Goal: Task Accomplishment & Management: Manage account settings

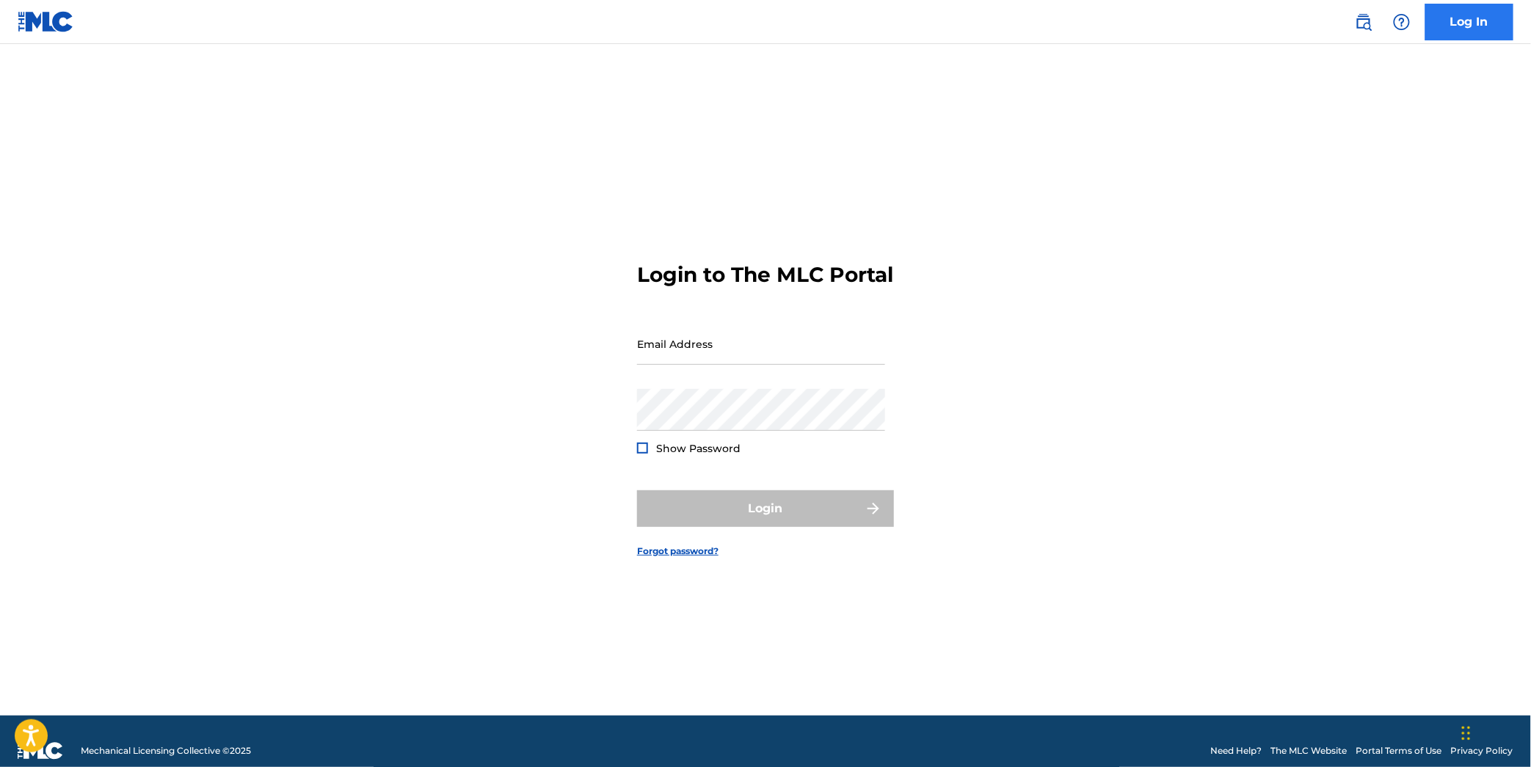
type input "[EMAIL_ADDRESS][DOMAIN_NAME]"
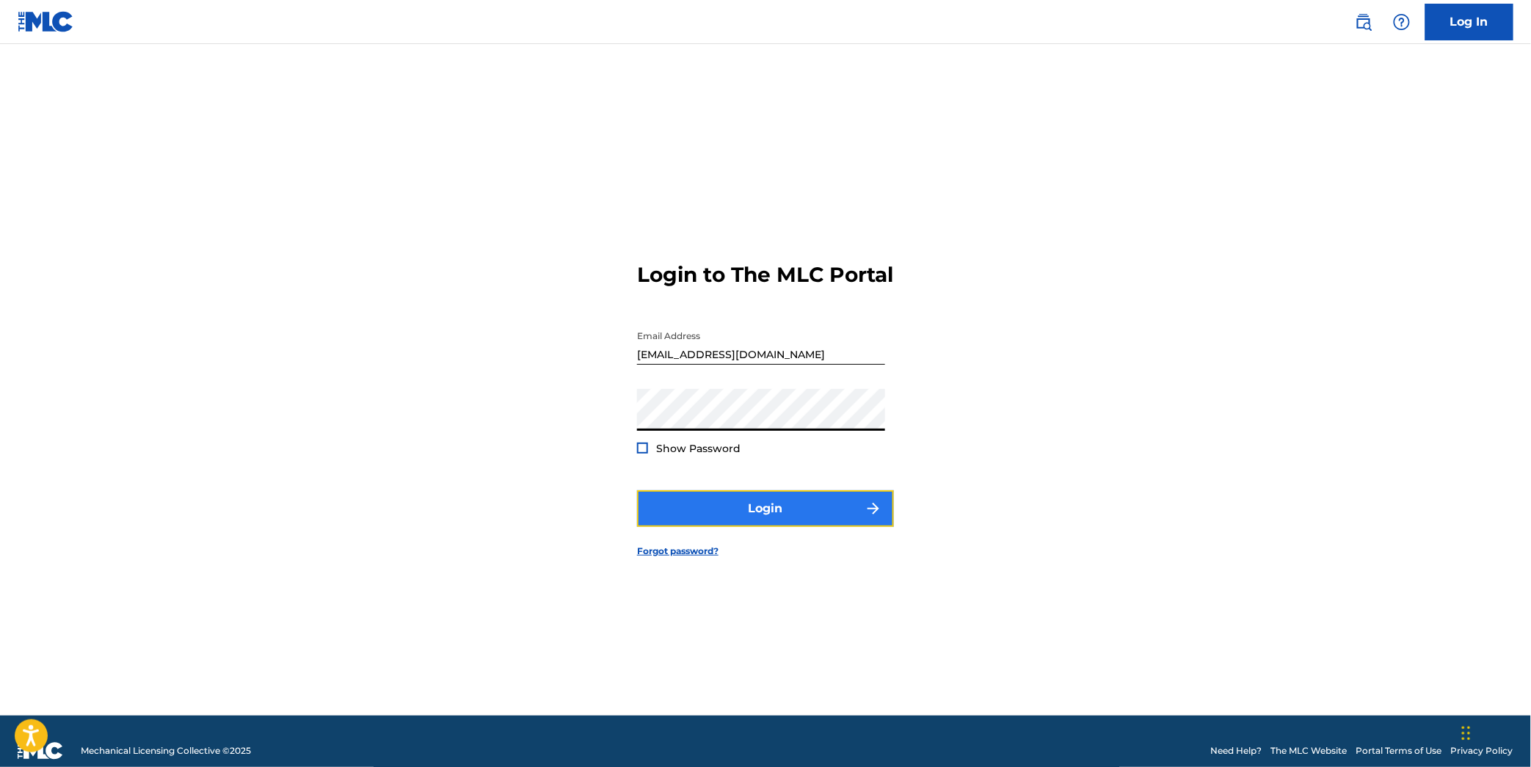
click at [818, 523] on button "Login" at bounding box center [765, 508] width 257 height 37
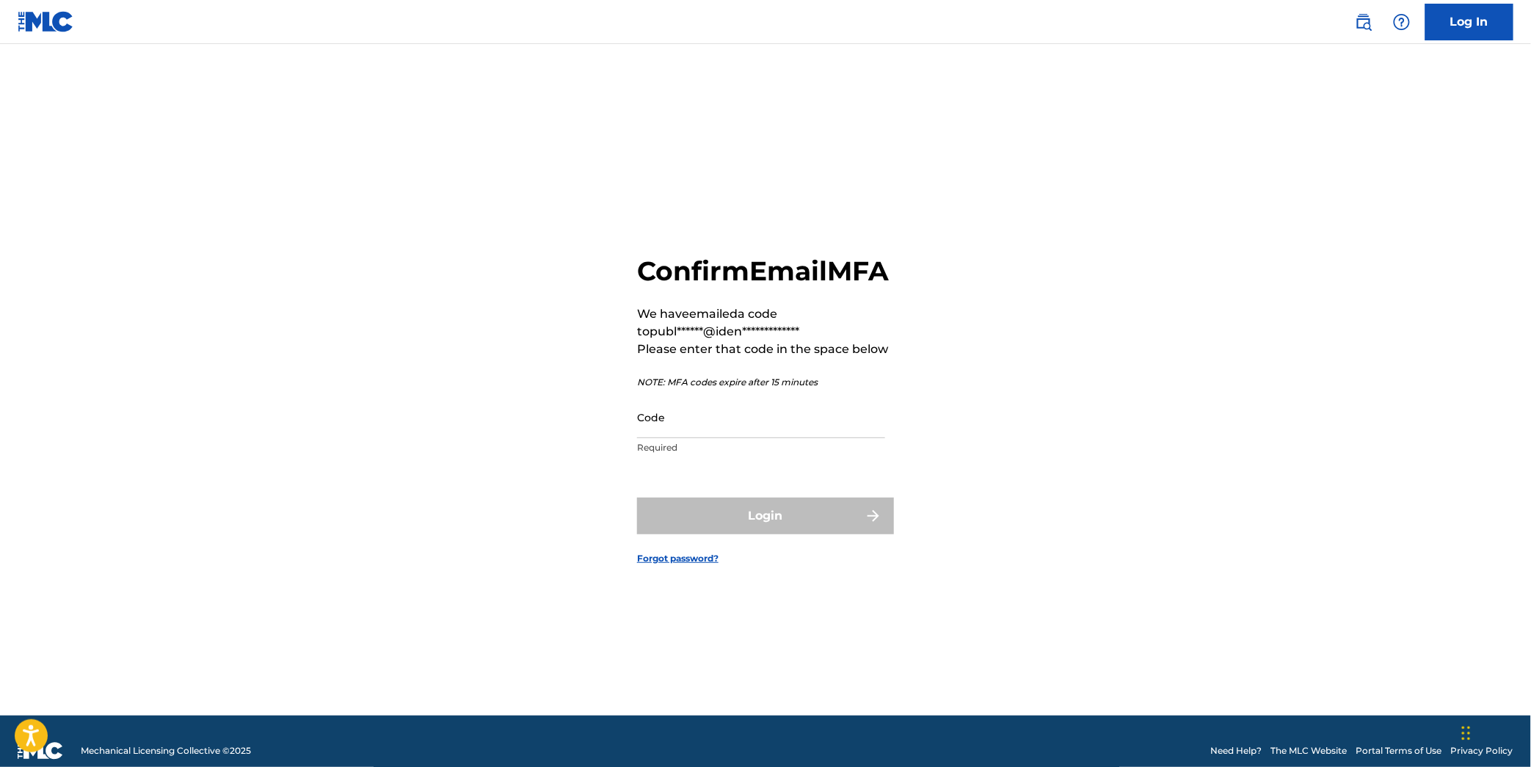
click at [789, 454] on p "Required" at bounding box center [761, 447] width 248 height 13
click at [793, 438] on input "Code" at bounding box center [761, 417] width 248 height 42
paste input "776876"
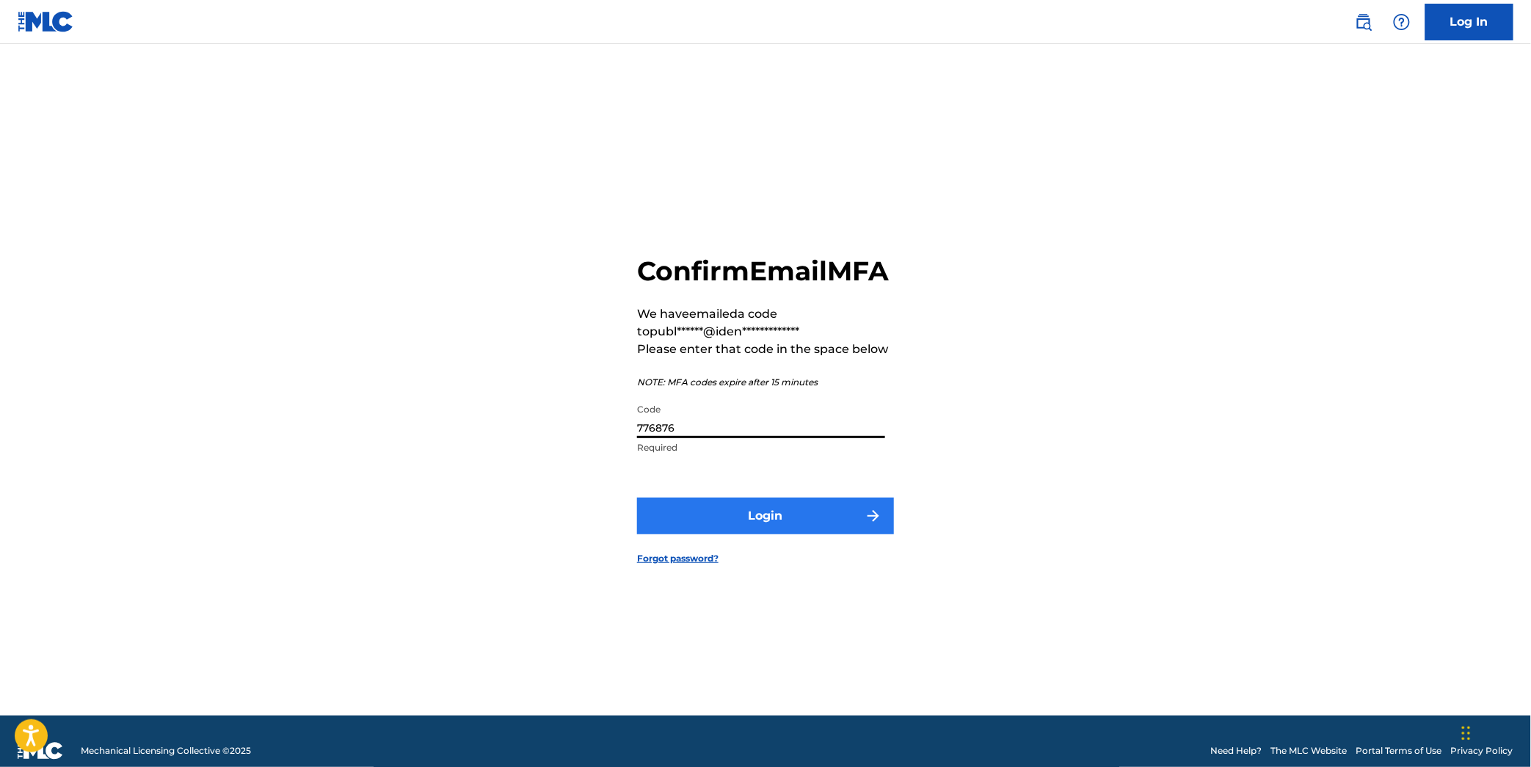
type input "776876"
click at [842, 534] on button "Login" at bounding box center [765, 516] width 257 height 37
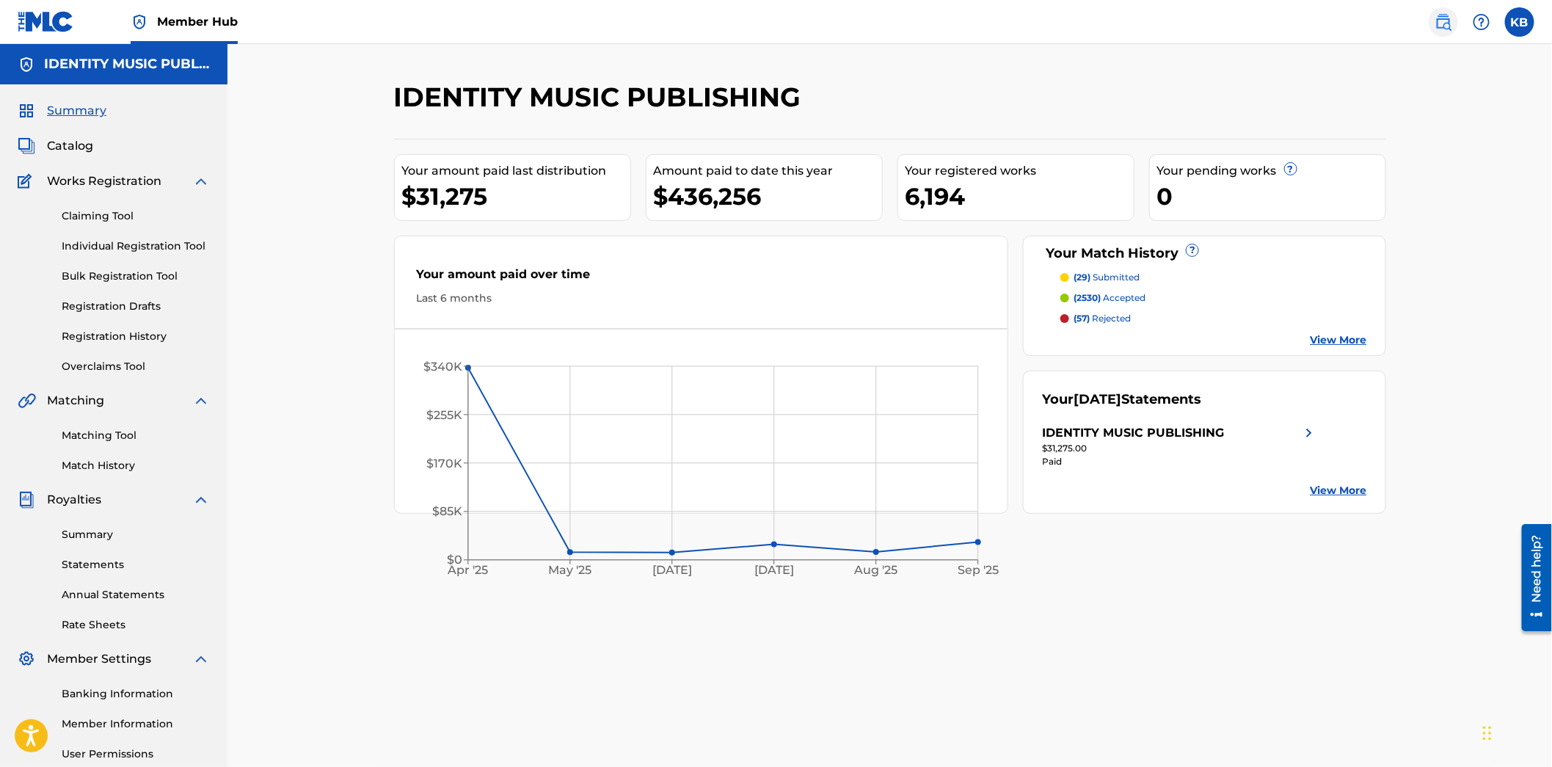
click at [1436, 26] on img at bounding box center [1444, 22] width 18 height 18
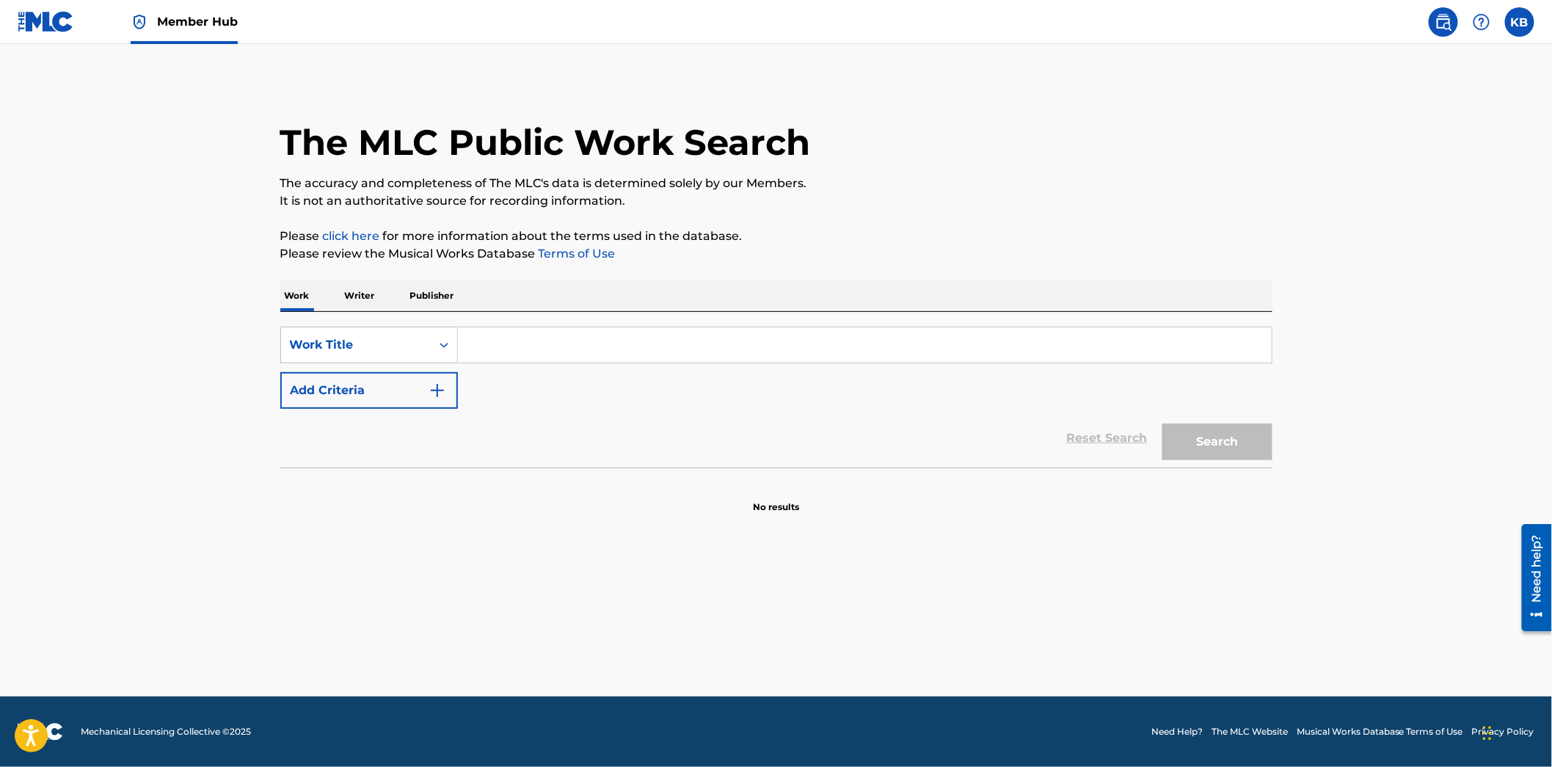
click at [600, 343] on input "Search Form" at bounding box center [865, 344] width 814 height 35
paste input "[PERSON_NAME] Past"
type input "[PERSON_NAME] Past"
click at [1238, 448] on button "Search" at bounding box center [1218, 441] width 110 height 37
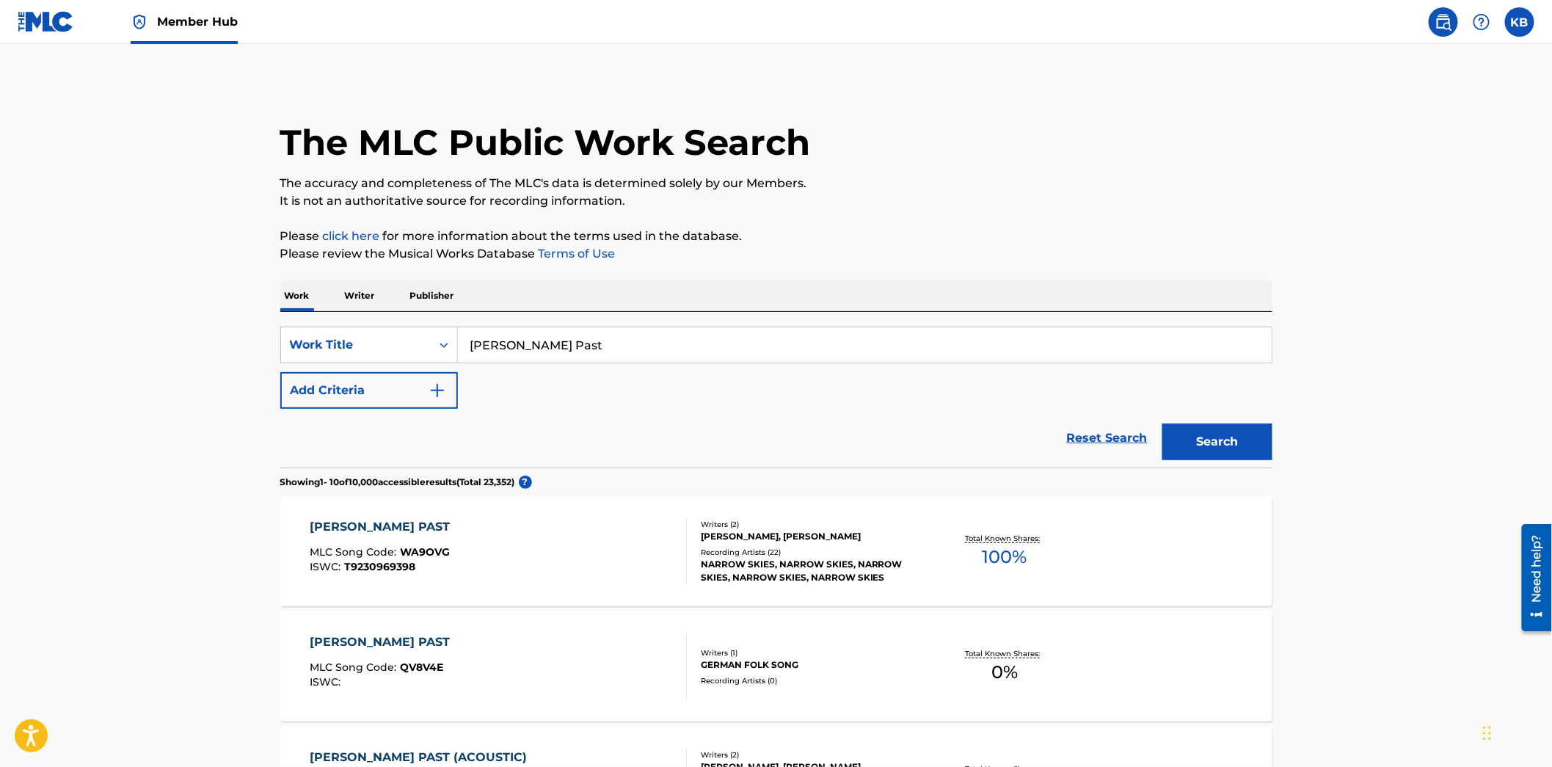
click at [548, 546] on div "[PERSON_NAME] PAST MLC Song Code : WA9OVG ISWC : T9230969398" at bounding box center [498, 551] width 377 height 66
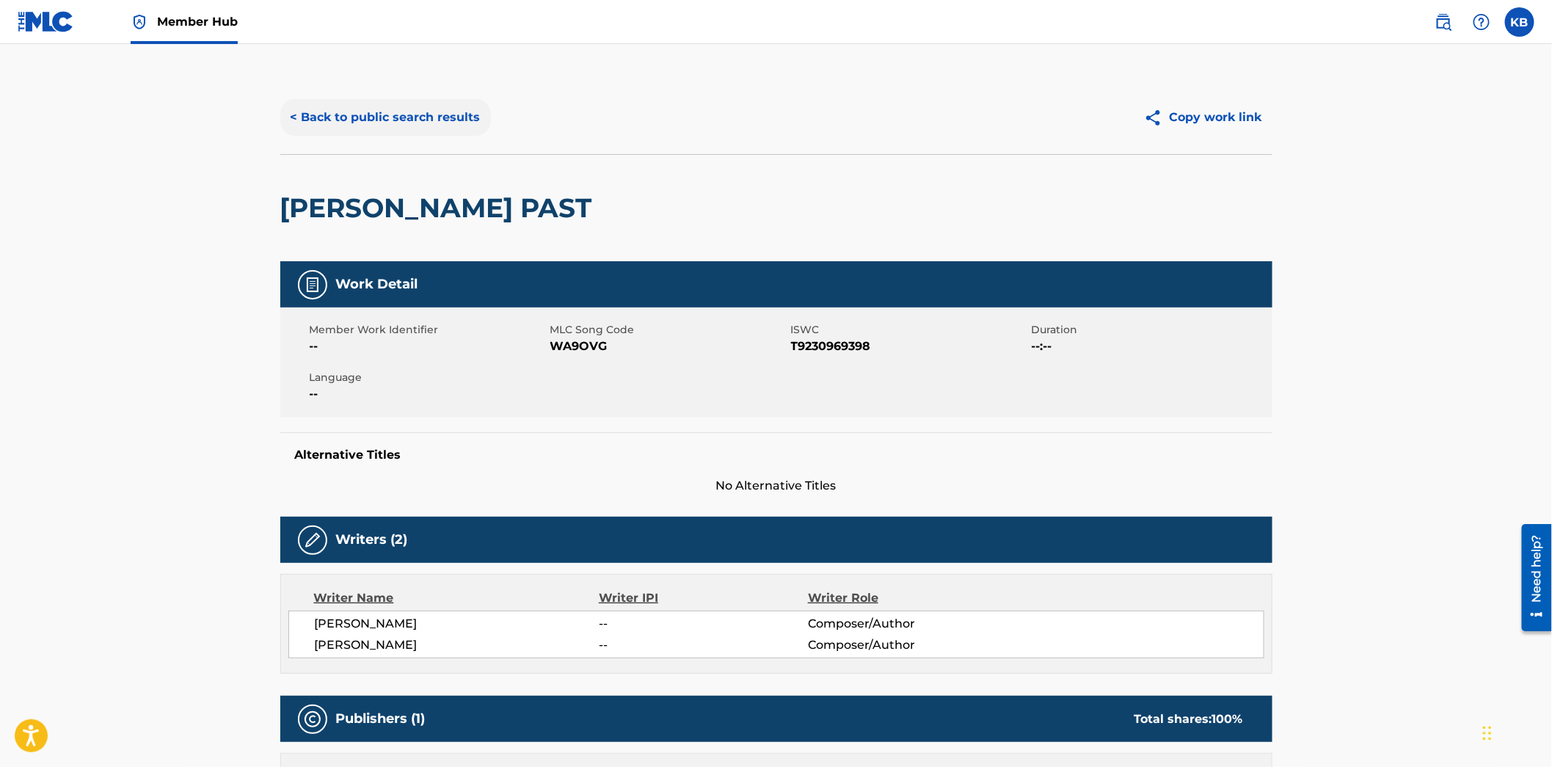
click at [349, 106] on button "< Back to public search results" at bounding box center [385, 117] width 211 height 37
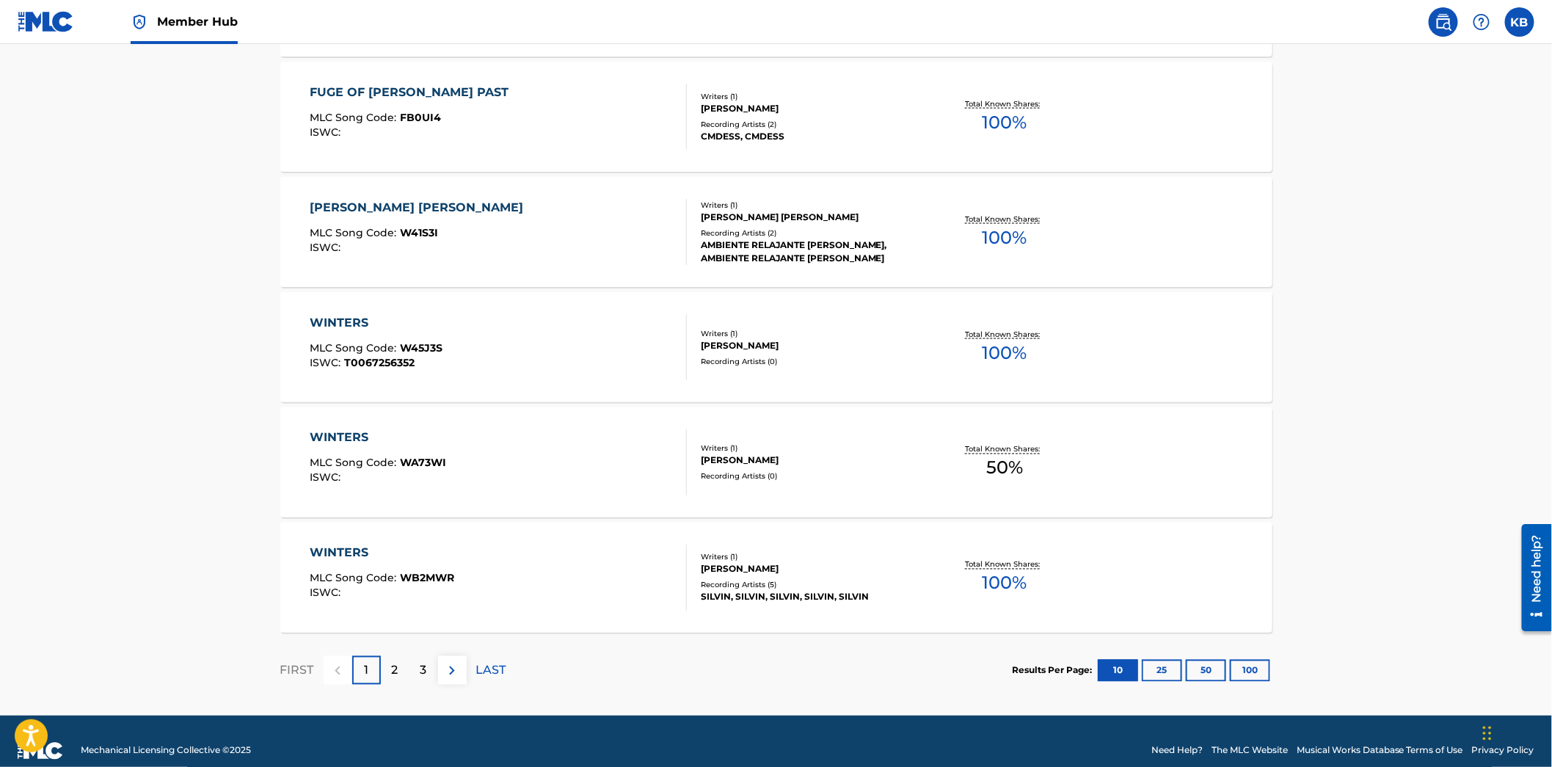
scroll to position [1029, 0]
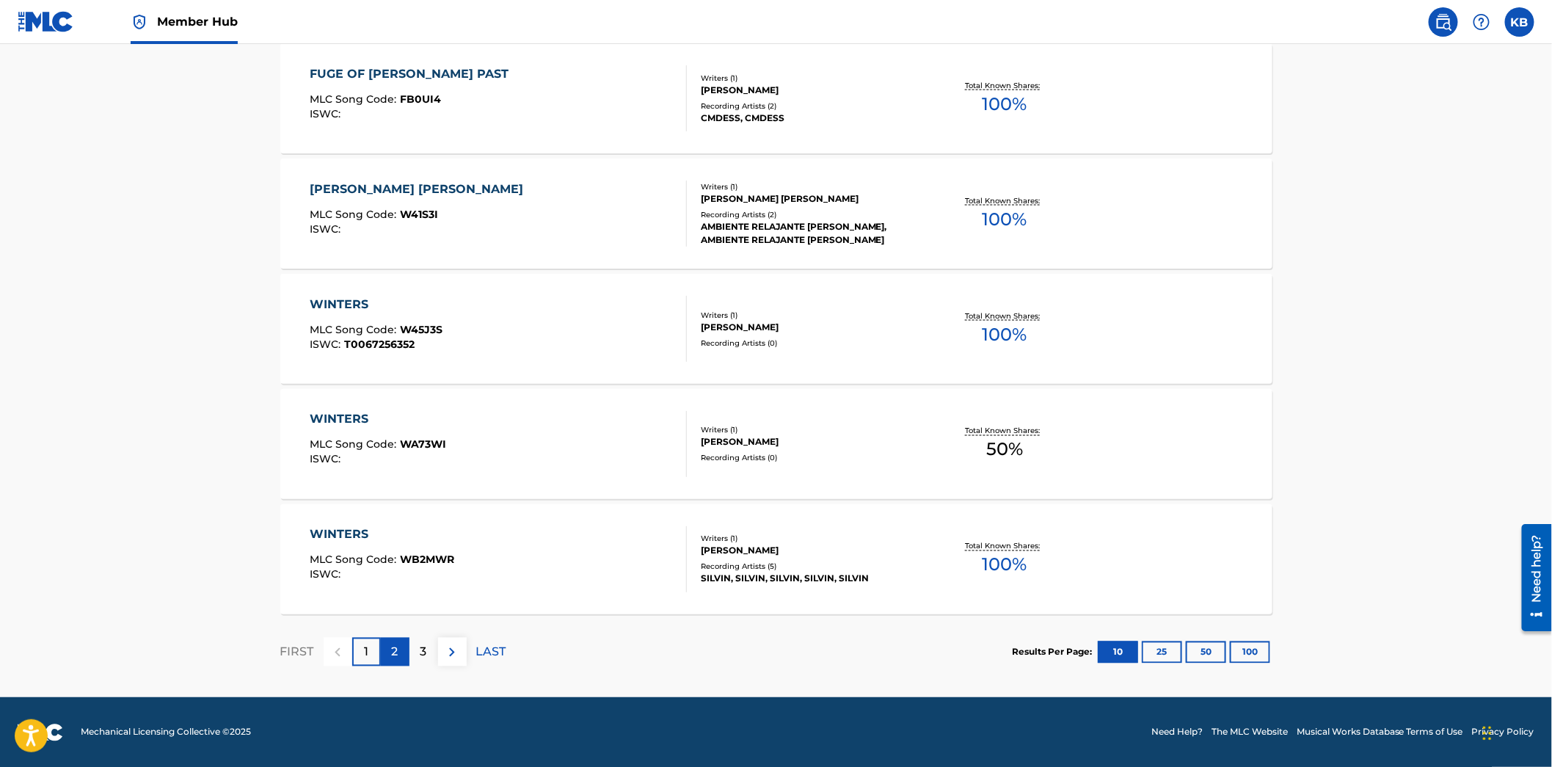
click at [396, 652] on p "2" at bounding box center [395, 653] width 7 height 18
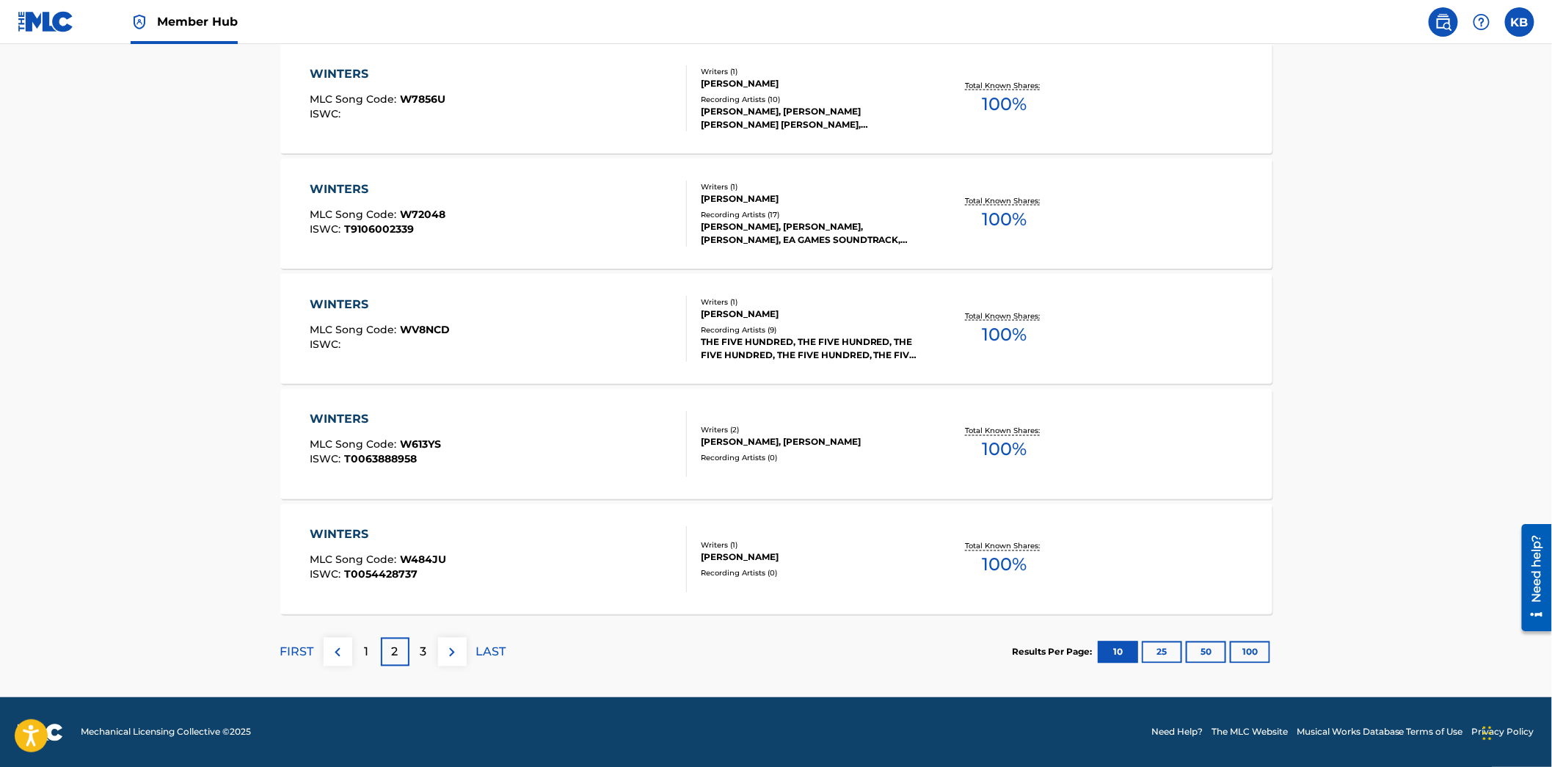
click at [355, 636] on div "FIRST 1 2 3 LAST" at bounding box center [393, 652] width 226 height 76
click at [364, 644] on p "1" at bounding box center [366, 653] width 4 height 18
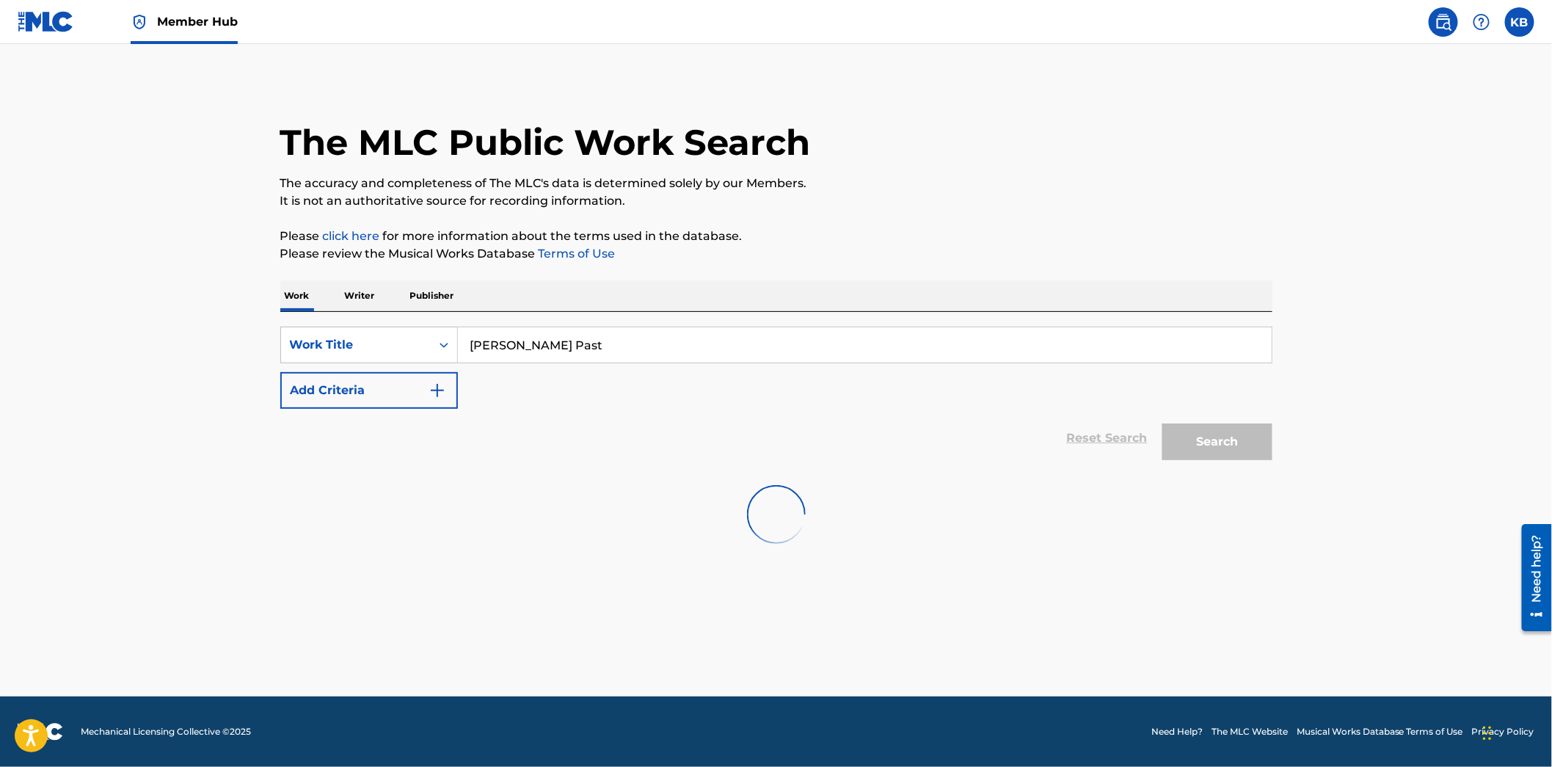
scroll to position [0, 0]
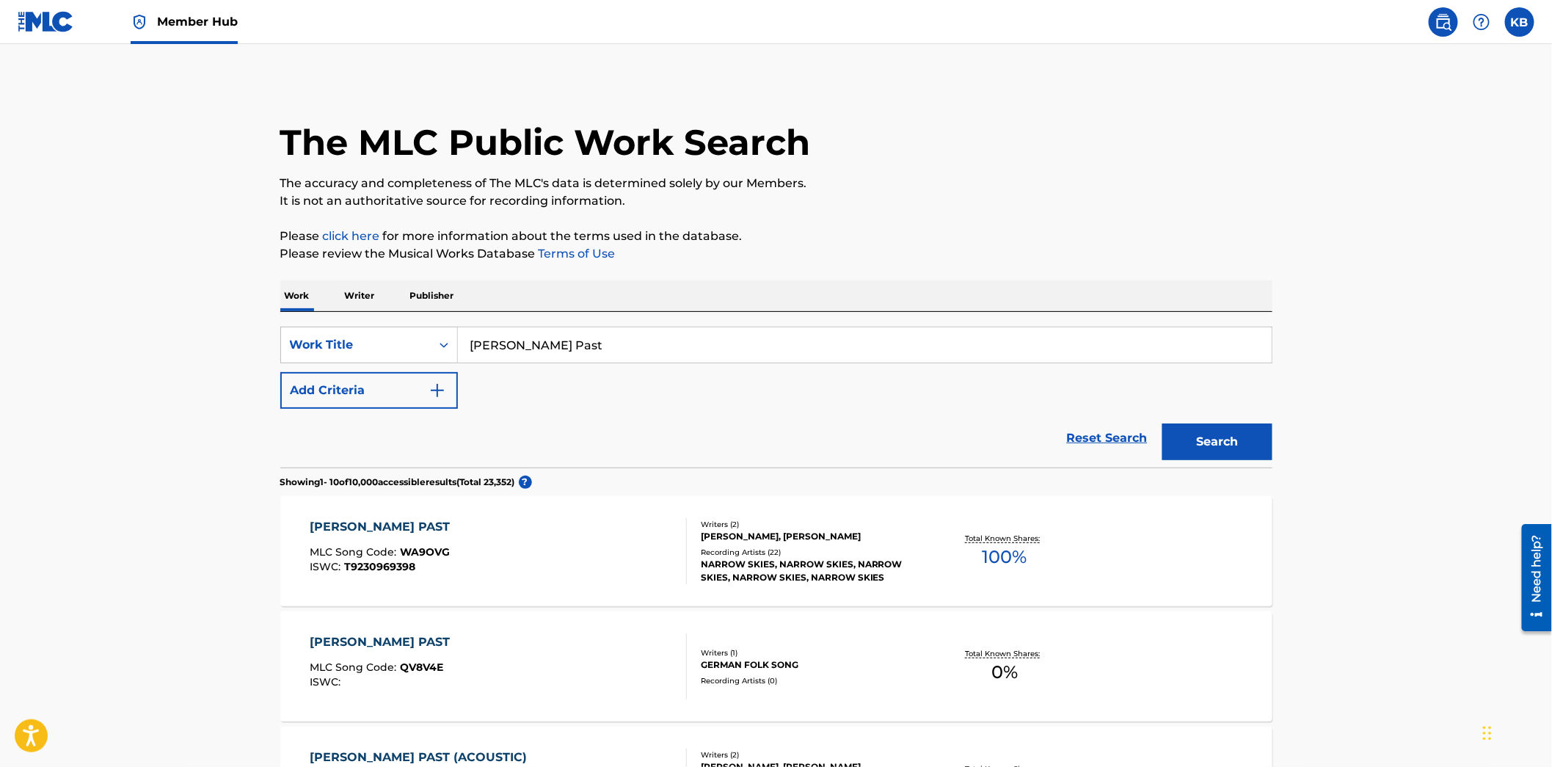
click at [235, 25] on span "Member Hub" at bounding box center [197, 21] width 81 height 17
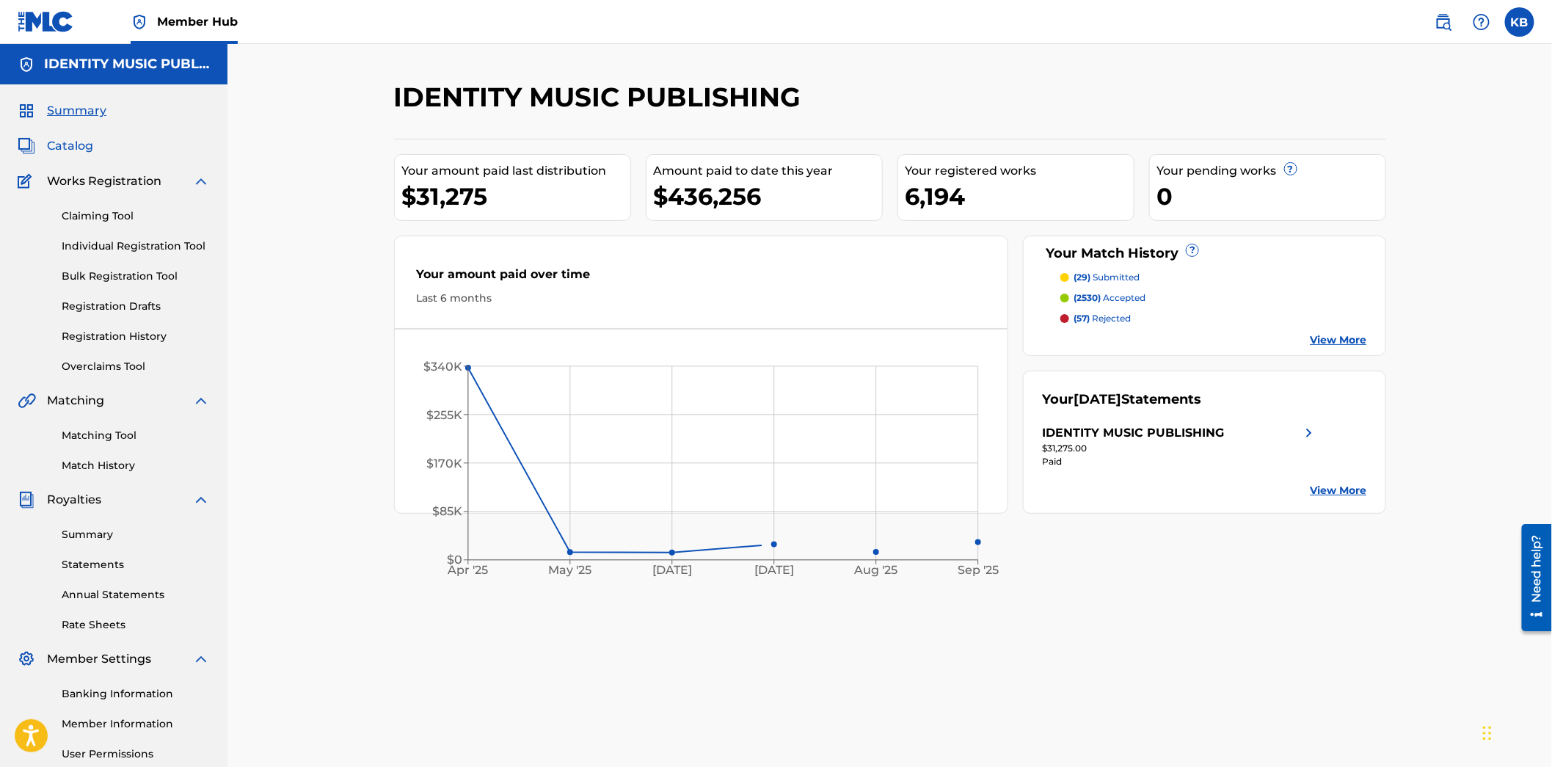
click at [57, 149] on span "Catalog" at bounding box center [70, 146] width 46 height 18
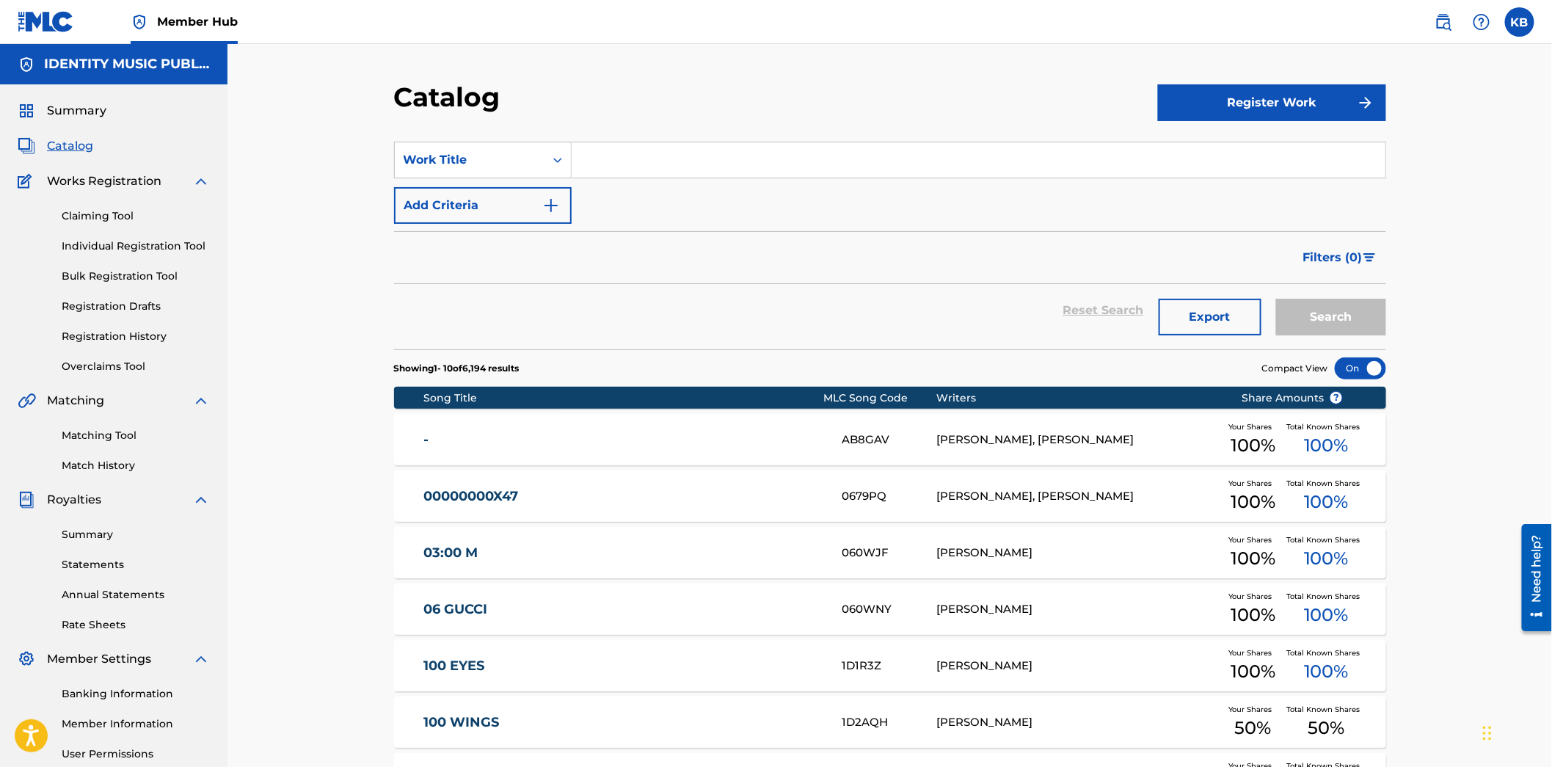
click at [1359, 373] on div at bounding box center [1360, 368] width 51 height 22
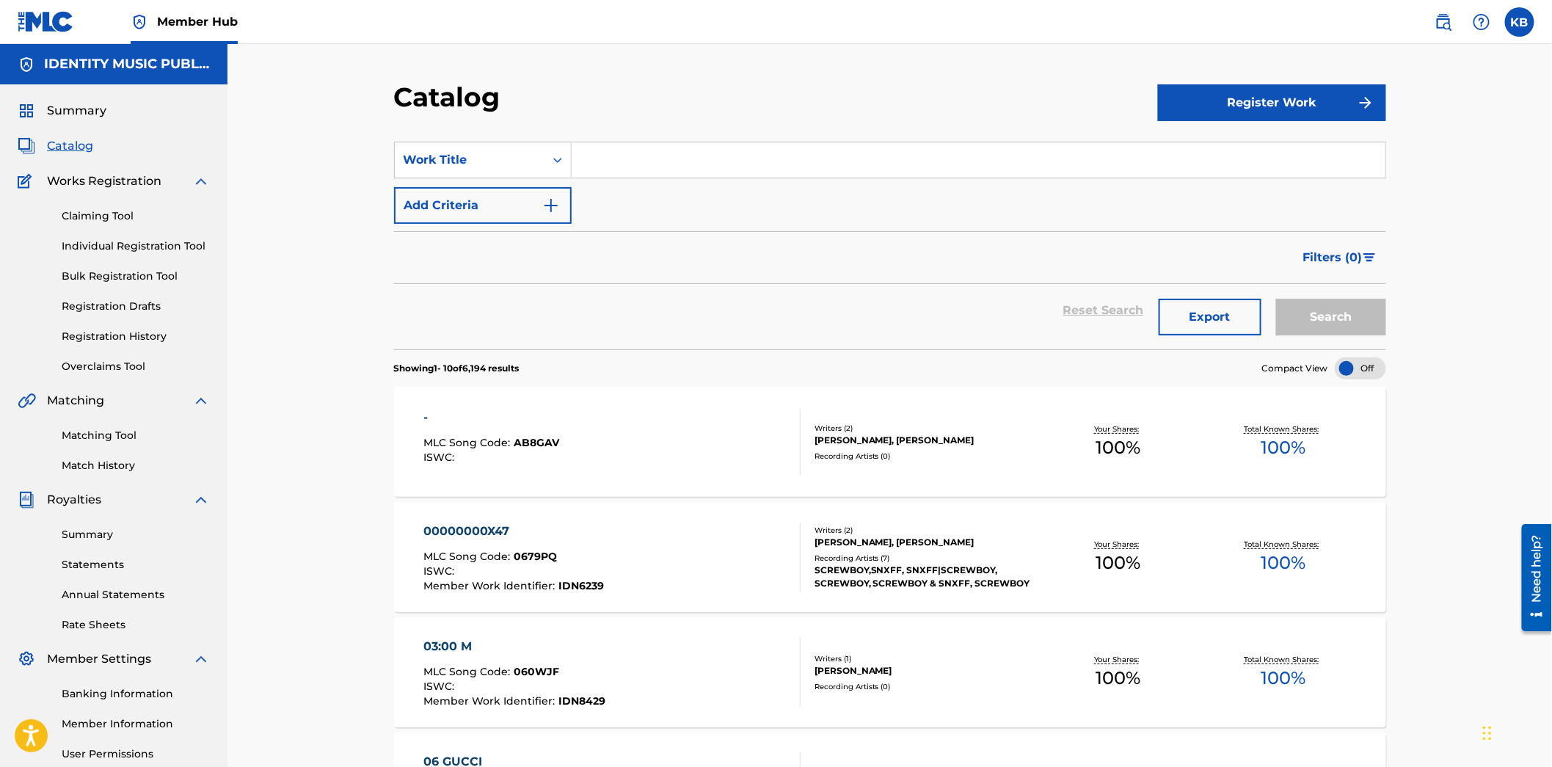
click at [1359, 373] on div at bounding box center [1360, 368] width 51 height 22
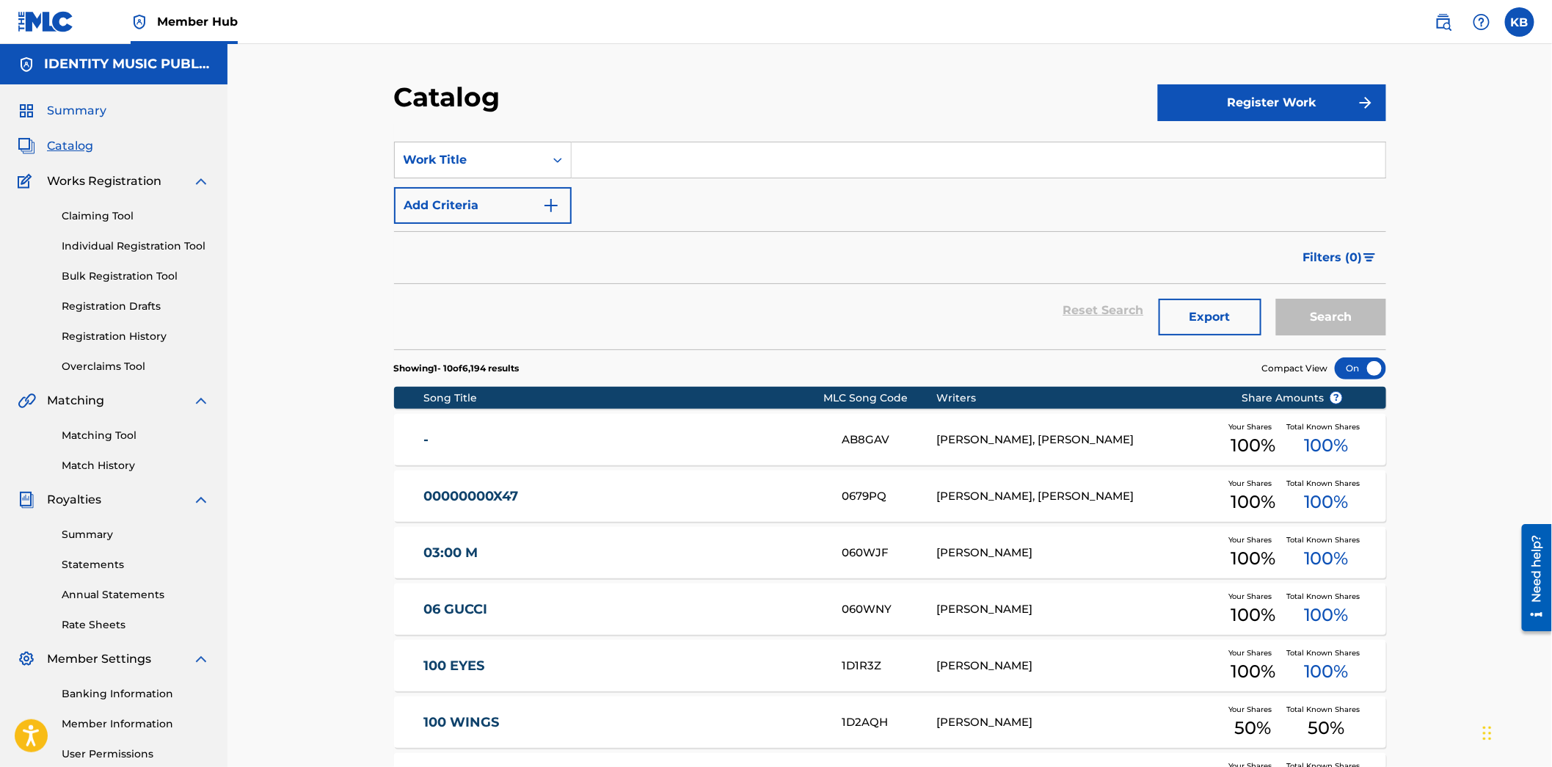
click at [84, 118] on span "Summary" at bounding box center [76, 111] width 59 height 18
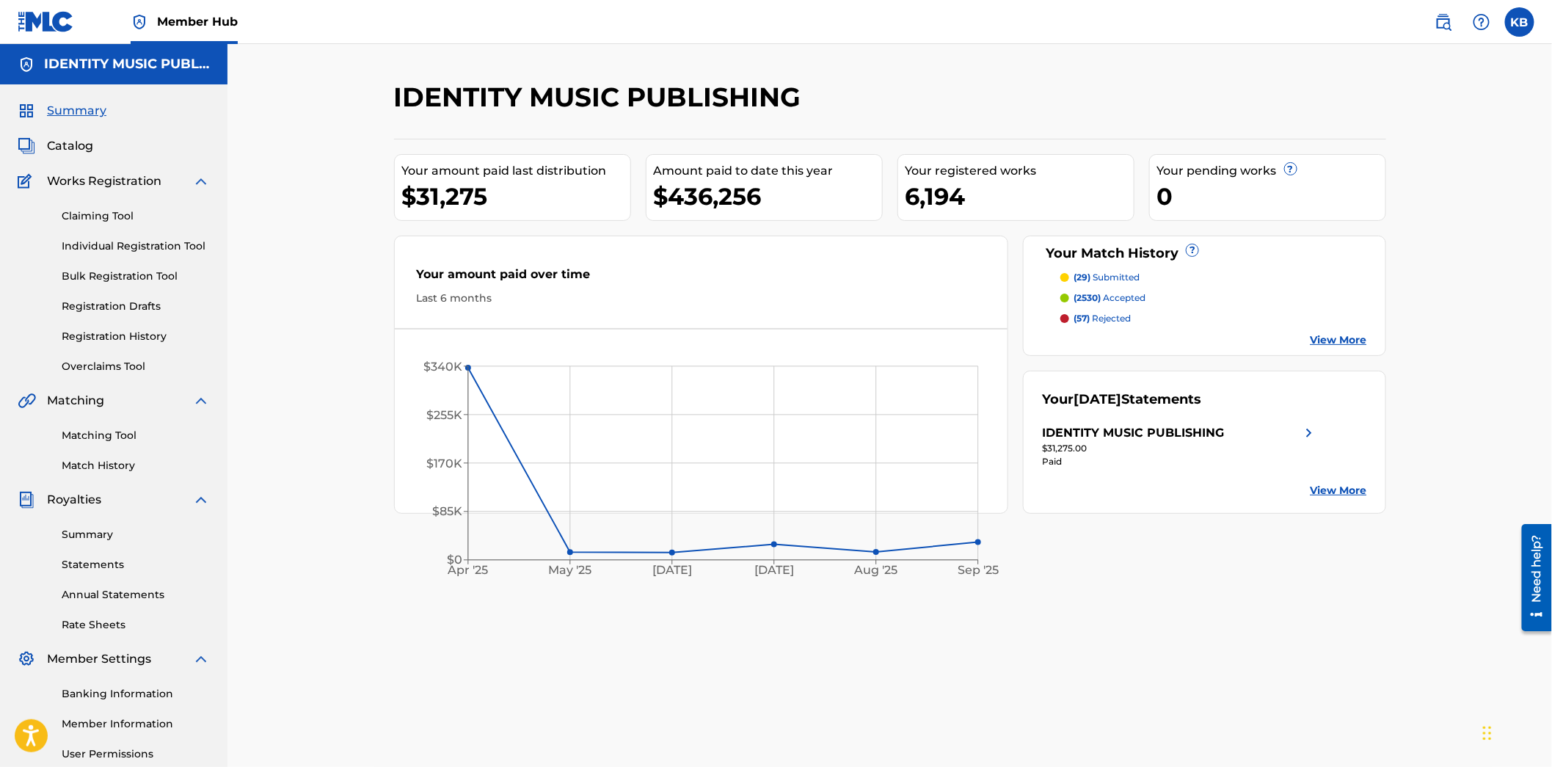
click at [1133, 274] on p "(29) submitted" at bounding box center [1107, 277] width 66 height 13
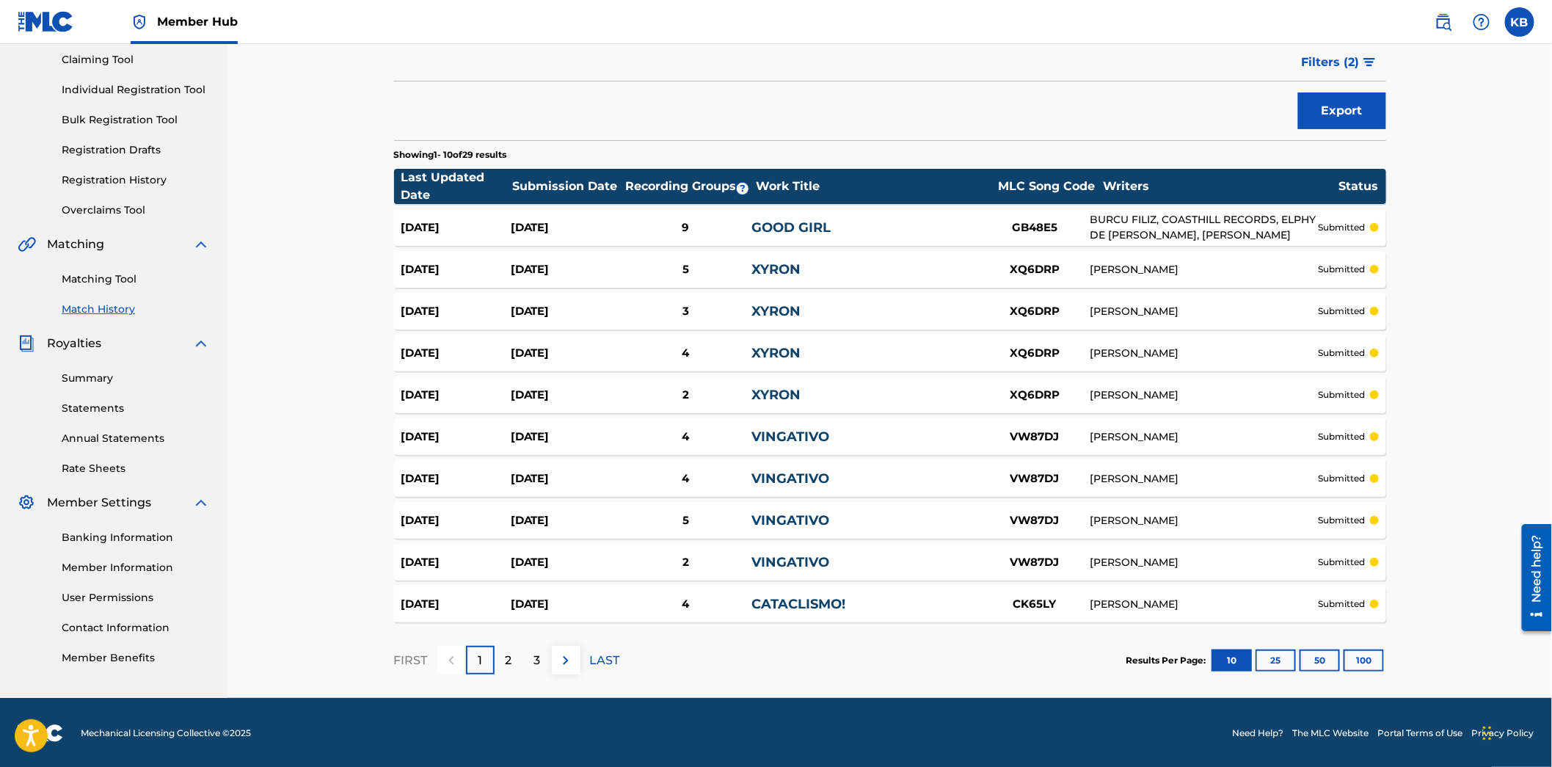
scroll to position [157, 0]
click at [1368, 655] on button "100" at bounding box center [1364, 660] width 40 height 22
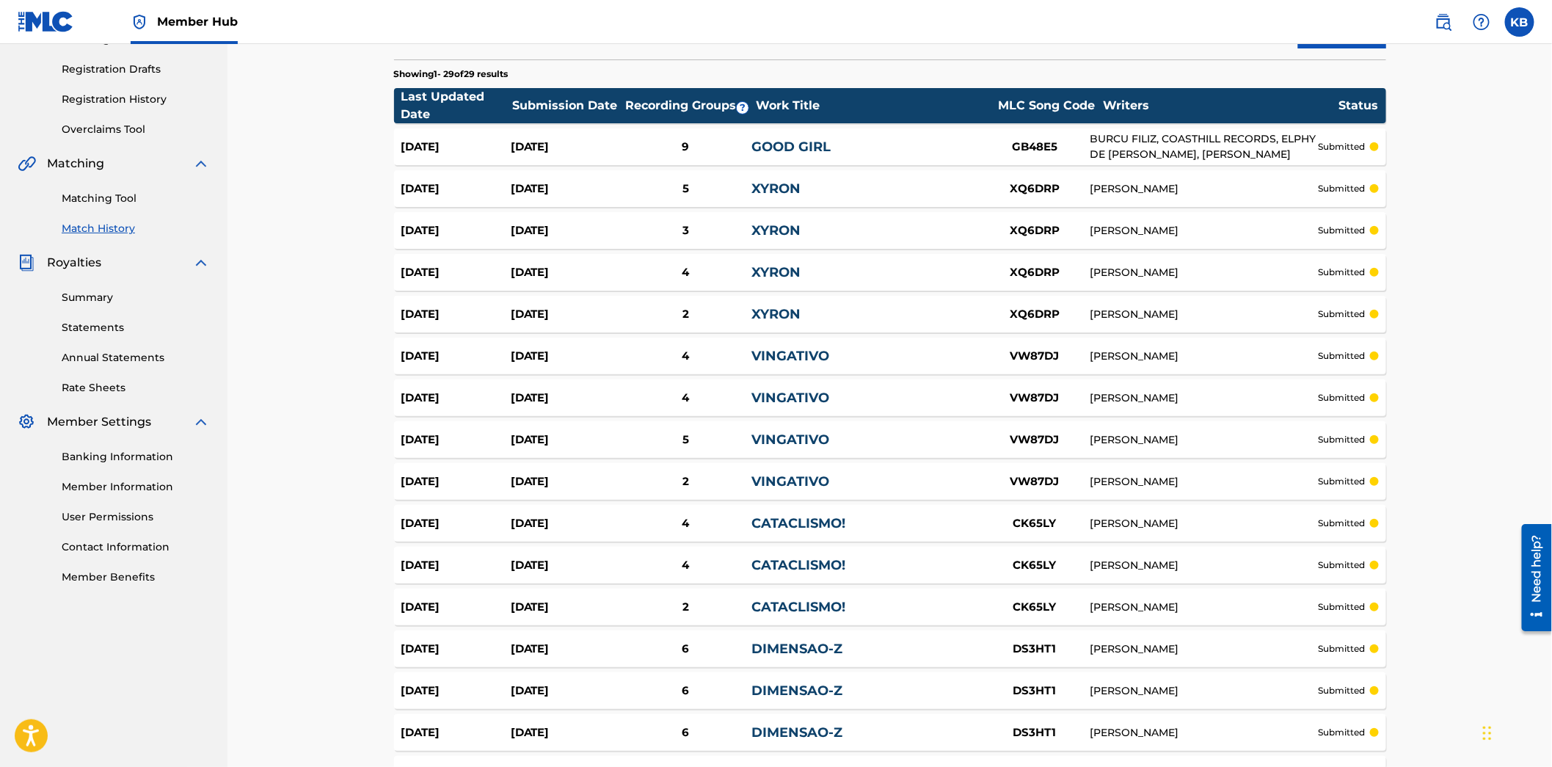
scroll to position [0, 0]
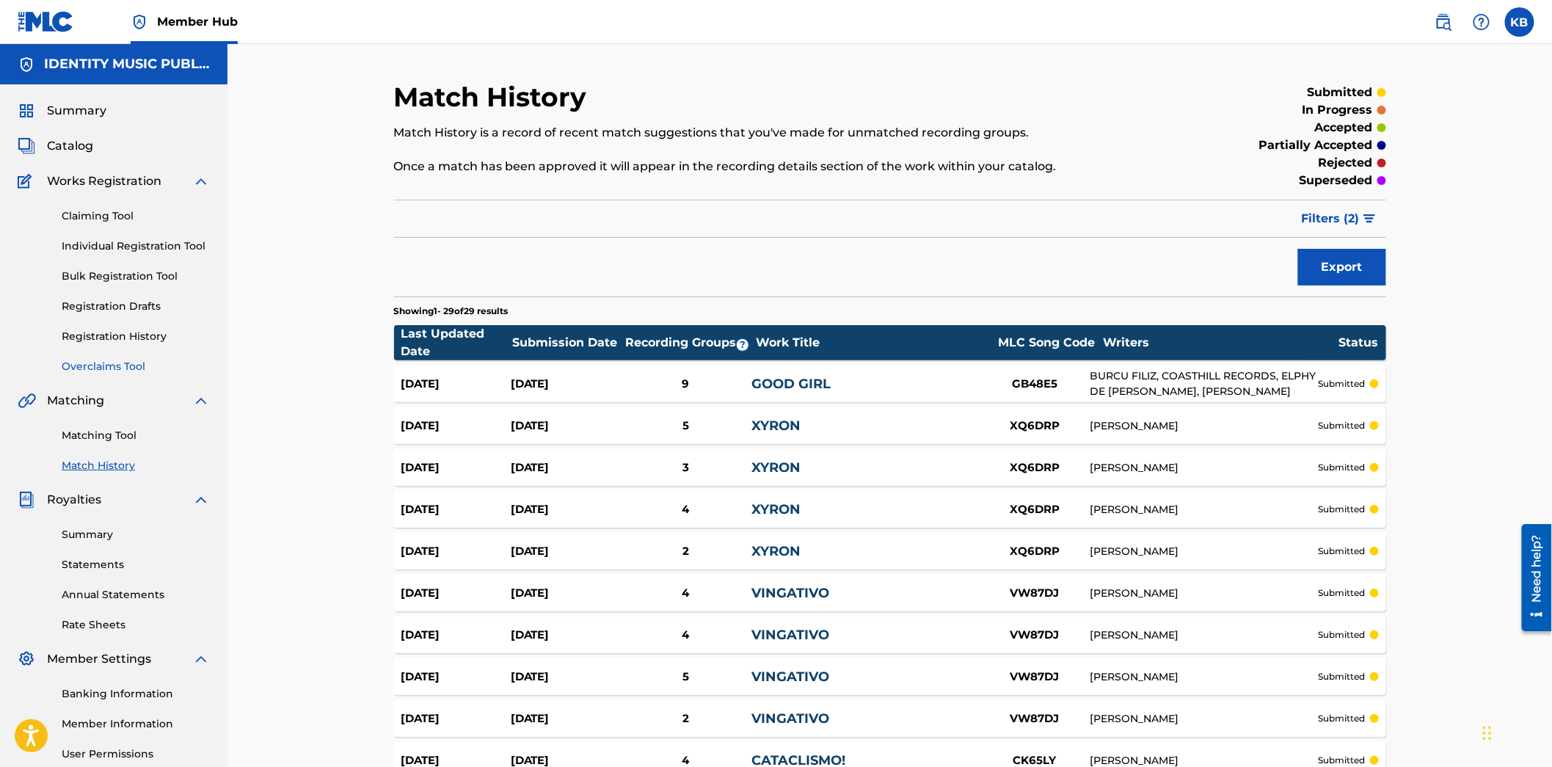
click at [98, 367] on link "Overclaims Tool" at bounding box center [136, 366] width 148 height 15
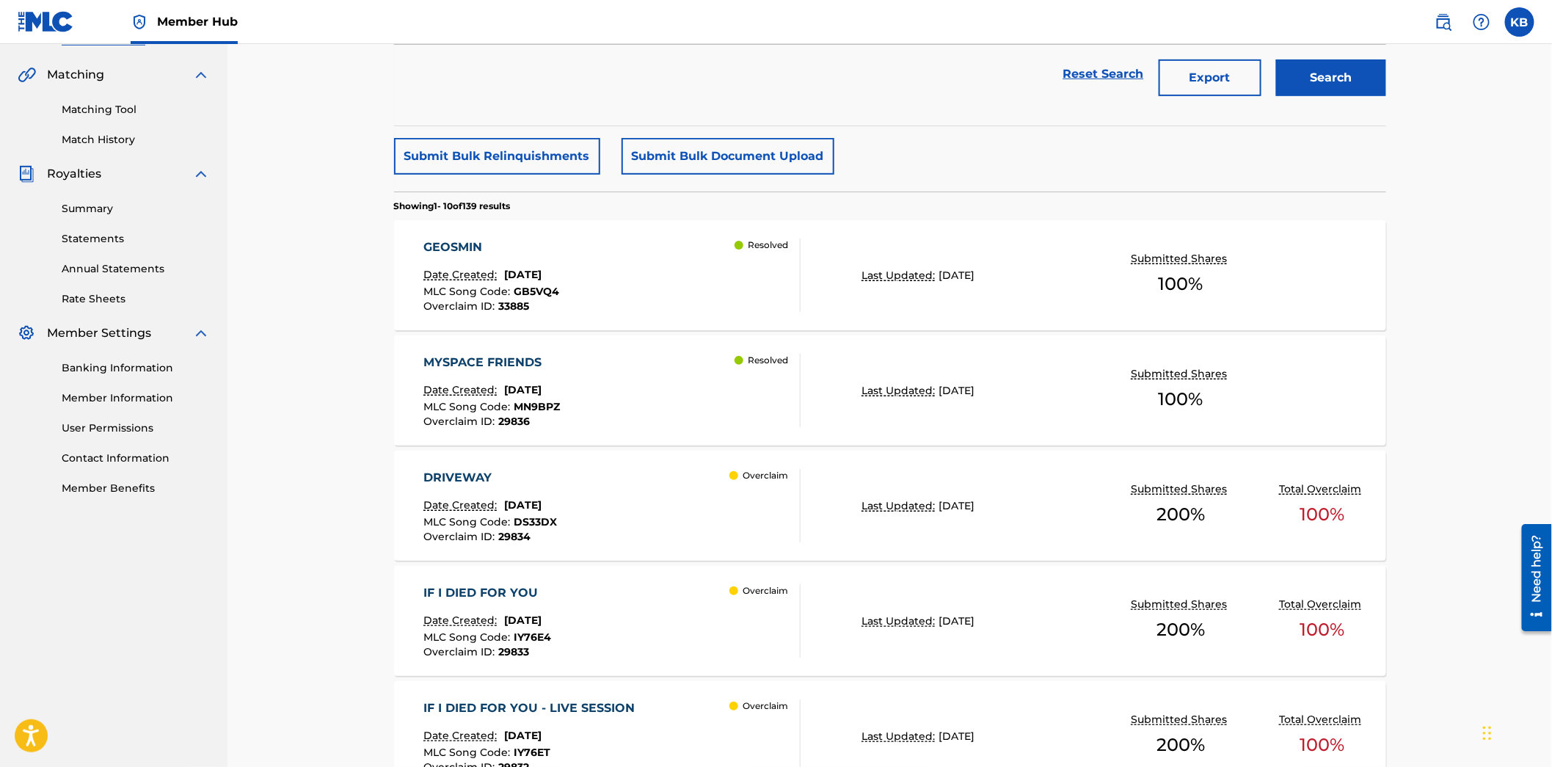
scroll to position [244, 0]
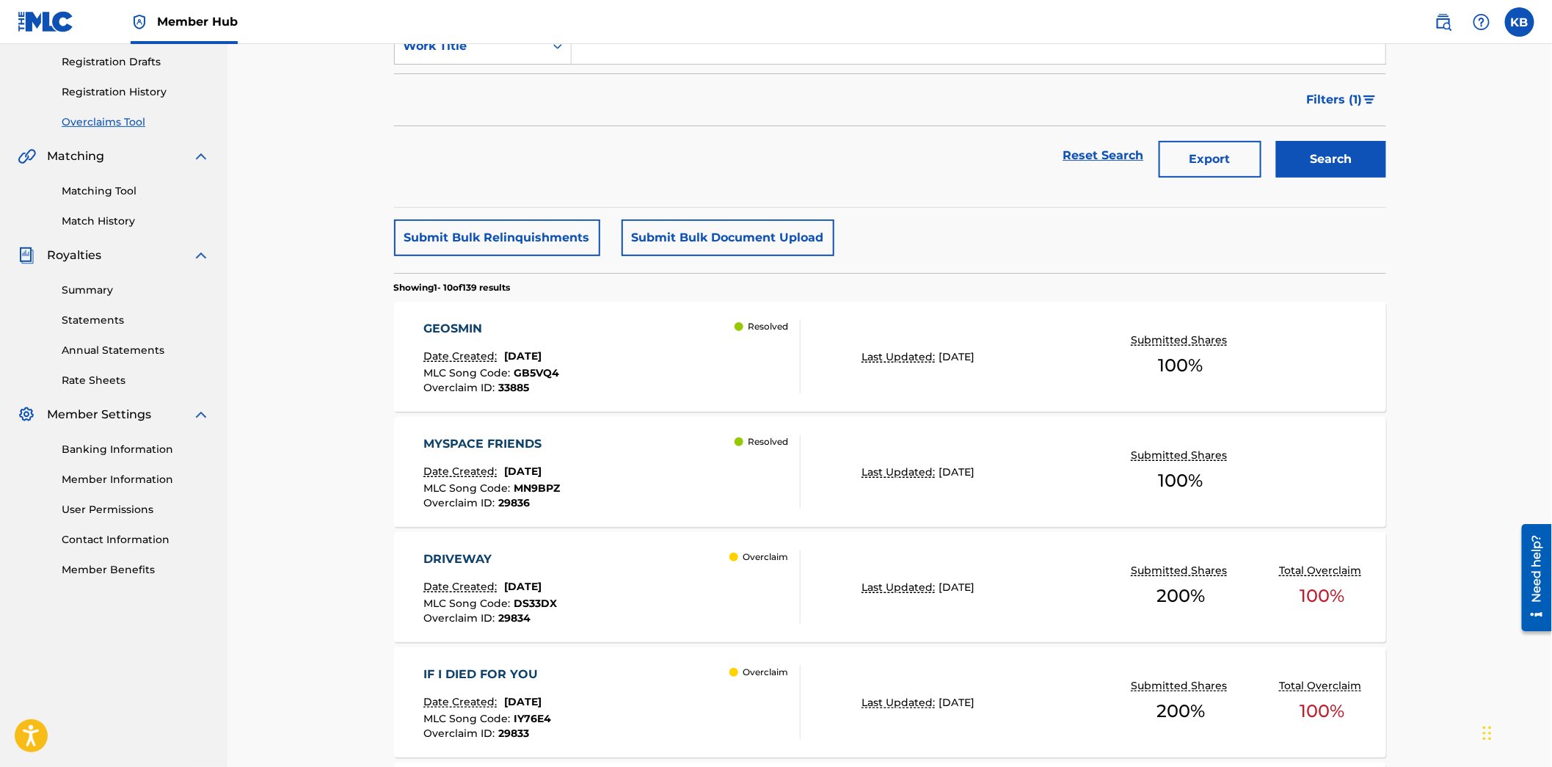
click at [614, 368] on div "GEOSMIN Date Created: [DATE] MLC Song Code : GB5VQ4 Overclaim ID : 33885 Resolv…" at bounding box center [611, 356] width 377 height 73
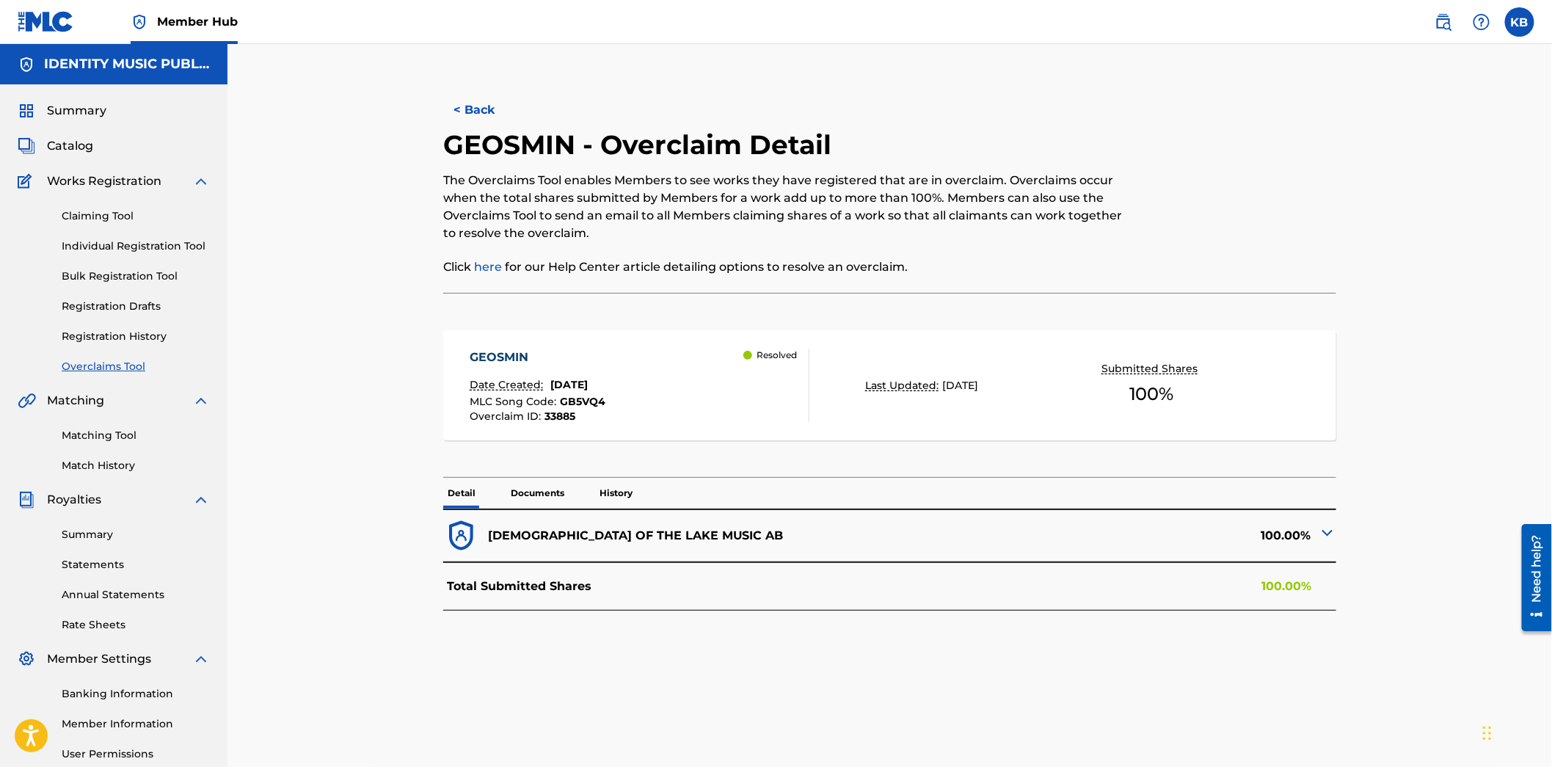
click at [523, 494] on p "Documents" at bounding box center [537, 493] width 62 height 31
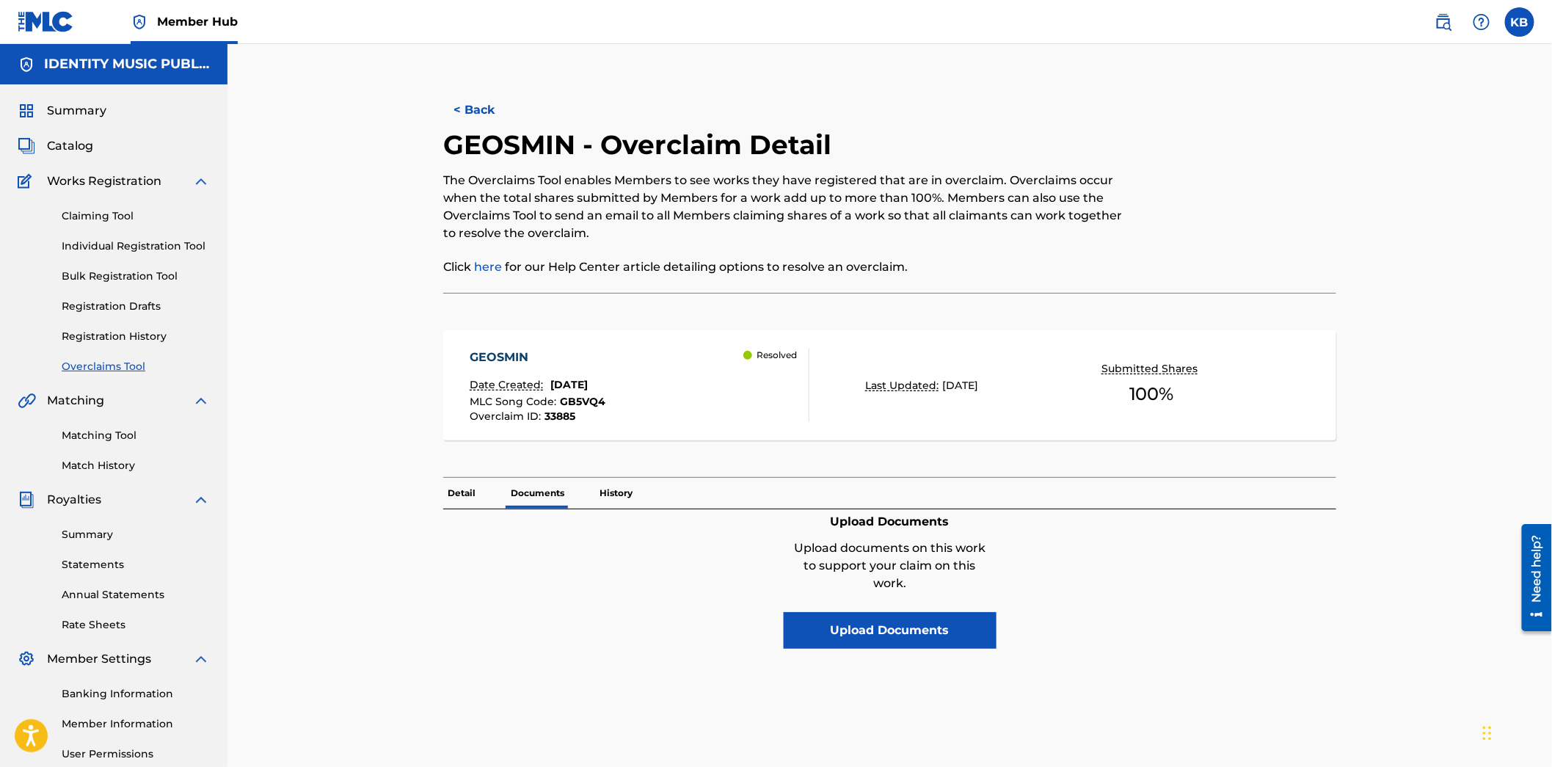
click at [456, 492] on p "Detail" at bounding box center [461, 493] width 37 height 31
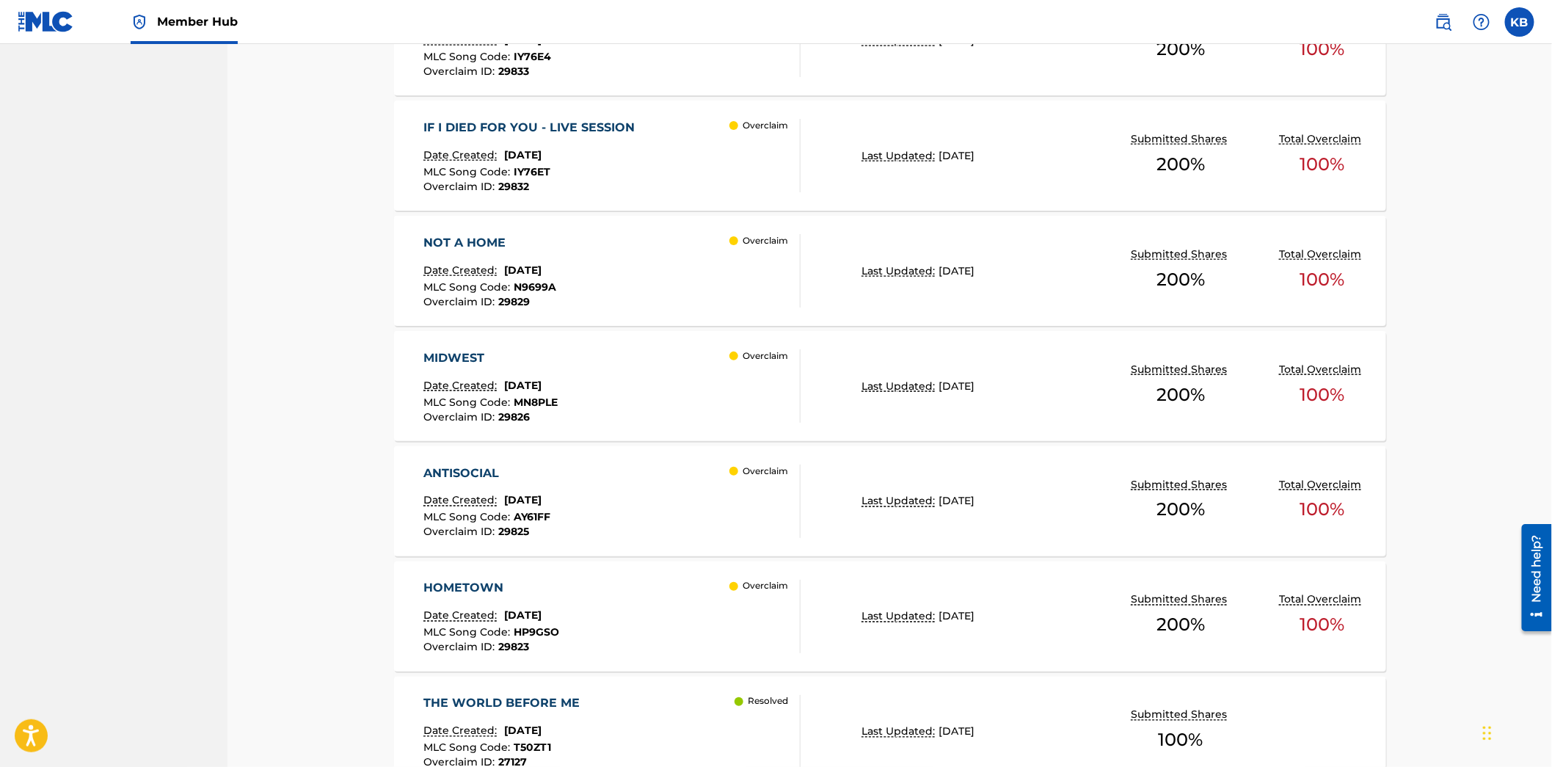
scroll to position [1072, 0]
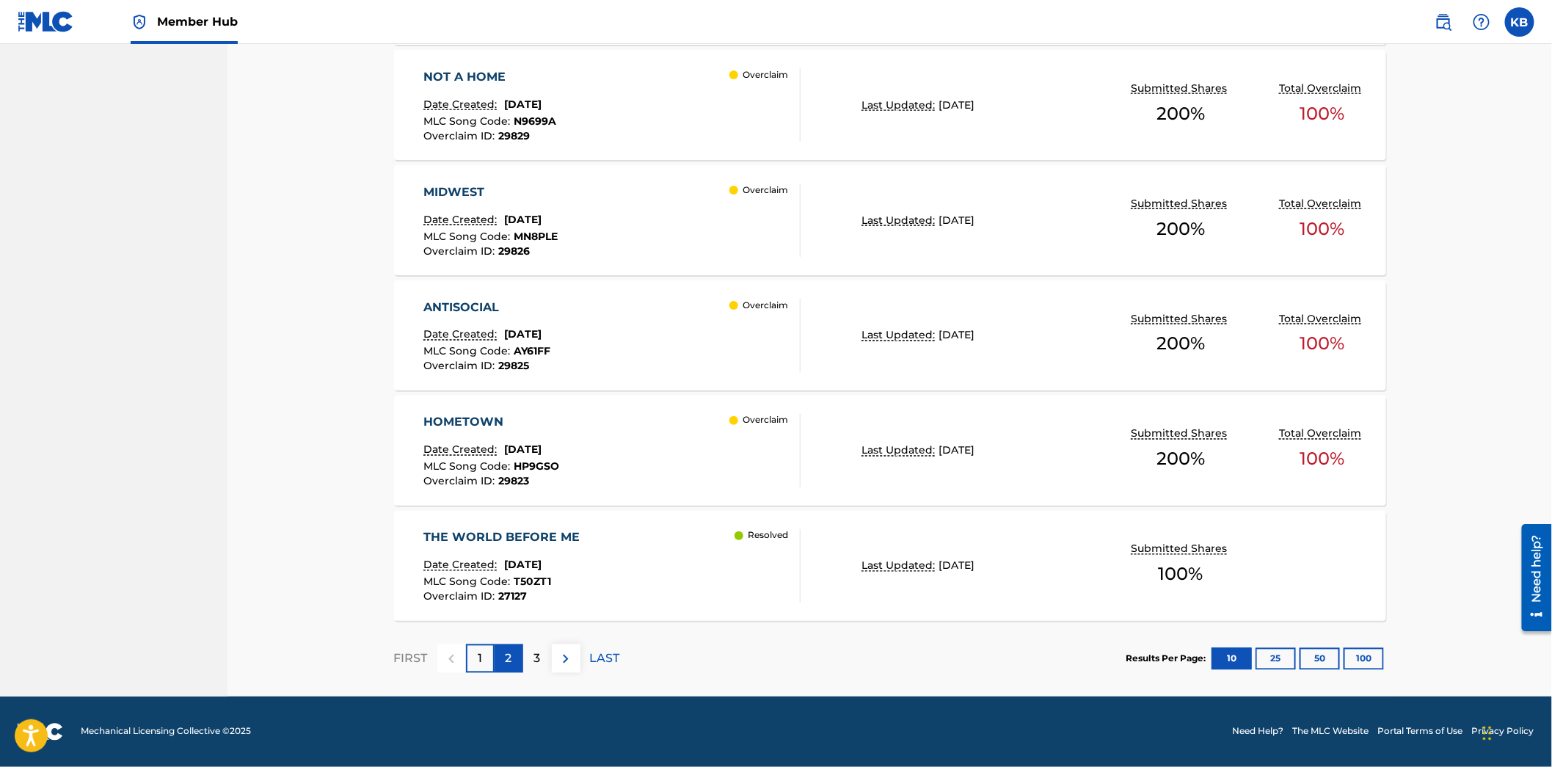
click at [514, 658] on div "2" at bounding box center [509, 658] width 29 height 29
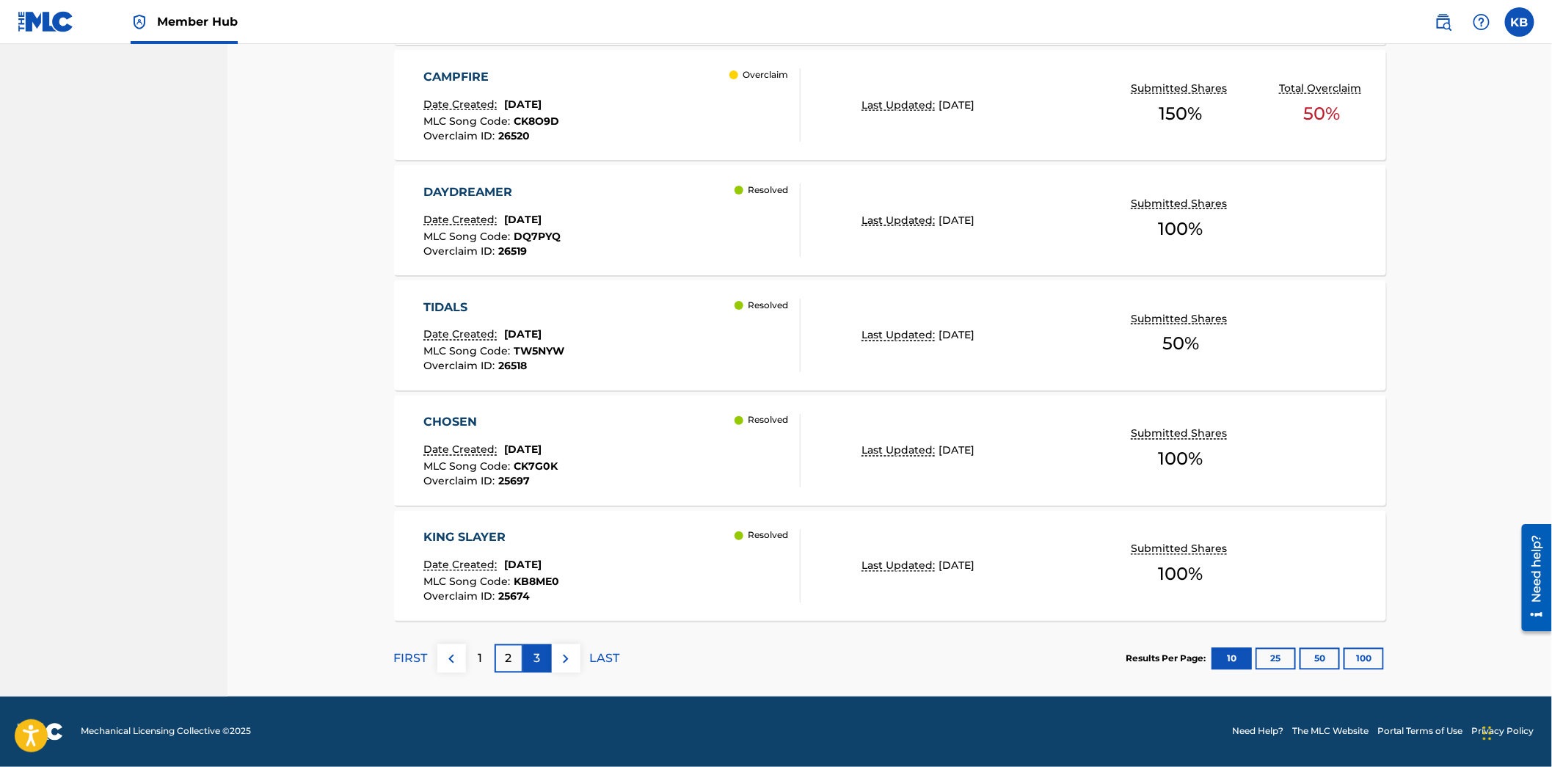
click at [546, 663] on div "3" at bounding box center [537, 658] width 29 height 29
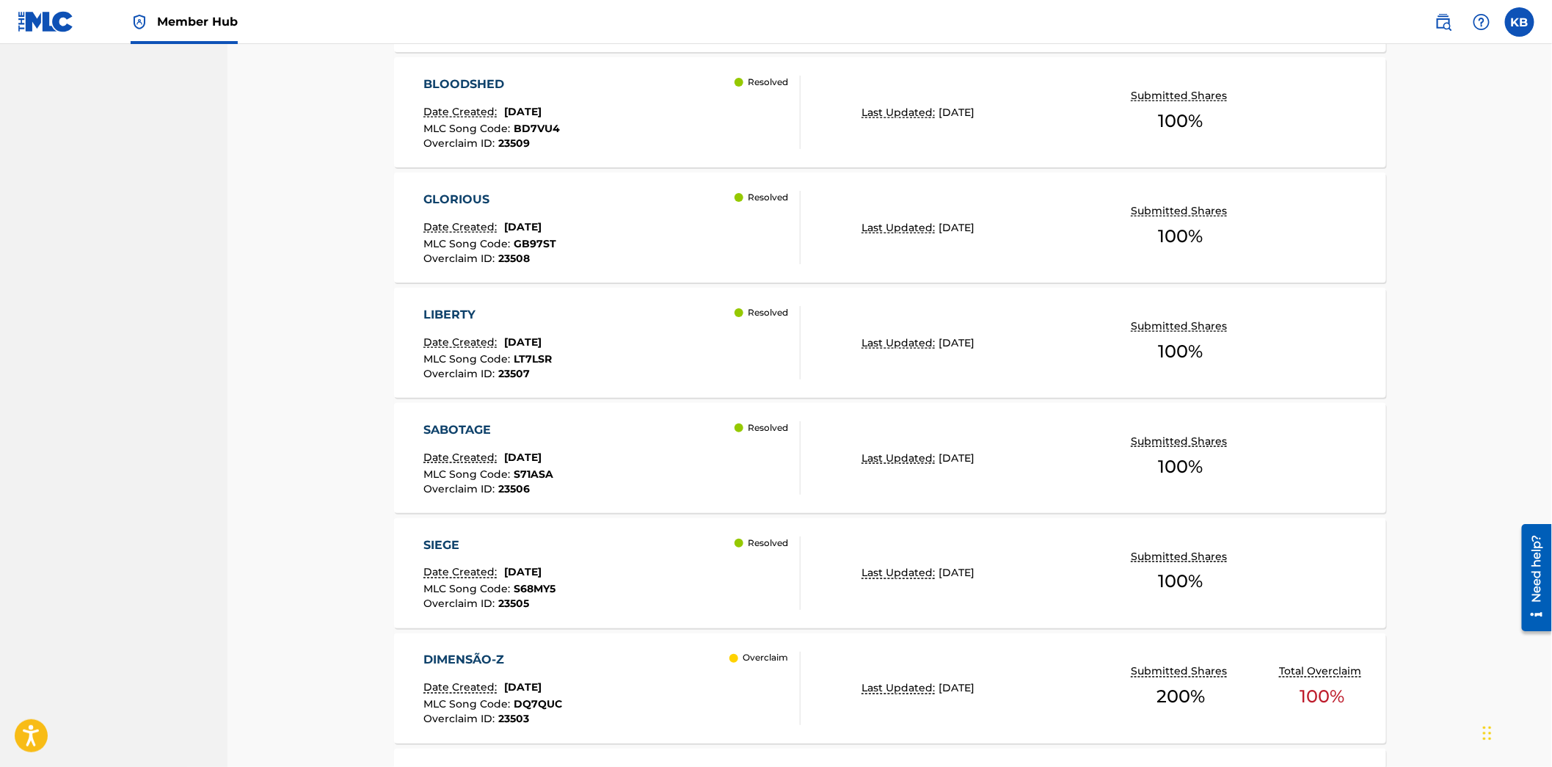
scroll to position [827, 0]
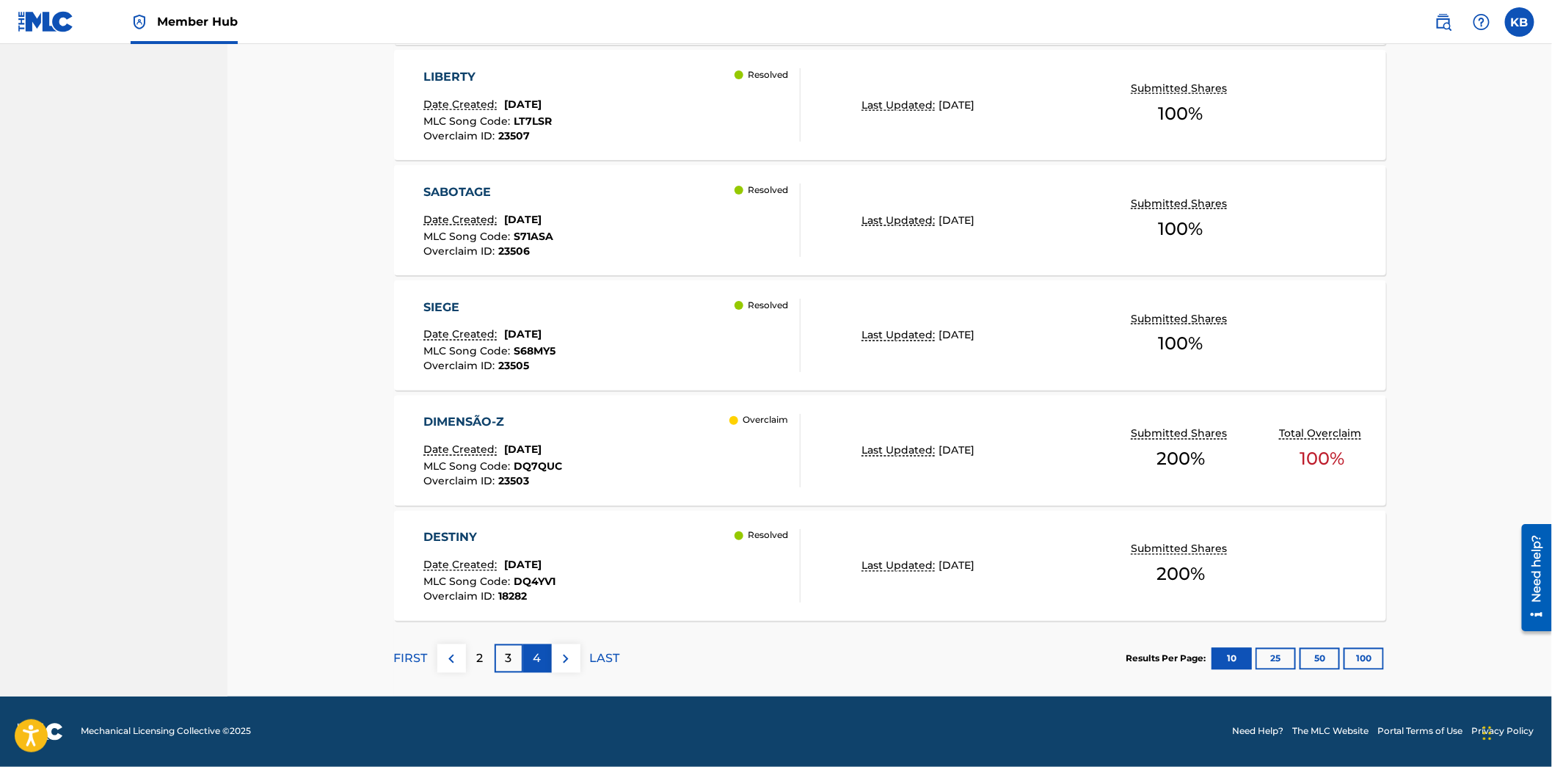
click at [539, 665] on p "4" at bounding box center [538, 659] width 8 height 18
click at [531, 658] on div "5" at bounding box center [537, 658] width 29 height 29
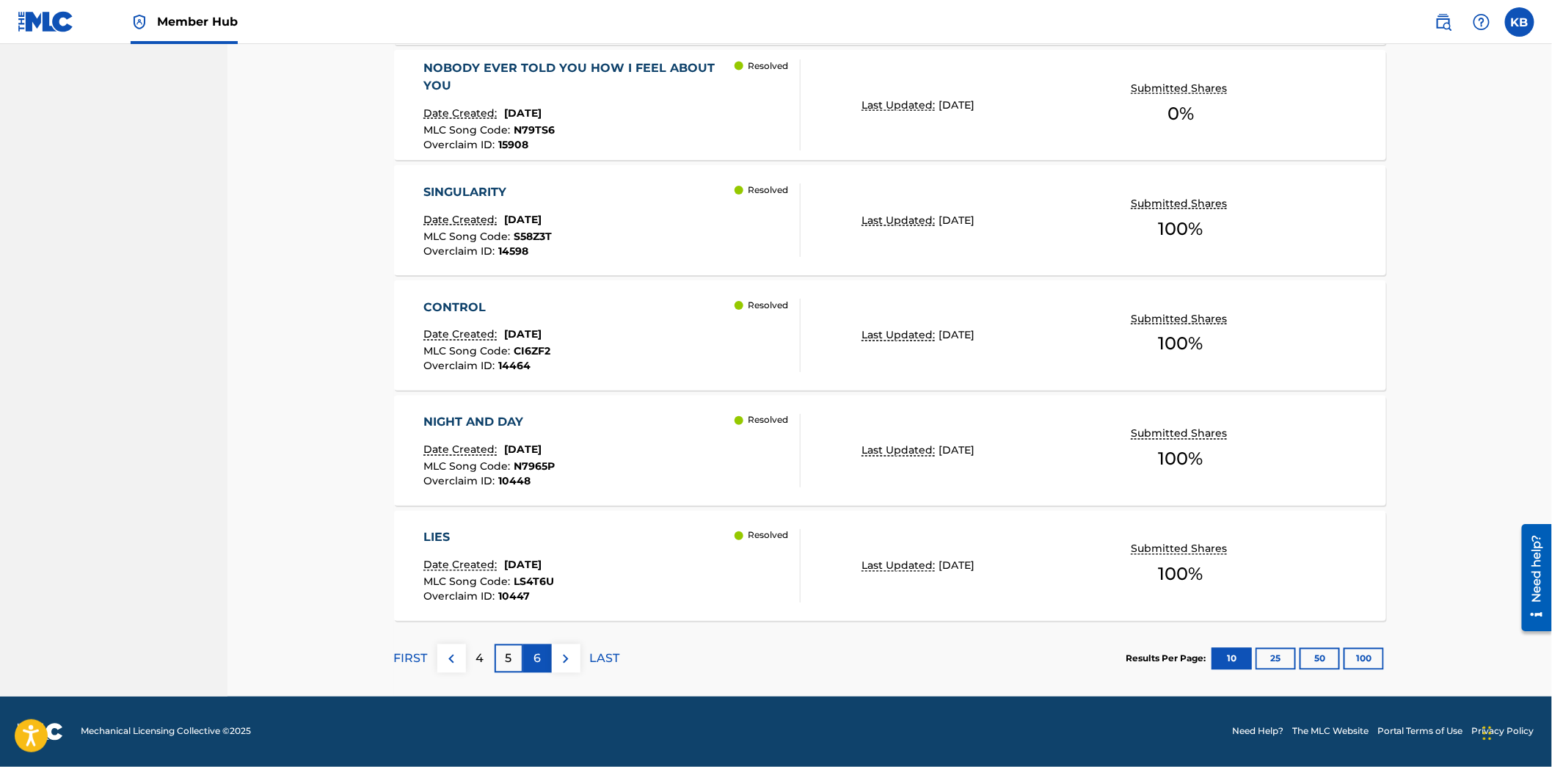
click at [531, 650] on div "6" at bounding box center [537, 658] width 29 height 29
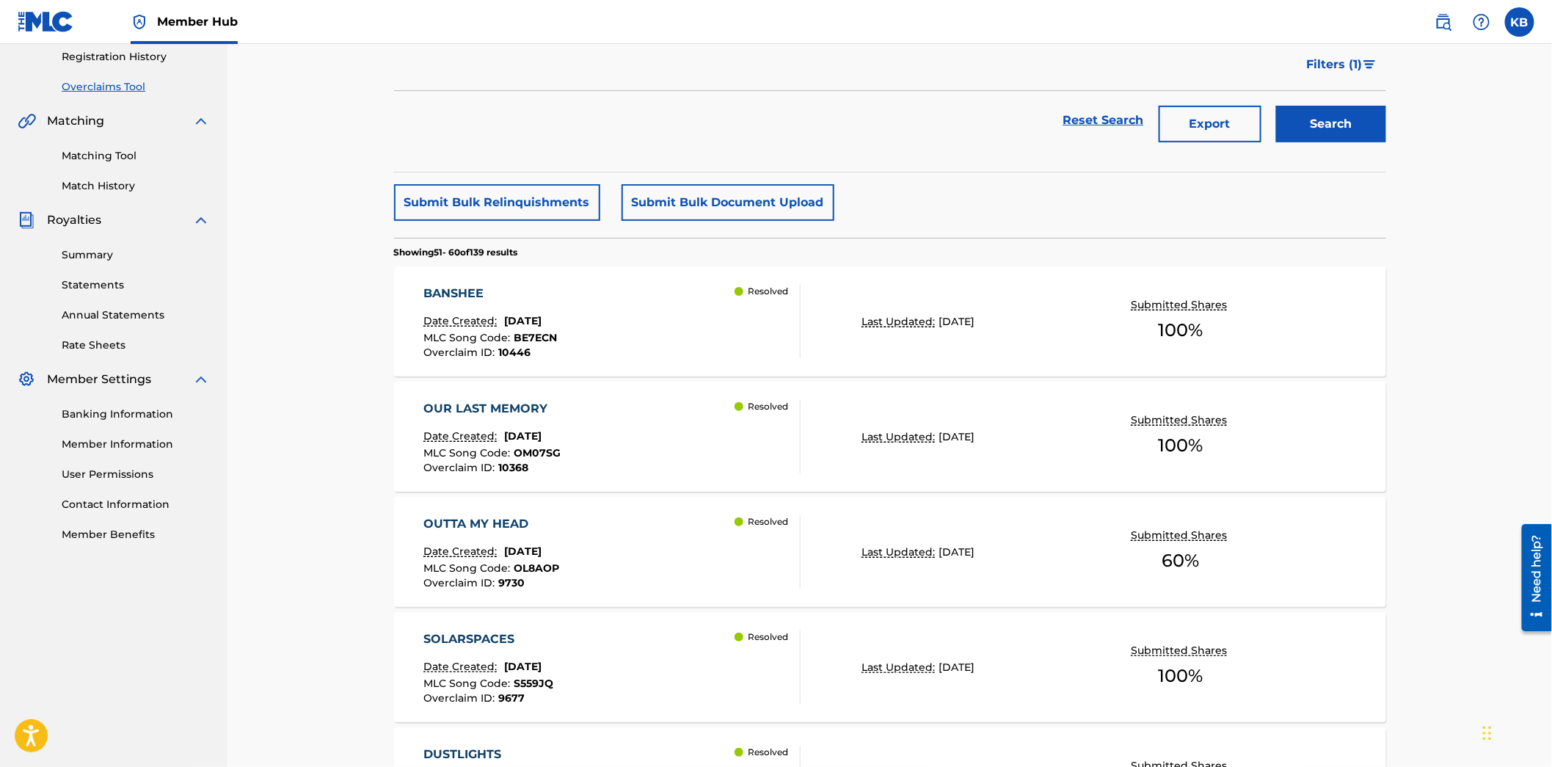
scroll to position [257, 0]
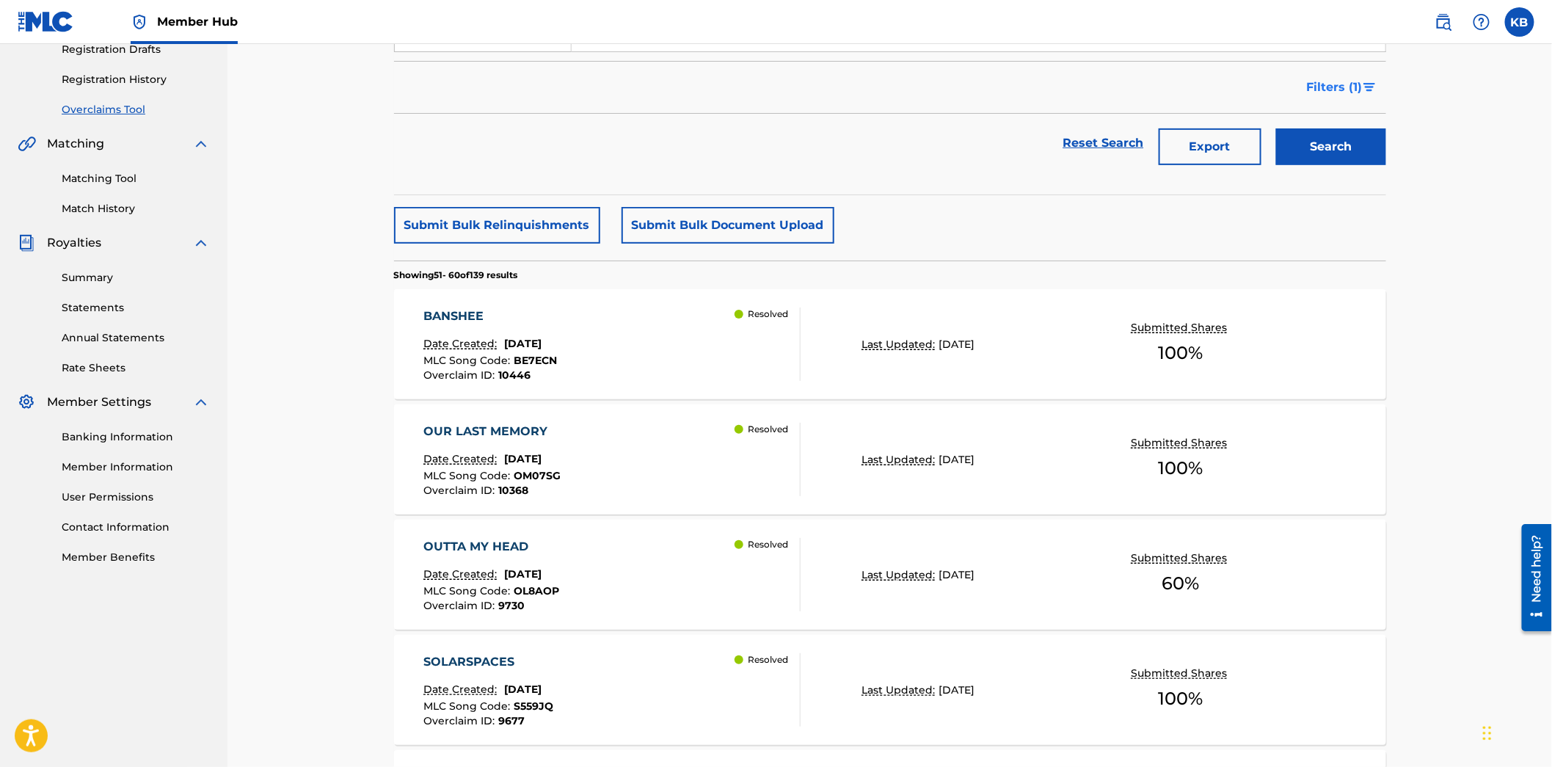
click at [1314, 85] on span "Filters ( 1 )" at bounding box center [1335, 88] width 56 height 18
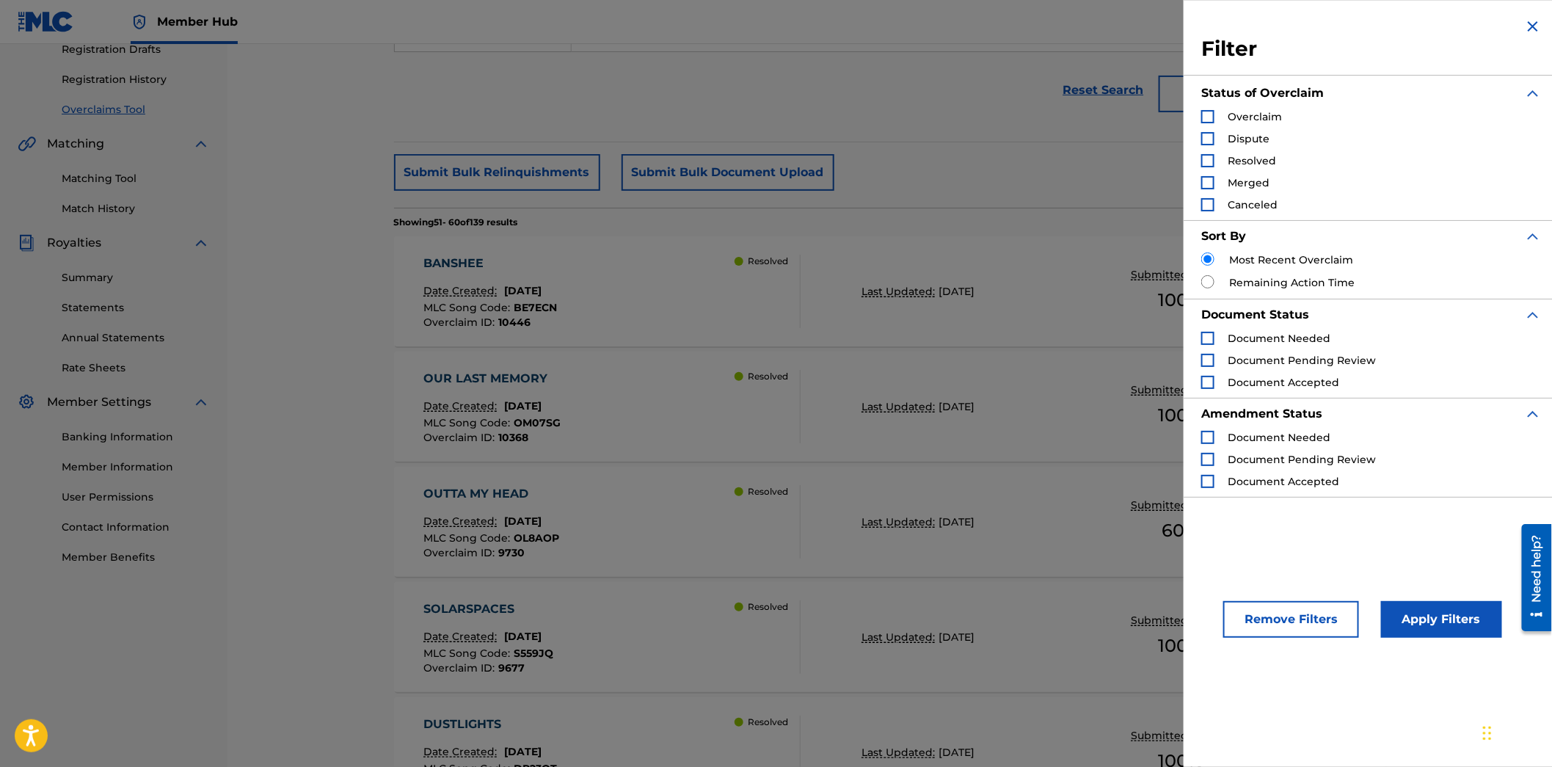
click at [1223, 117] on div "Overclaim" at bounding box center [1241, 116] width 81 height 15
click at [1201, 116] on div "Search Form" at bounding box center [1207, 116] width 13 height 13
click at [1433, 635] on button "Apply Filters" at bounding box center [1441, 619] width 121 height 37
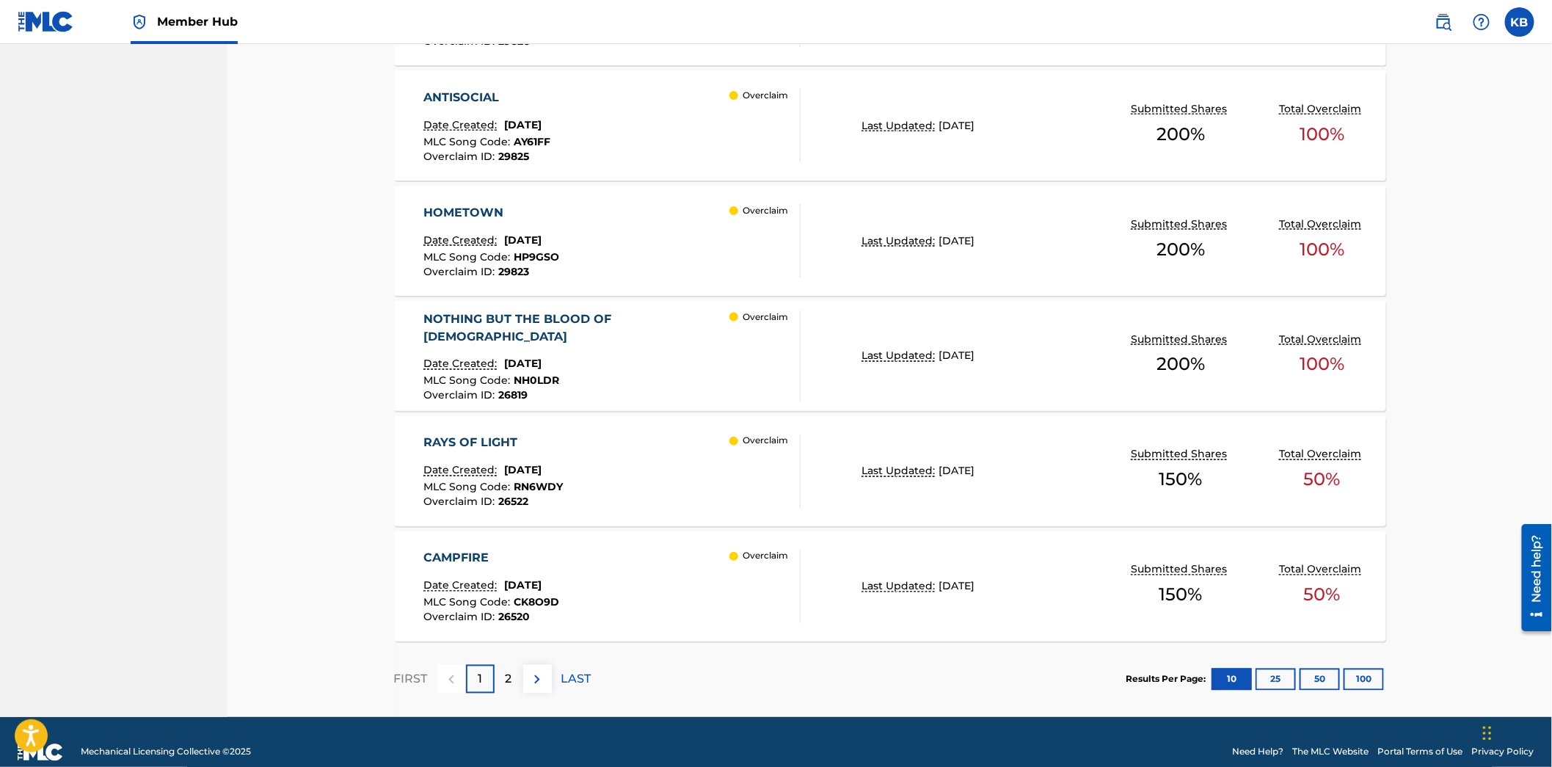
scroll to position [1072, 0]
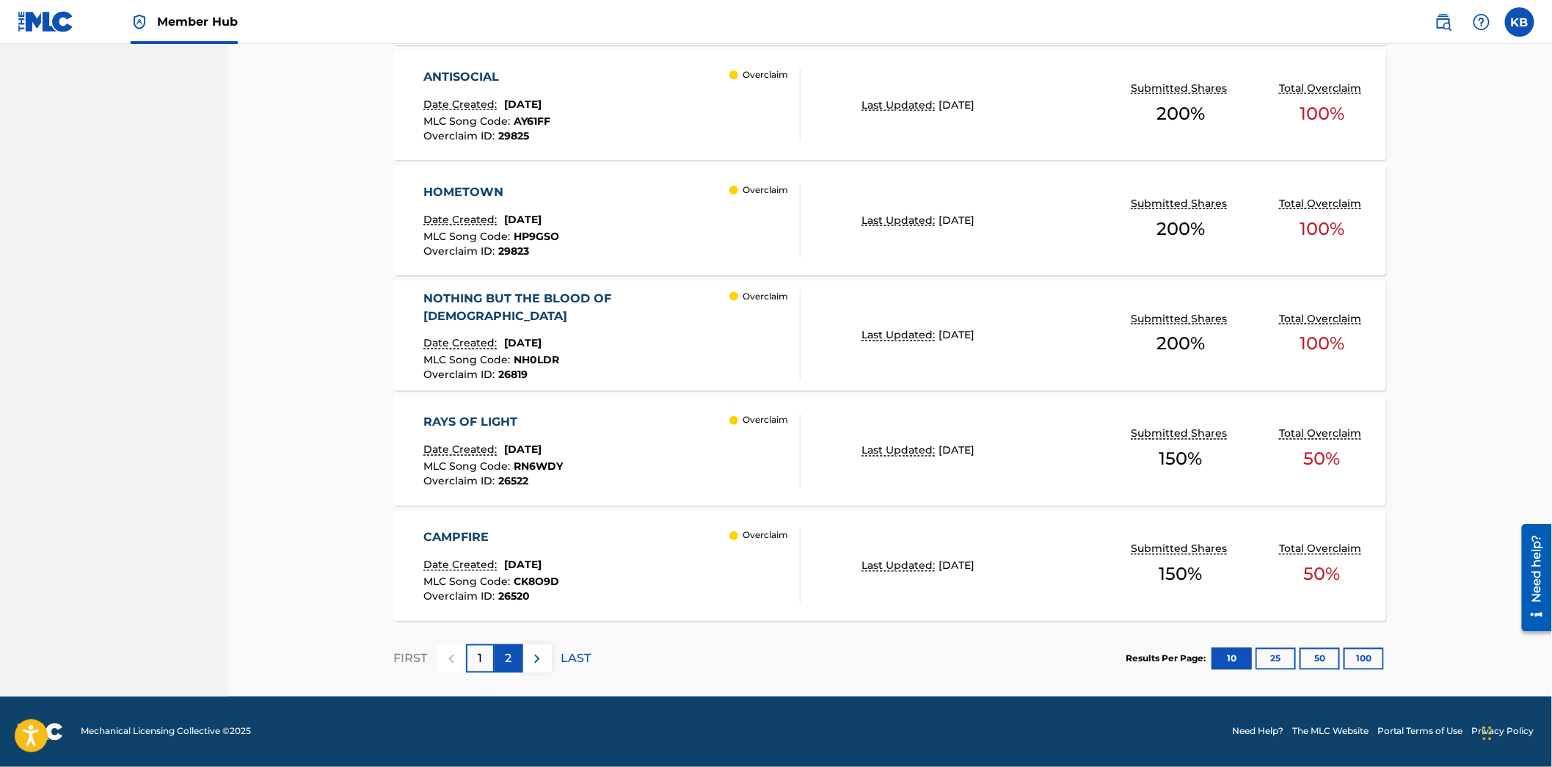
click at [501, 653] on div "2" at bounding box center [509, 658] width 29 height 29
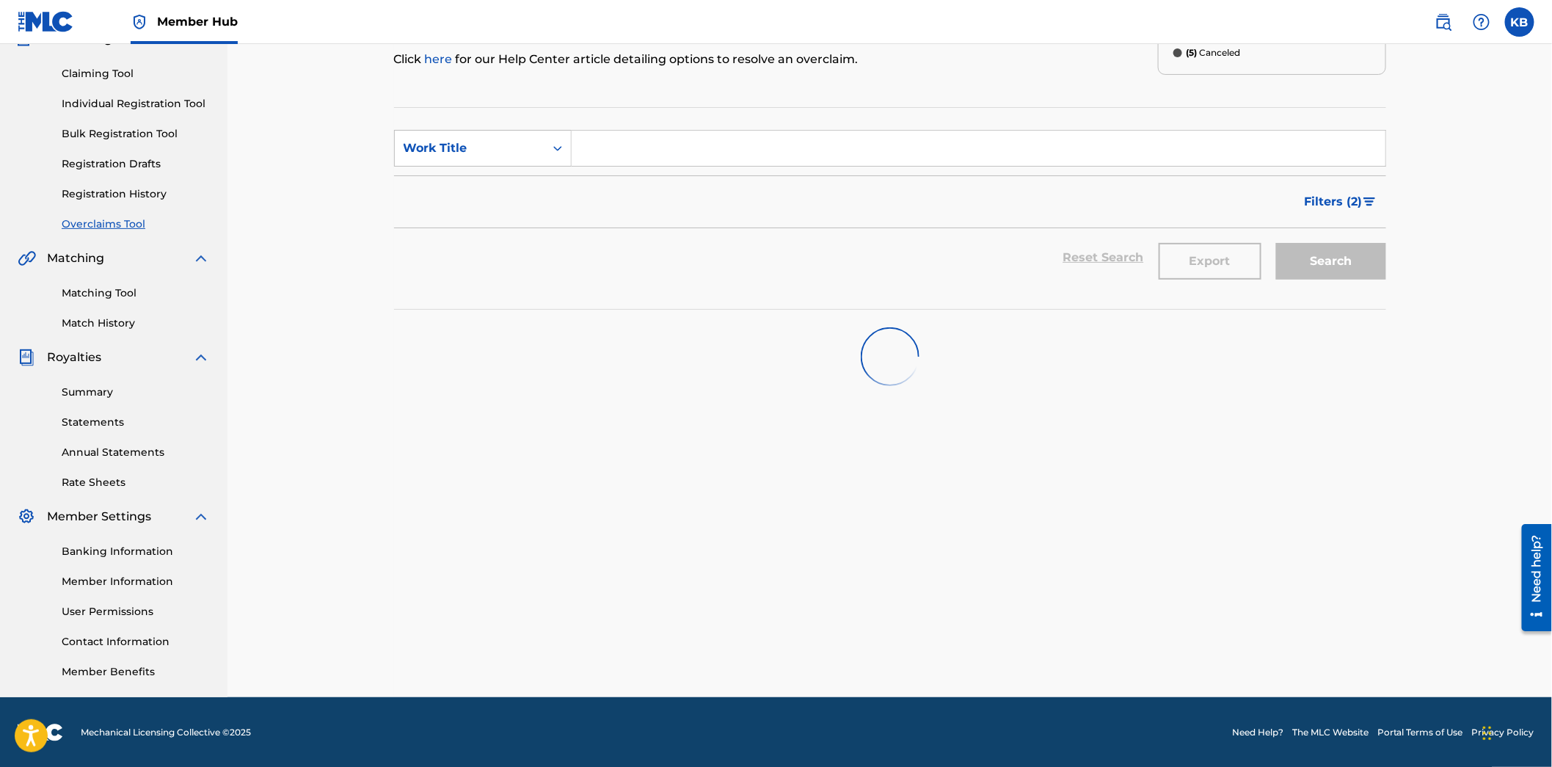
scroll to position [380, 0]
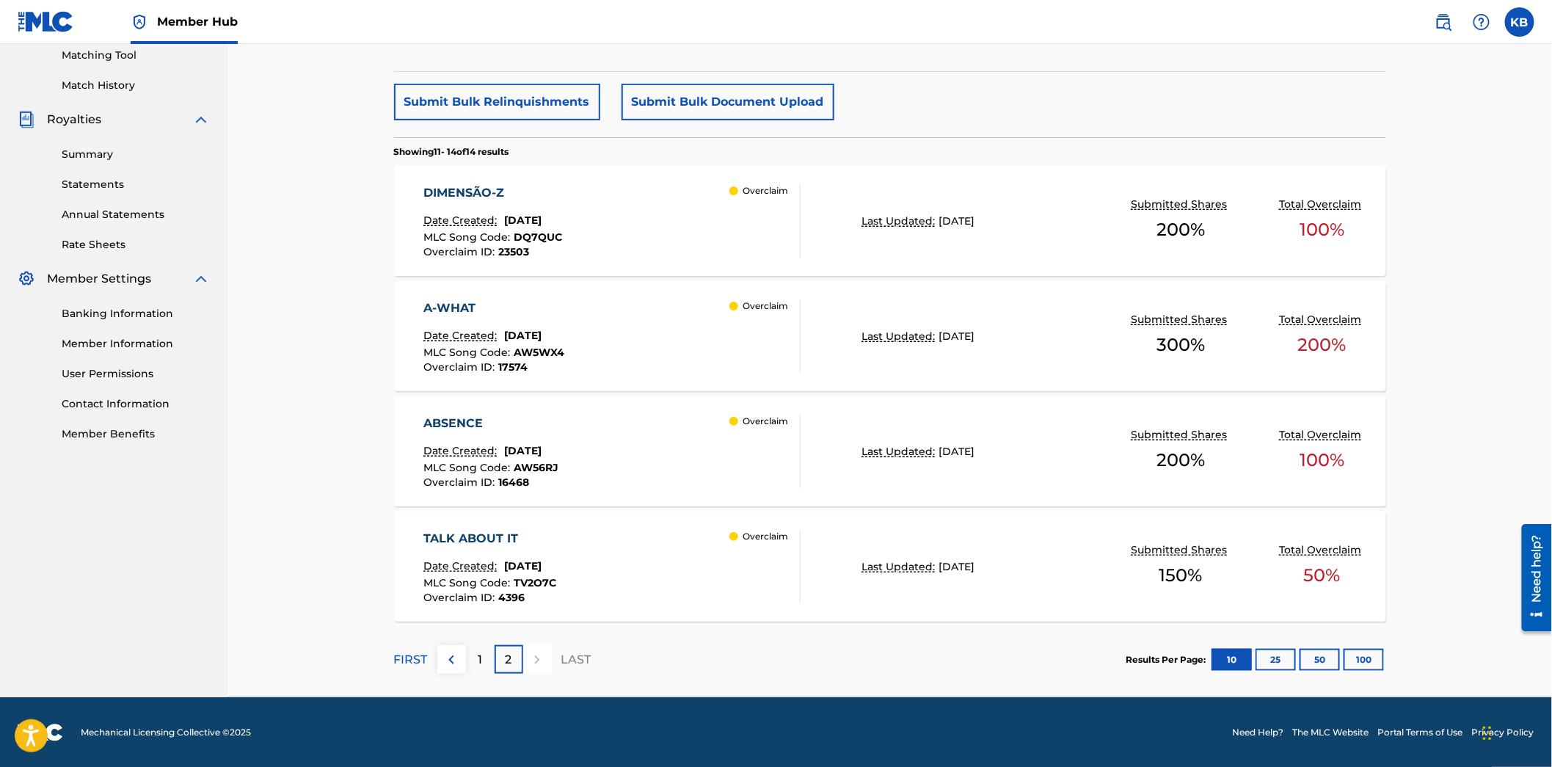
click at [614, 365] on div "A-WHAT Date Created: [DATE] MLC Song Code : AW5WX4 Overclaim ID : 17574 Overcla…" at bounding box center [611, 335] width 377 height 73
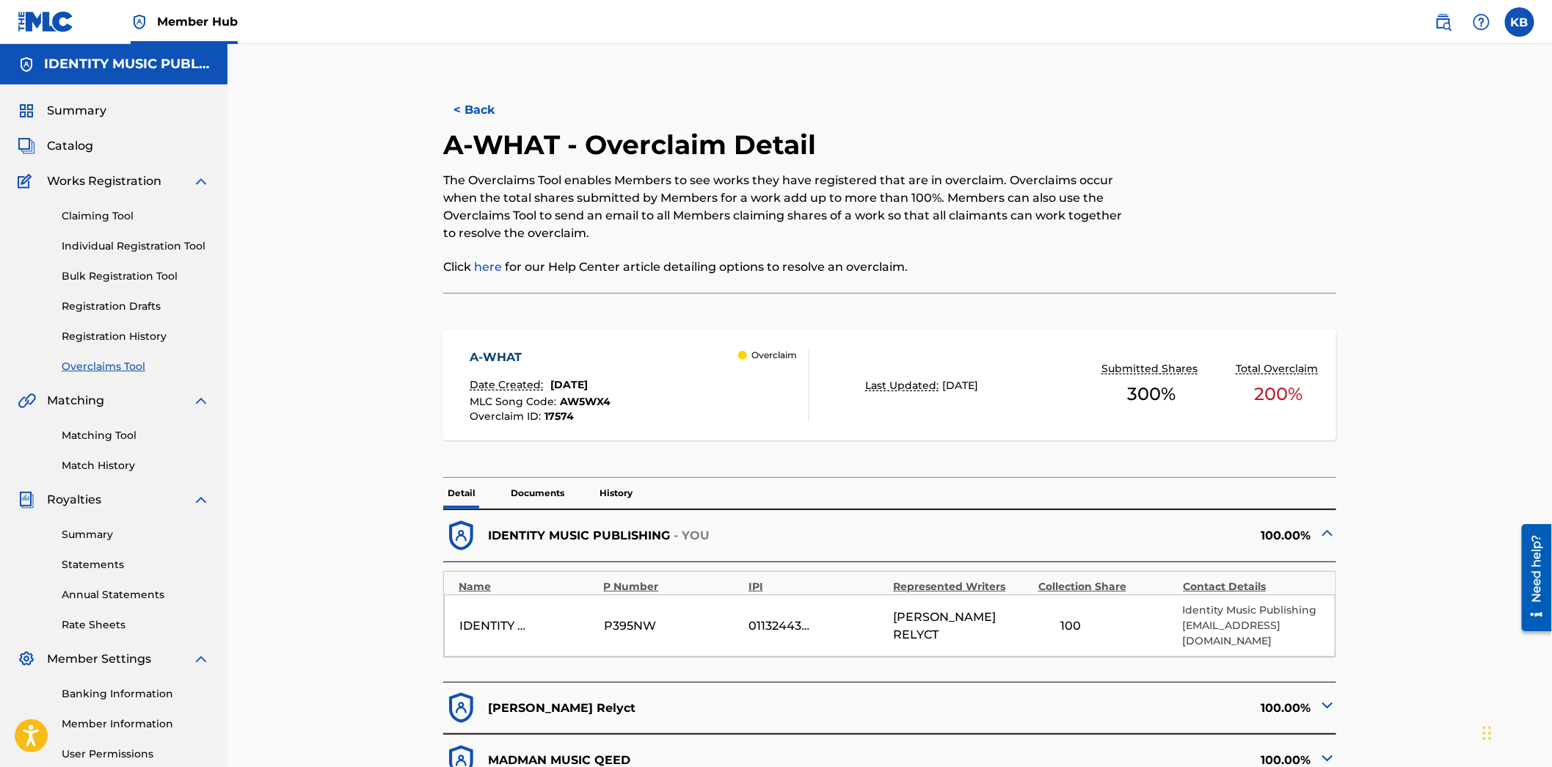
click at [520, 490] on p "Documents" at bounding box center [537, 493] width 62 height 31
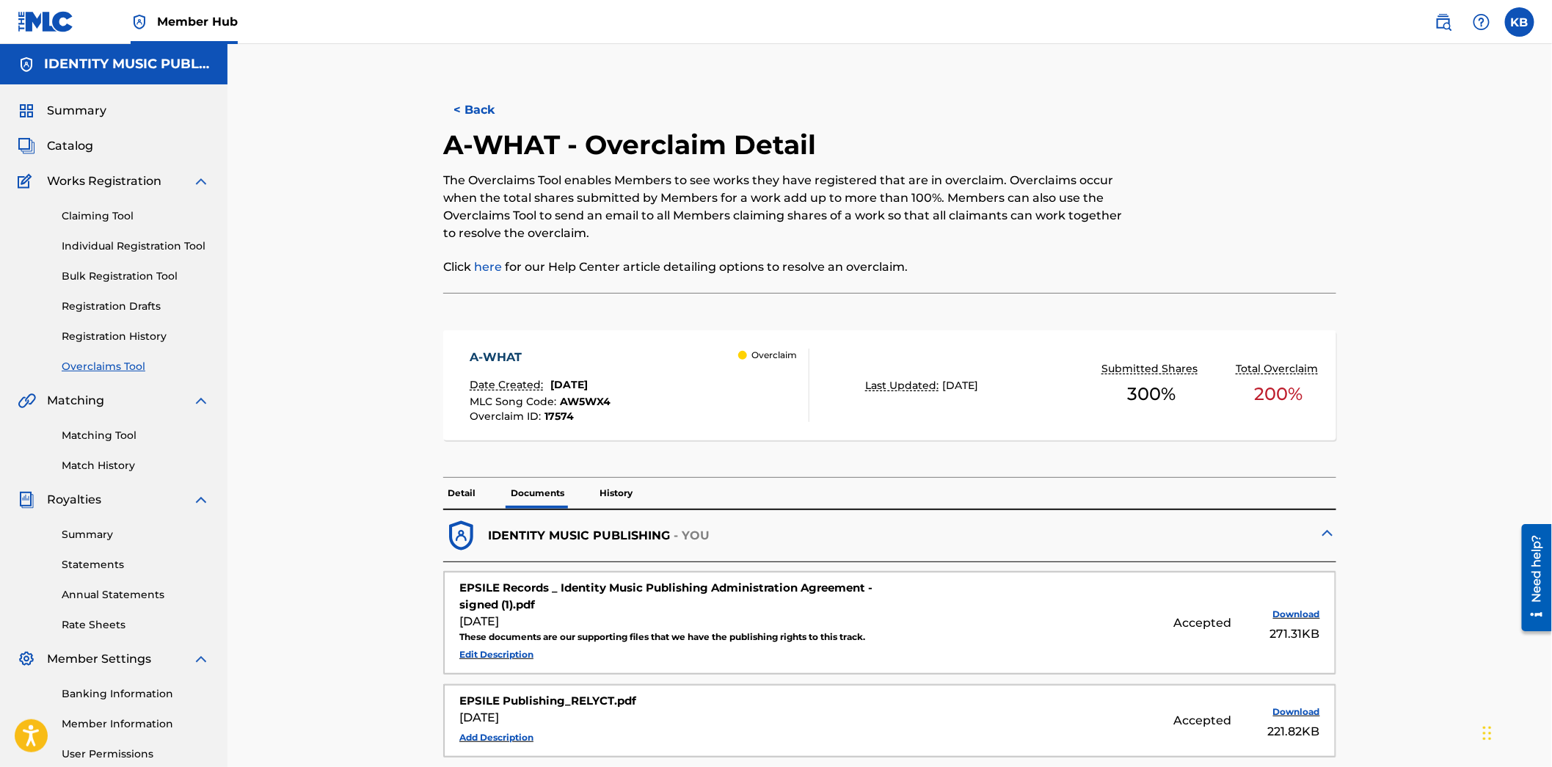
click at [621, 487] on p "History" at bounding box center [616, 493] width 42 height 31
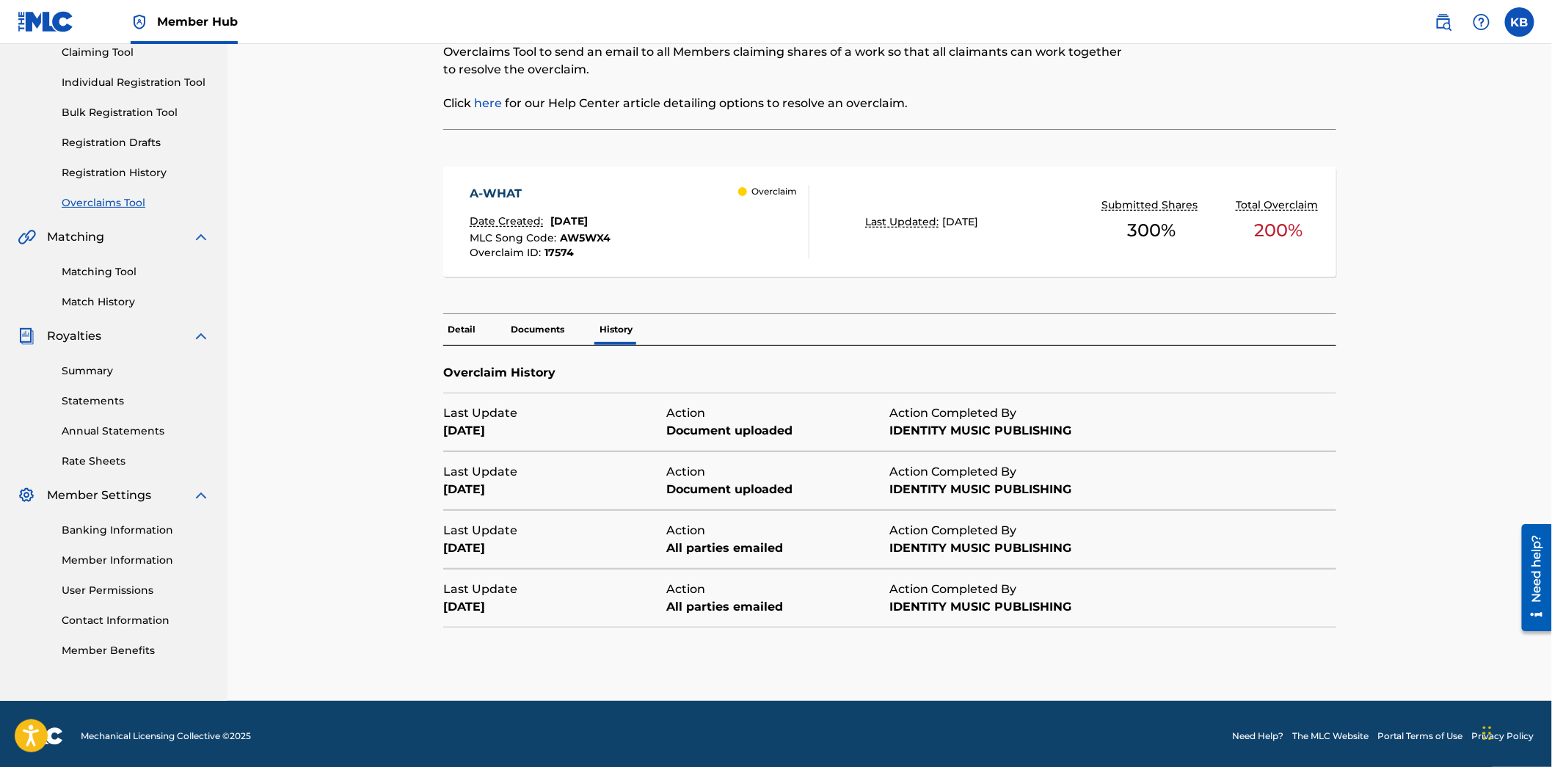
scroll to position [169, 0]
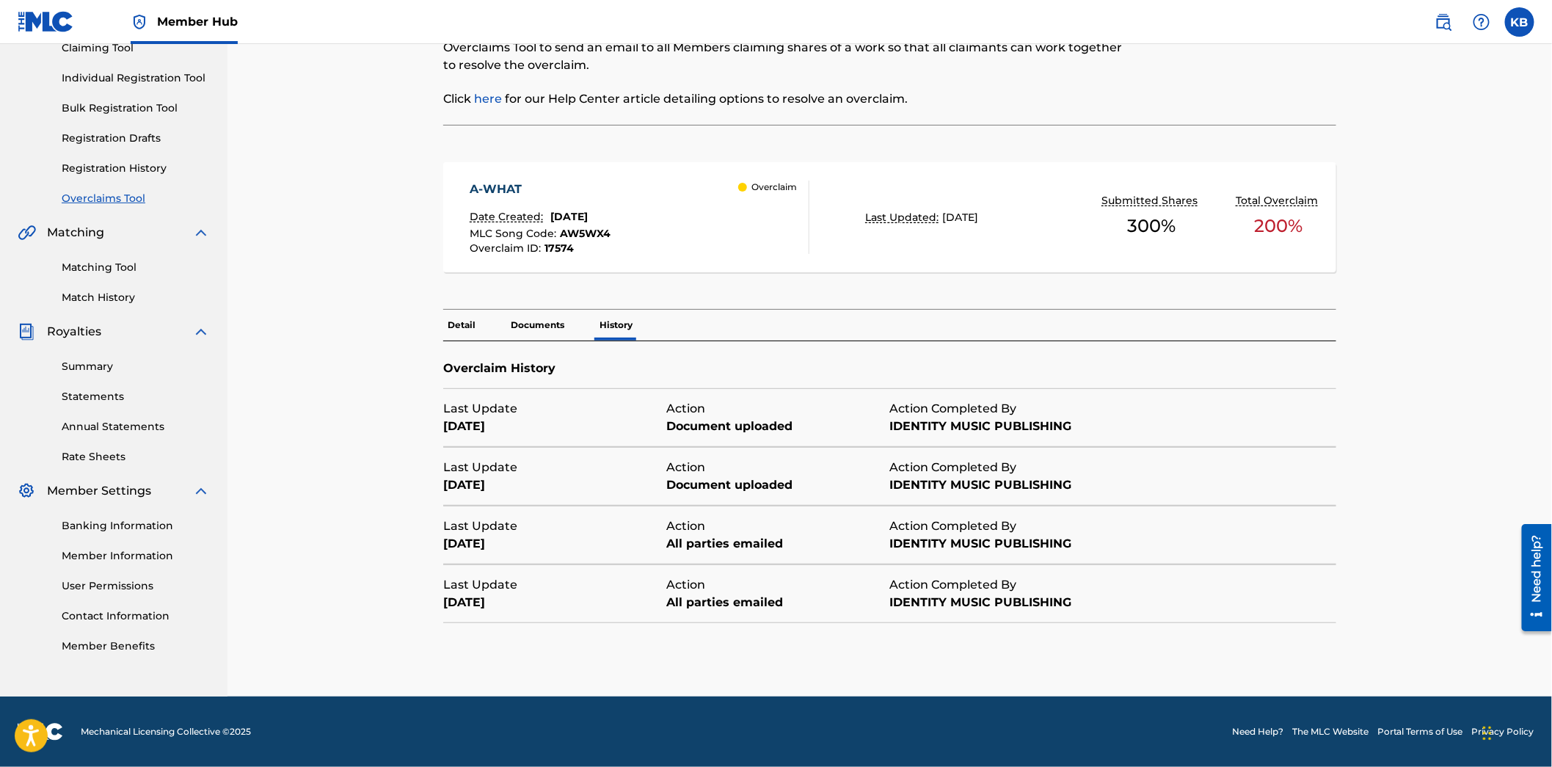
click at [448, 324] on p "Detail" at bounding box center [461, 325] width 37 height 31
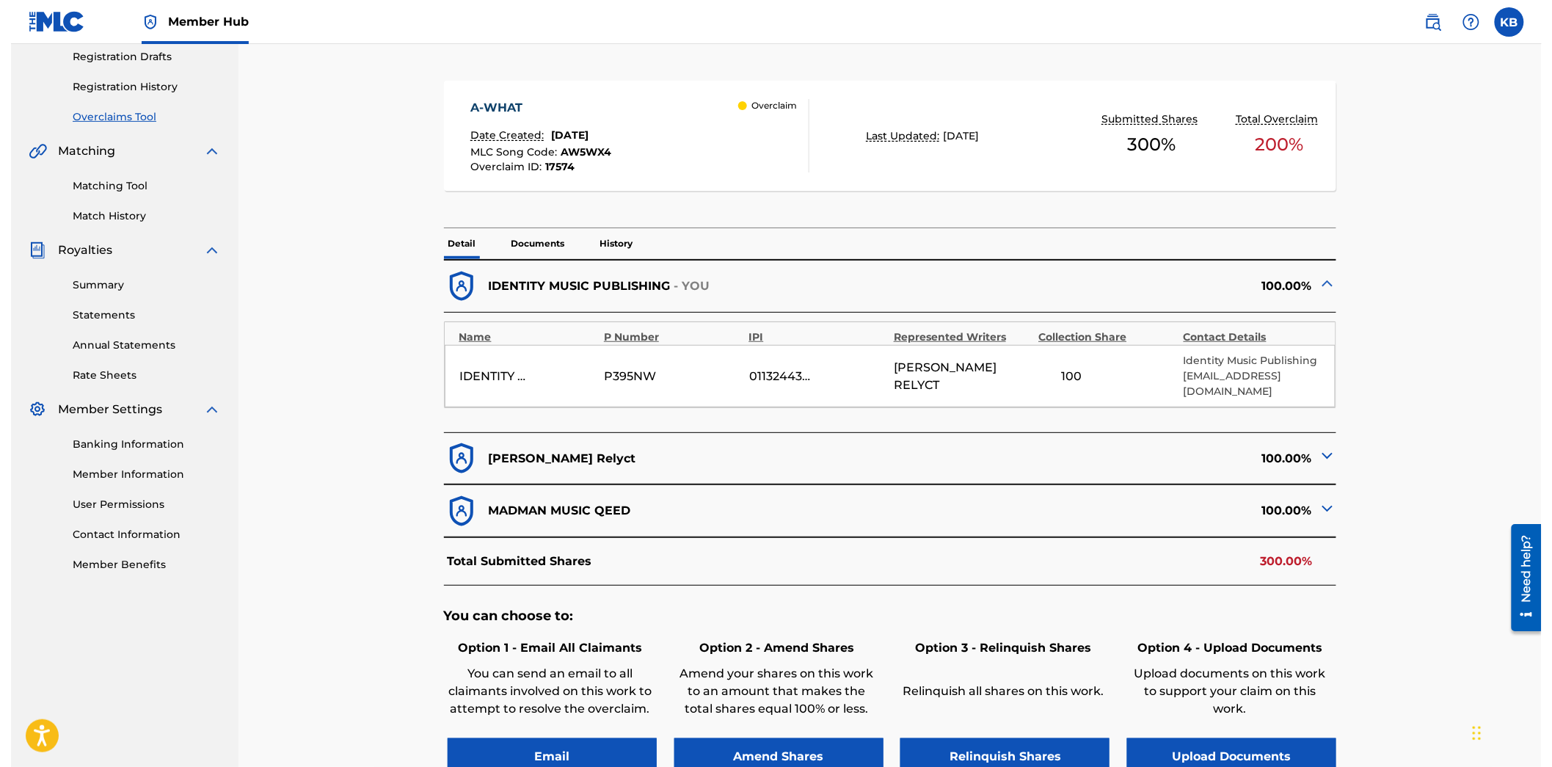
scroll to position [87, 0]
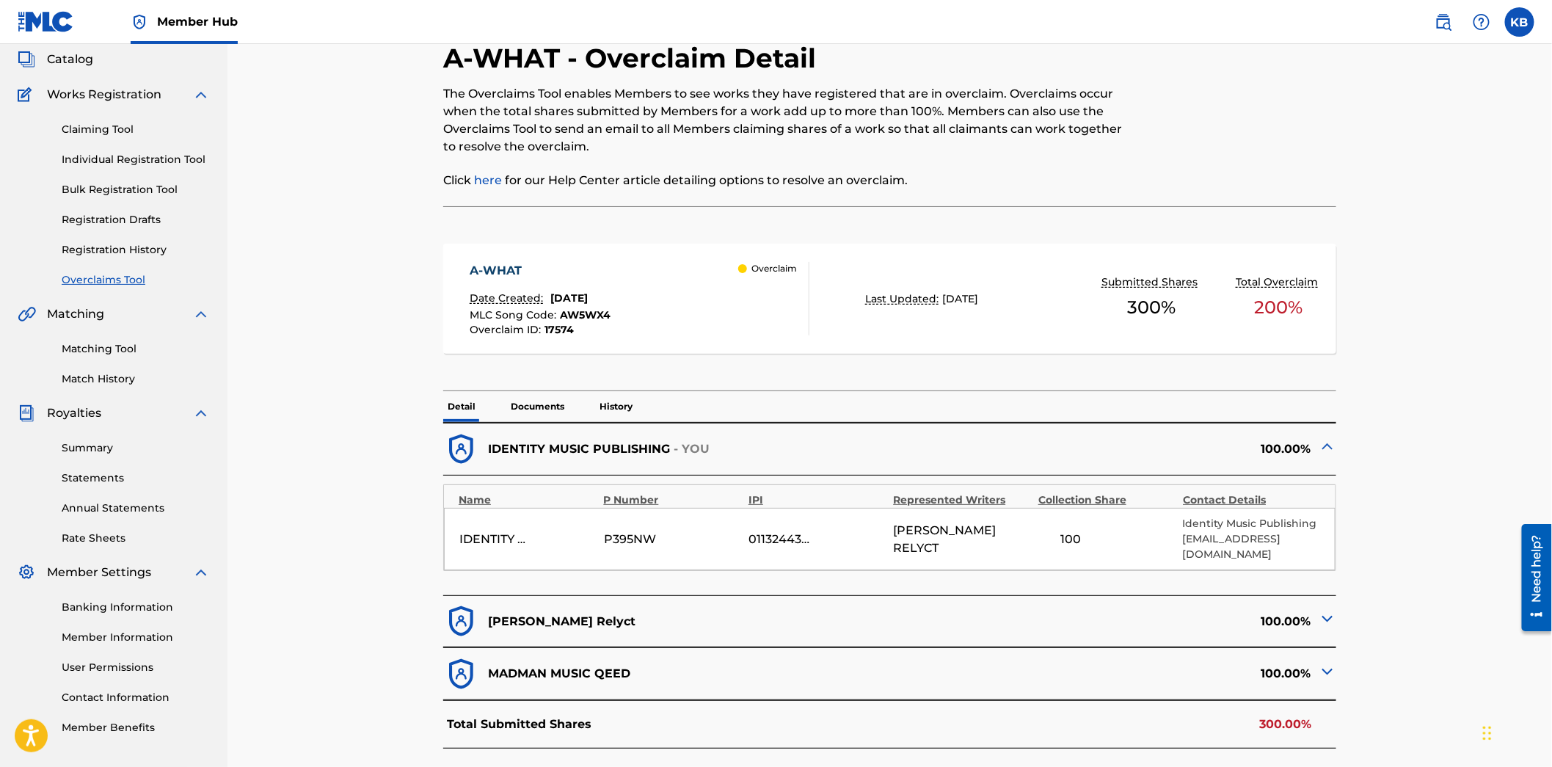
click at [780, 533] on div "01132443300" at bounding box center [782, 540] width 66 height 18
click at [780, 537] on div "01132443300" at bounding box center [782, 540] width 66 height 18
drag, startPoint x: 652, startPoint y: 627, endPoint x: 661, endPoint y: 626, distance: 9.6
click at [653, 626] on div "[PERSON_NAME] Relyct" at bounding box center [666, 621] width 446 height 36
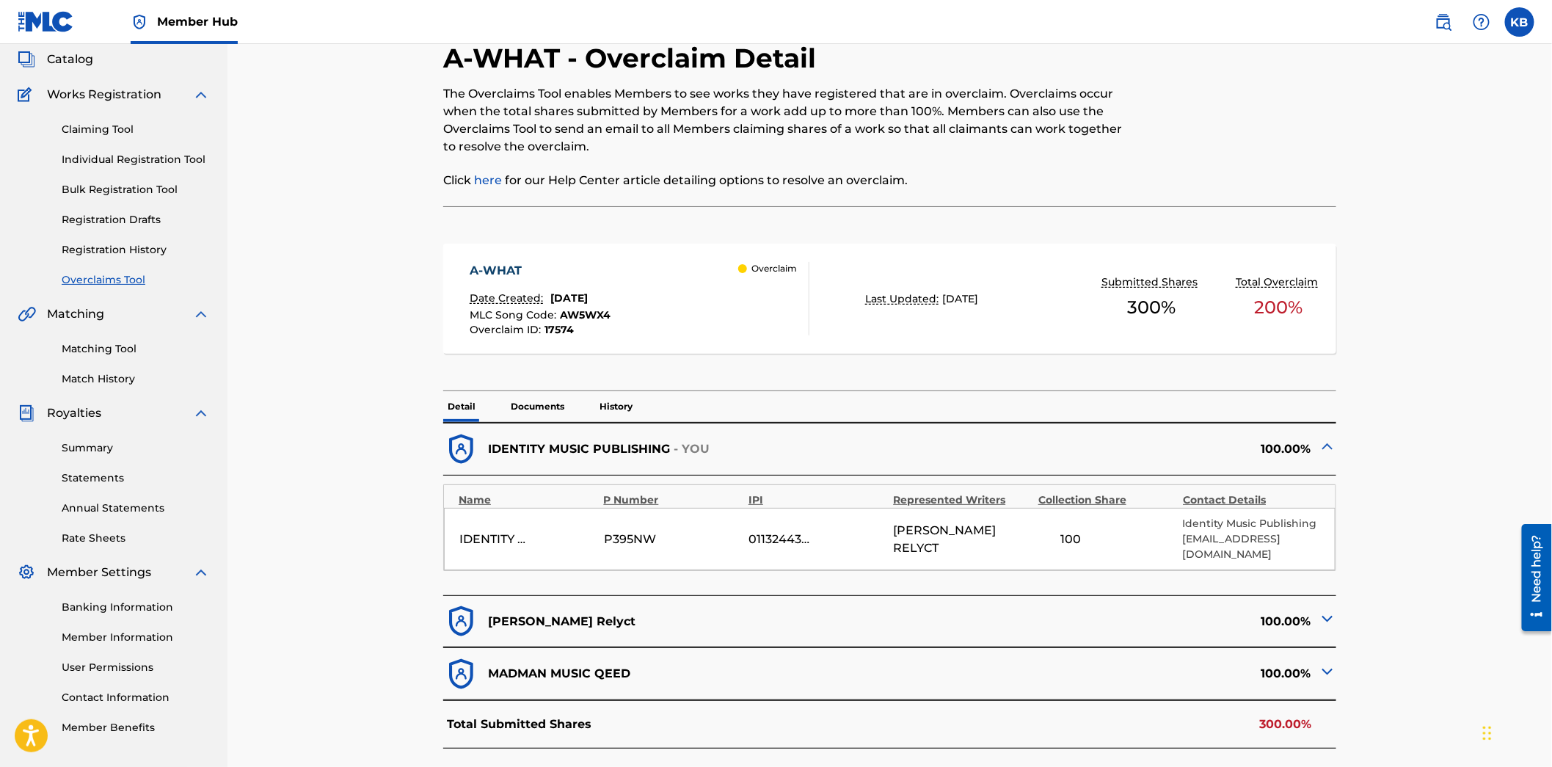
click at [1330, 618] on img at bounding box center [1328, 619] width 18 height 18
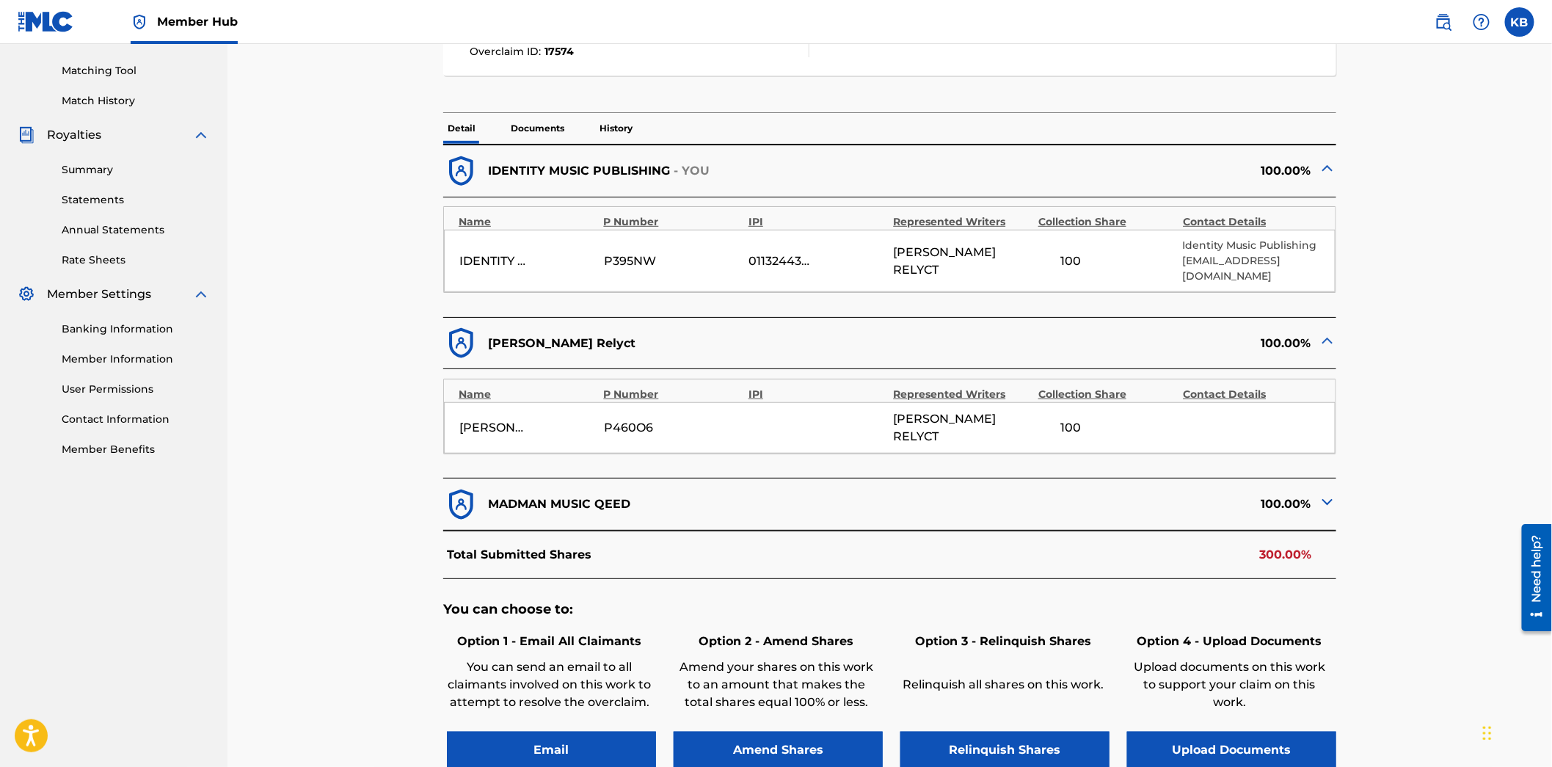
scroll to position [413, 0]
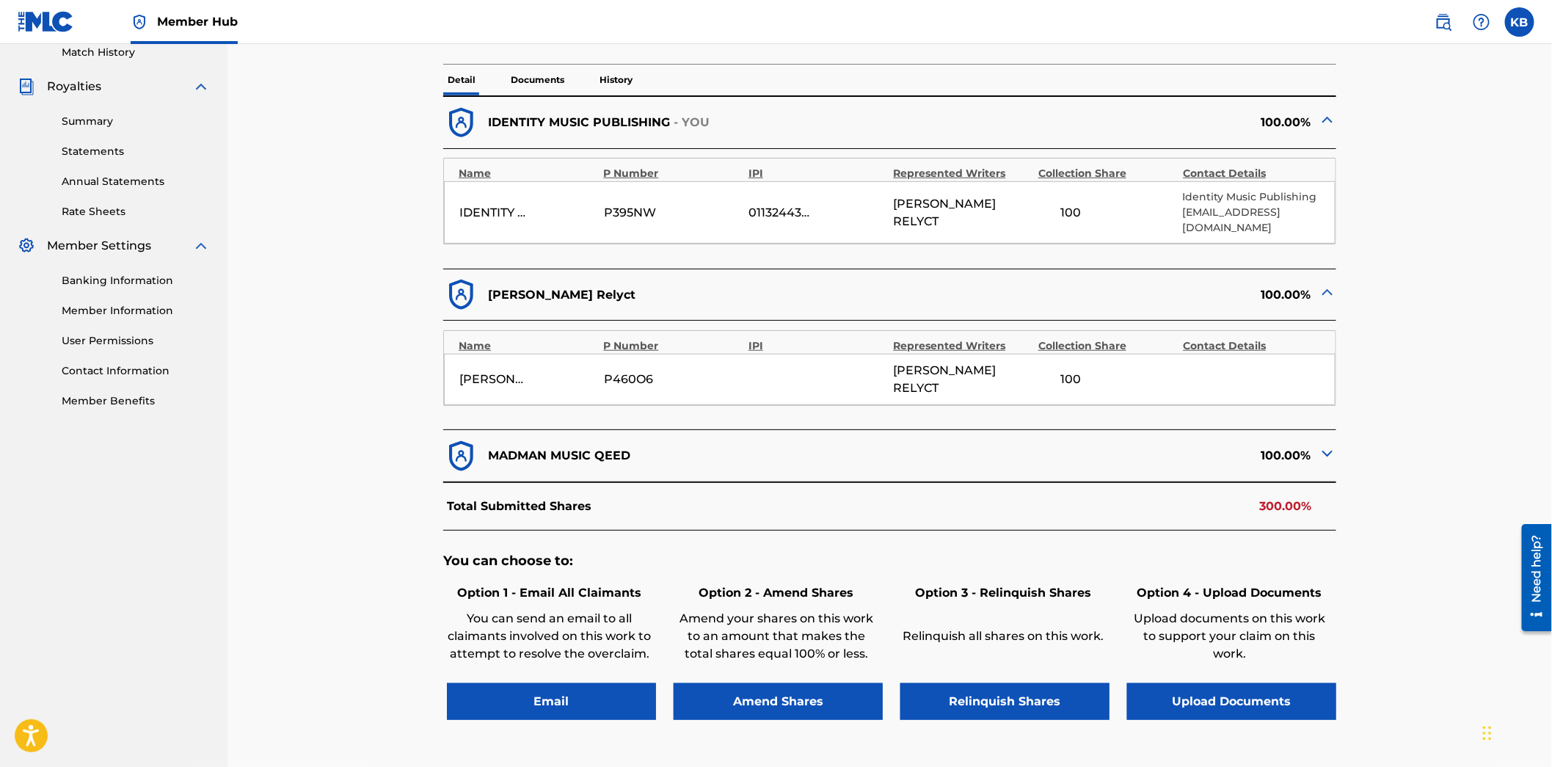
click at [1323, 445] on img at bounding box center [1328, 454] width 18 height 18
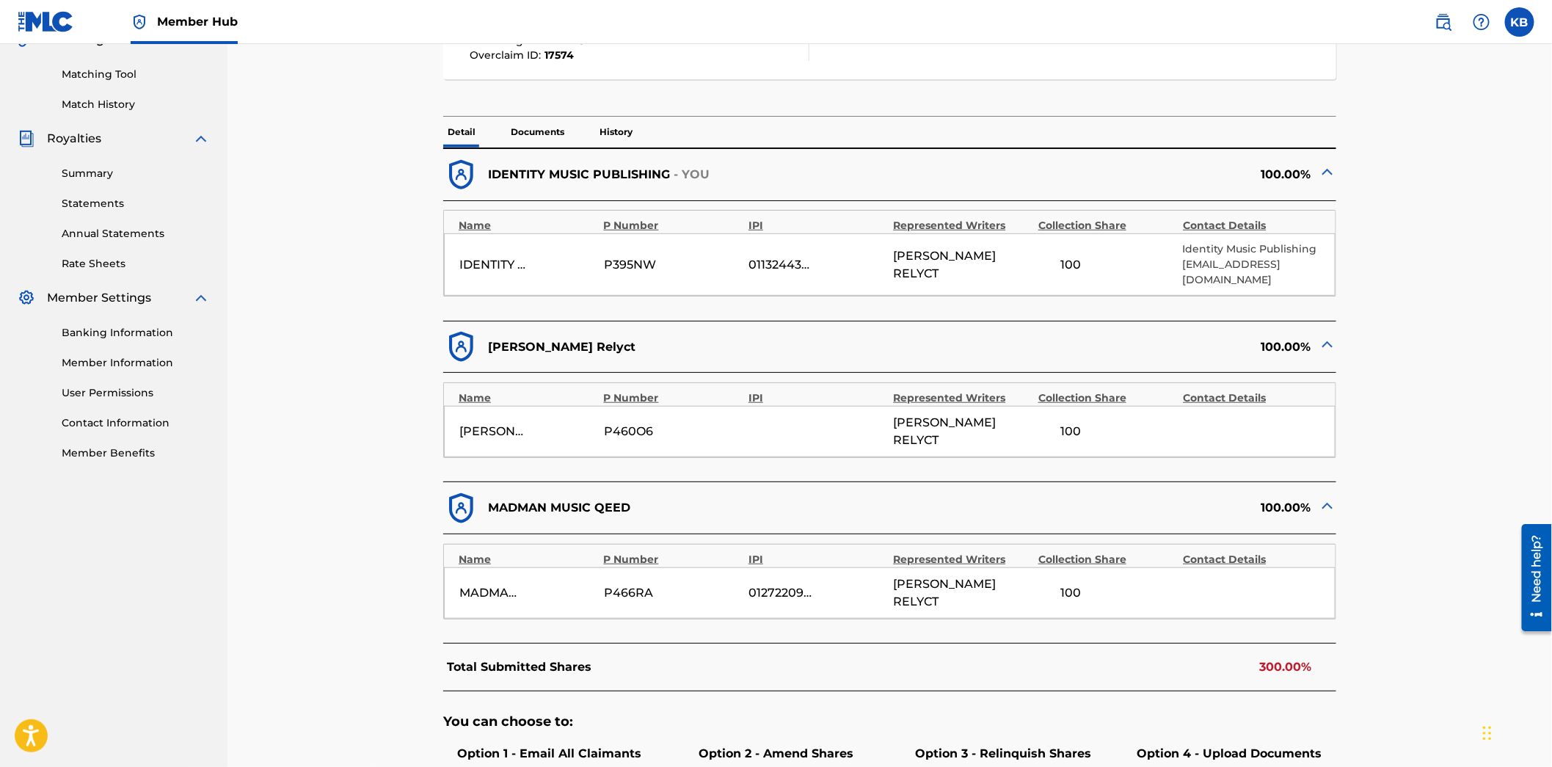
scroll to position [332, 0]
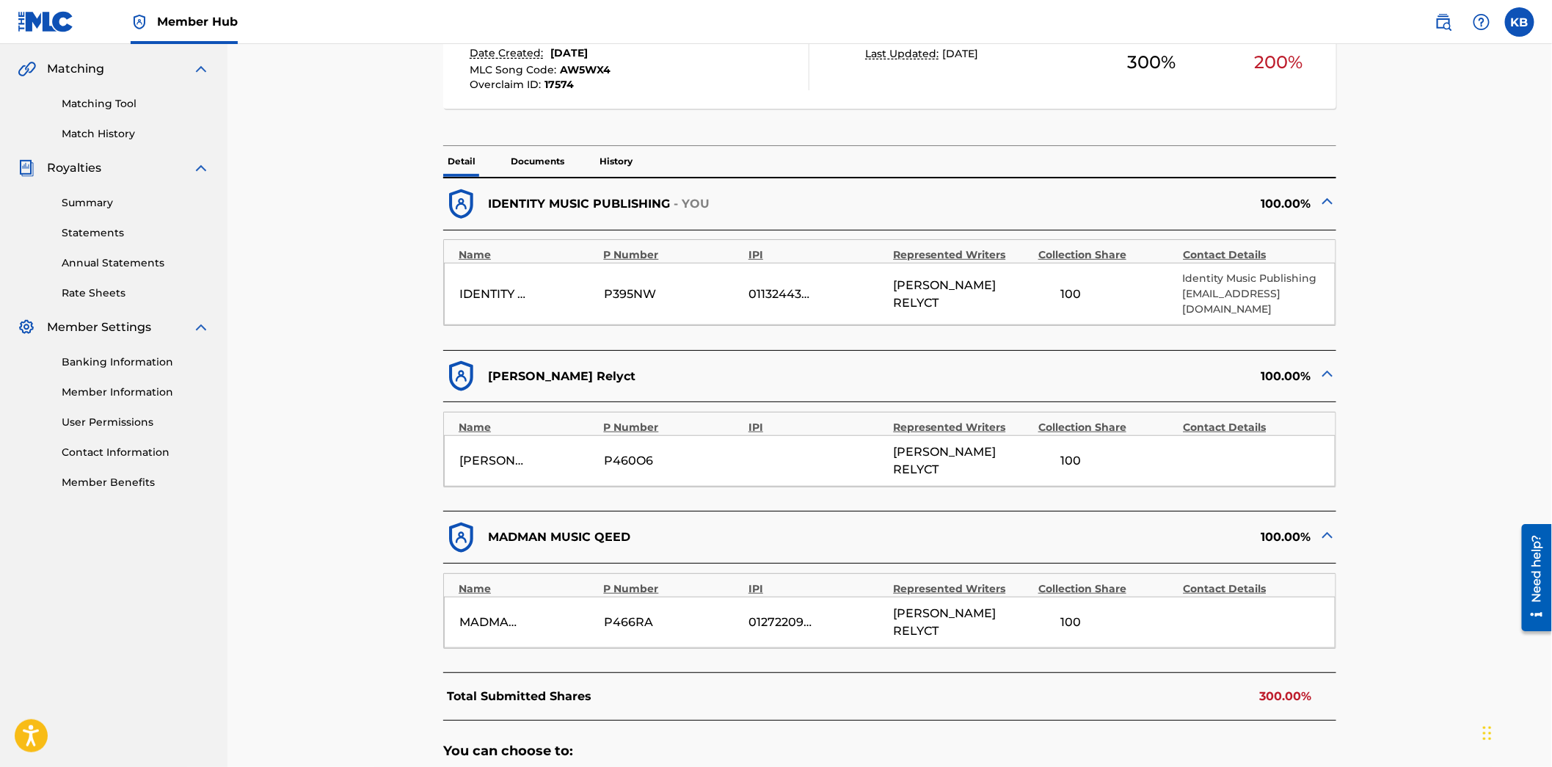
click at [956, 605] on span "[PERSON_NAME] RELYCT" at bounding box center [962, 622] width 137 height 35
click at [774, 288] on div "01132443300" at bounding box center [782, 295] width 66 height 18
click at [752, 291] on div "01132443300" at bounding box center [782, 295] width 66 height 18
click at [903, 302] on span "[PERSON_NAME] RELYCT" at bounding box center [962, 294] width 137 height 35
click at [1447, 27] on img at bounding box center [1444, 22] width 18 height 18
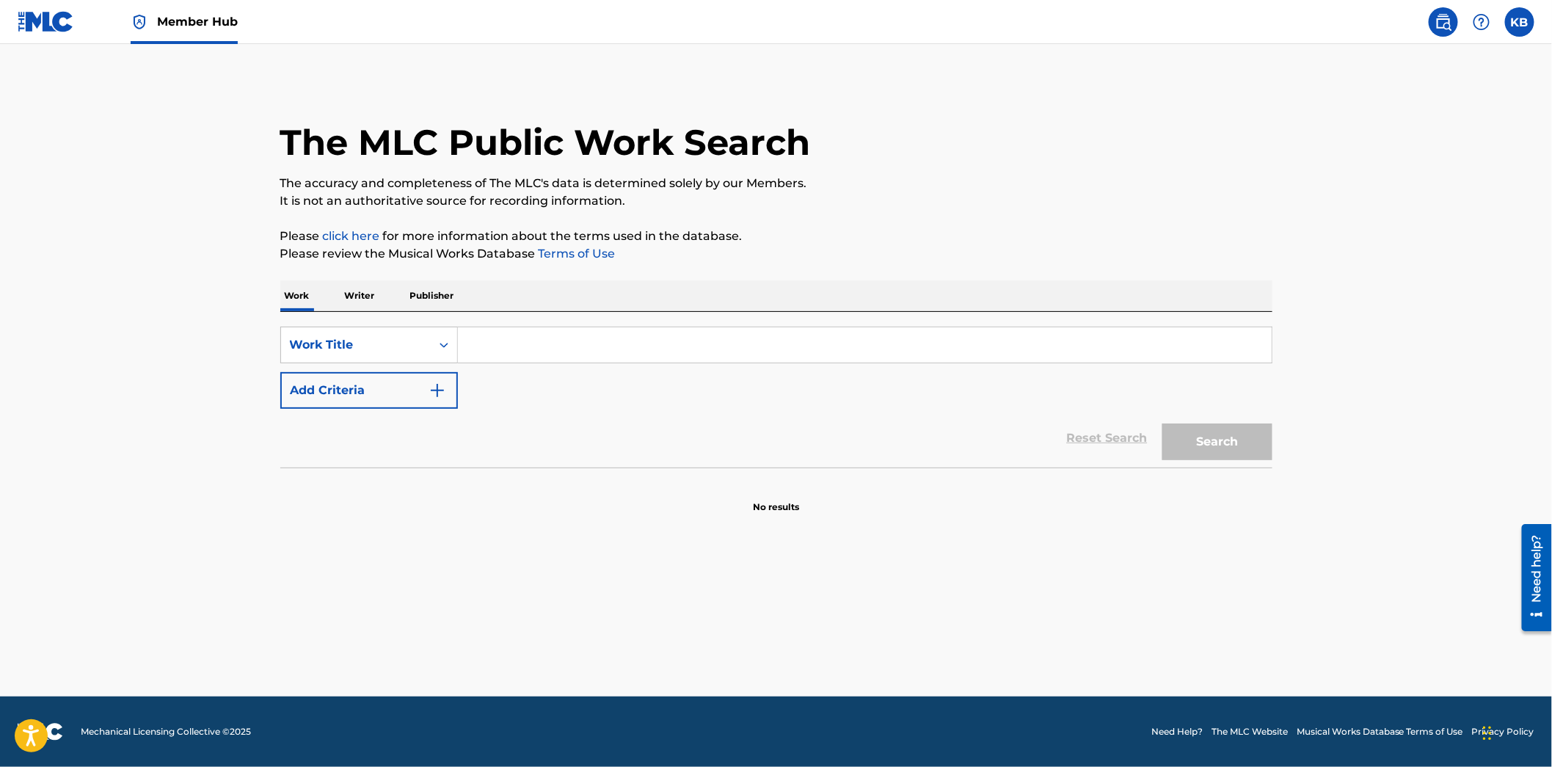
click at [361, 301] on p "Writer" at bounding box center [360, 295] width 39 height 31
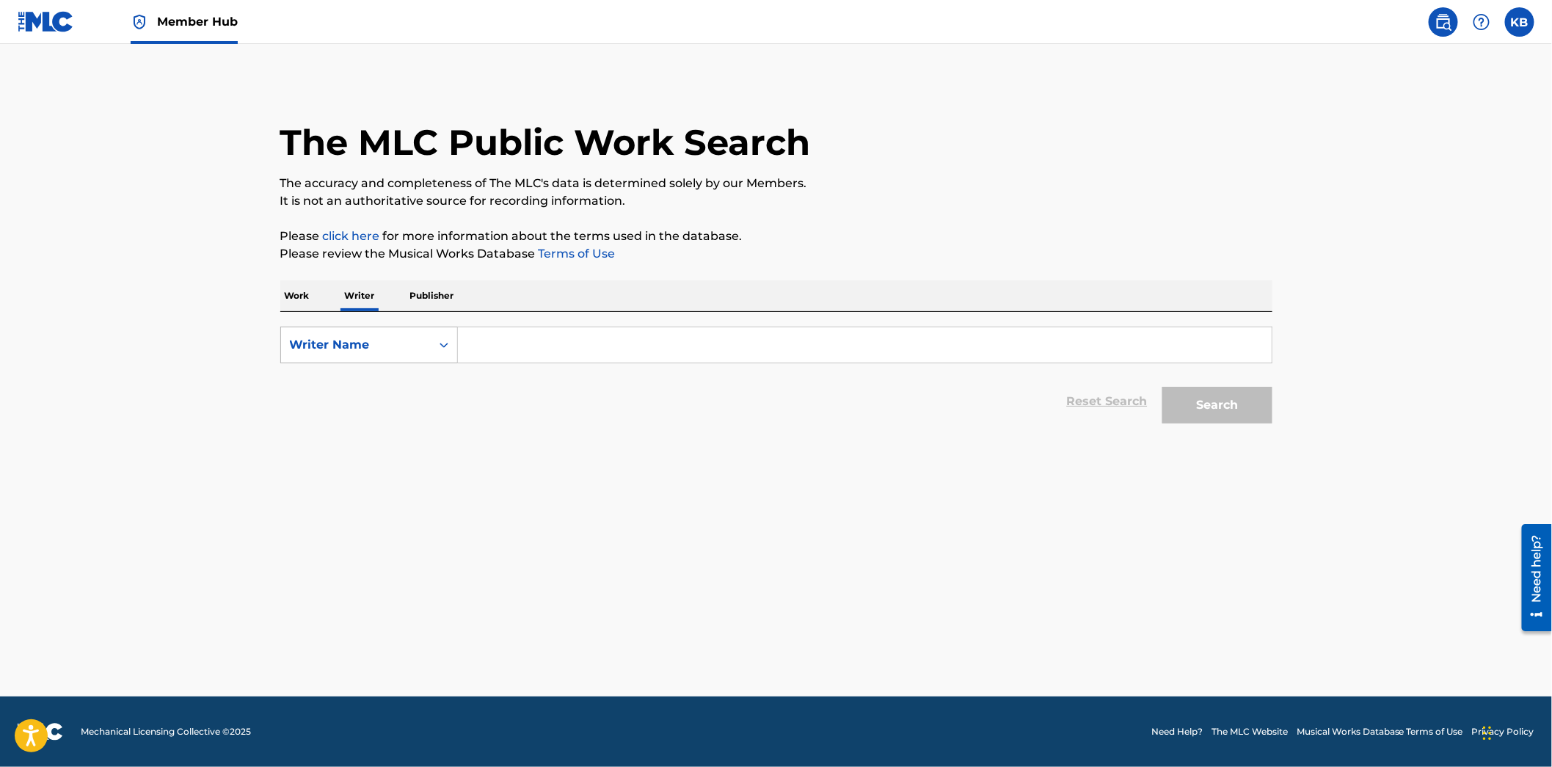
click at [343, 346] on div "Writer Name" at bounding box center [356, 345] width 132 height 18
drag, startPoint x: 361, startPoint y: 386, endPoint x: 377, endPoint y: 383, distance: 15.7
click at [363, 386] on div "Writer IPI" at bounding box center [369, 381] width 176 height 37
click at [581, 341] on input "Search Form" at bounding box center [865, 344] width 814 height 35
paste input "01293207653"
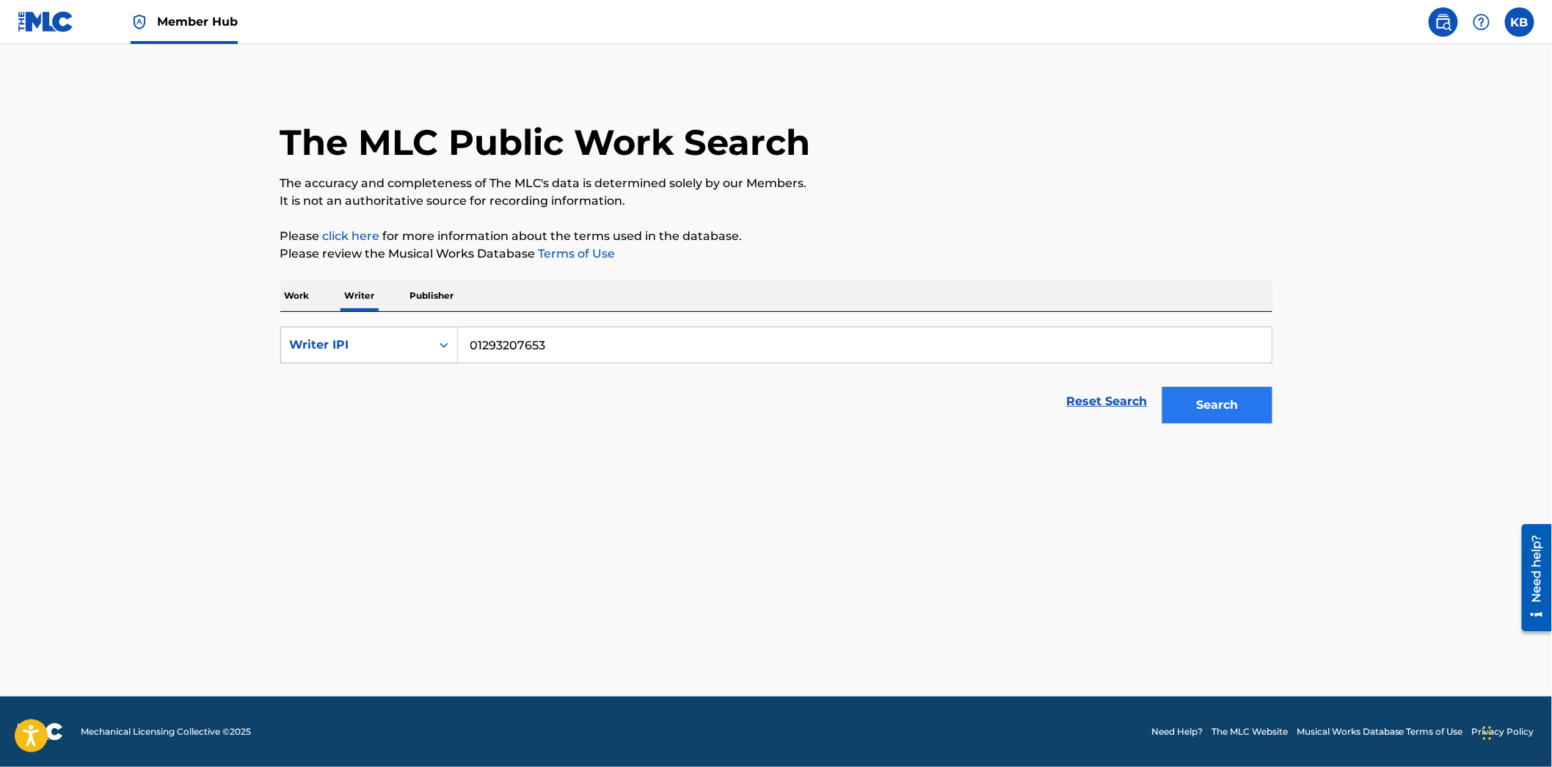
type input "01293207653"
click at [1259, 400] on button "Search" at bounding box center [1218, 405] width 110 height 37
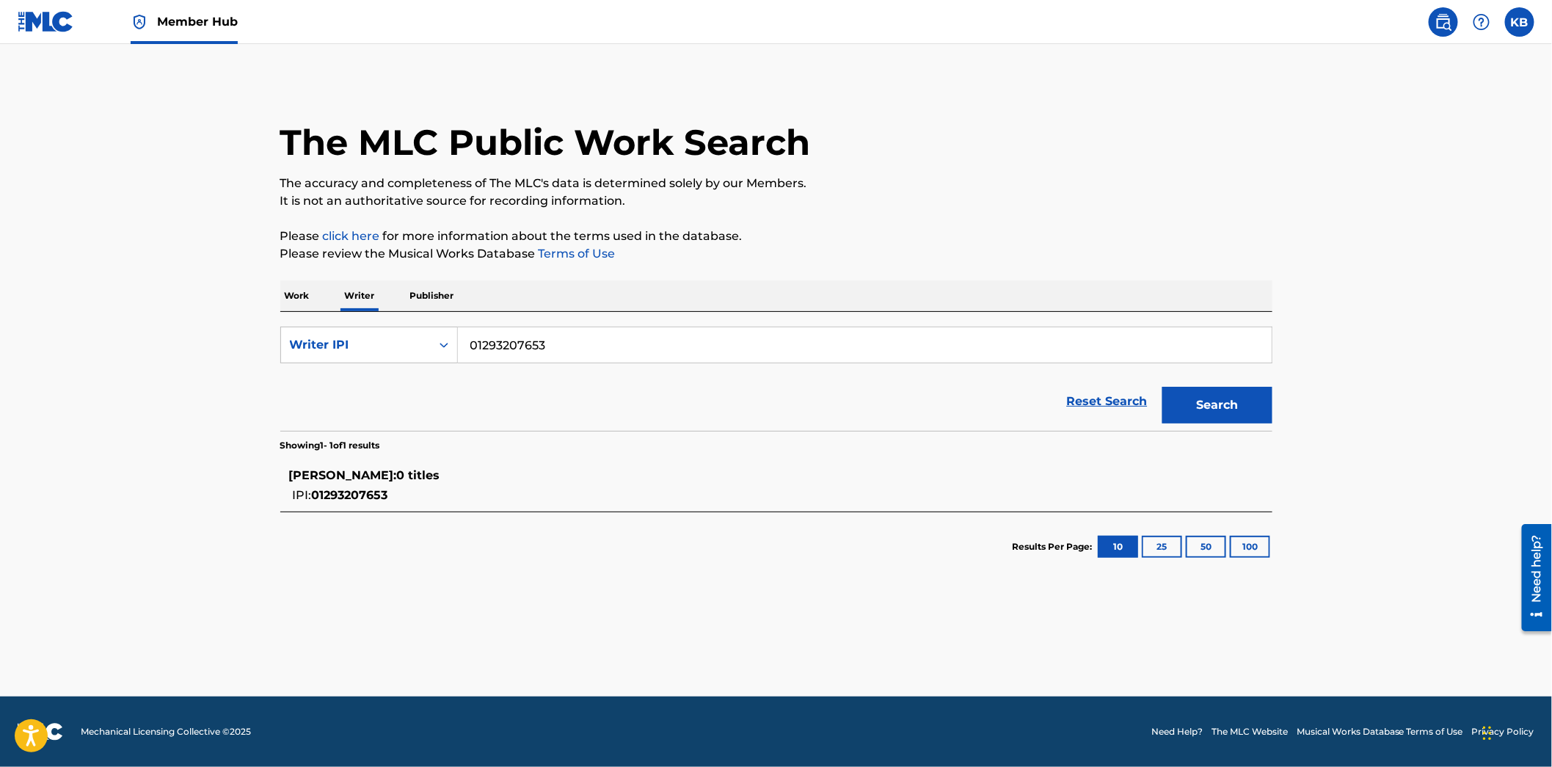
click at [368, 482] on div "[PERSON_NAME] : 0 titles" at bounding box center [757, 476] width 937 height 18
click at [796, 471] on div "[PERSON_NAME] : 0 titles" at bounding box center [757, 476] width 937 height 18
click at [206, 25] on span "Member Hub" at bounding box center [197, 21] width 81 height 17
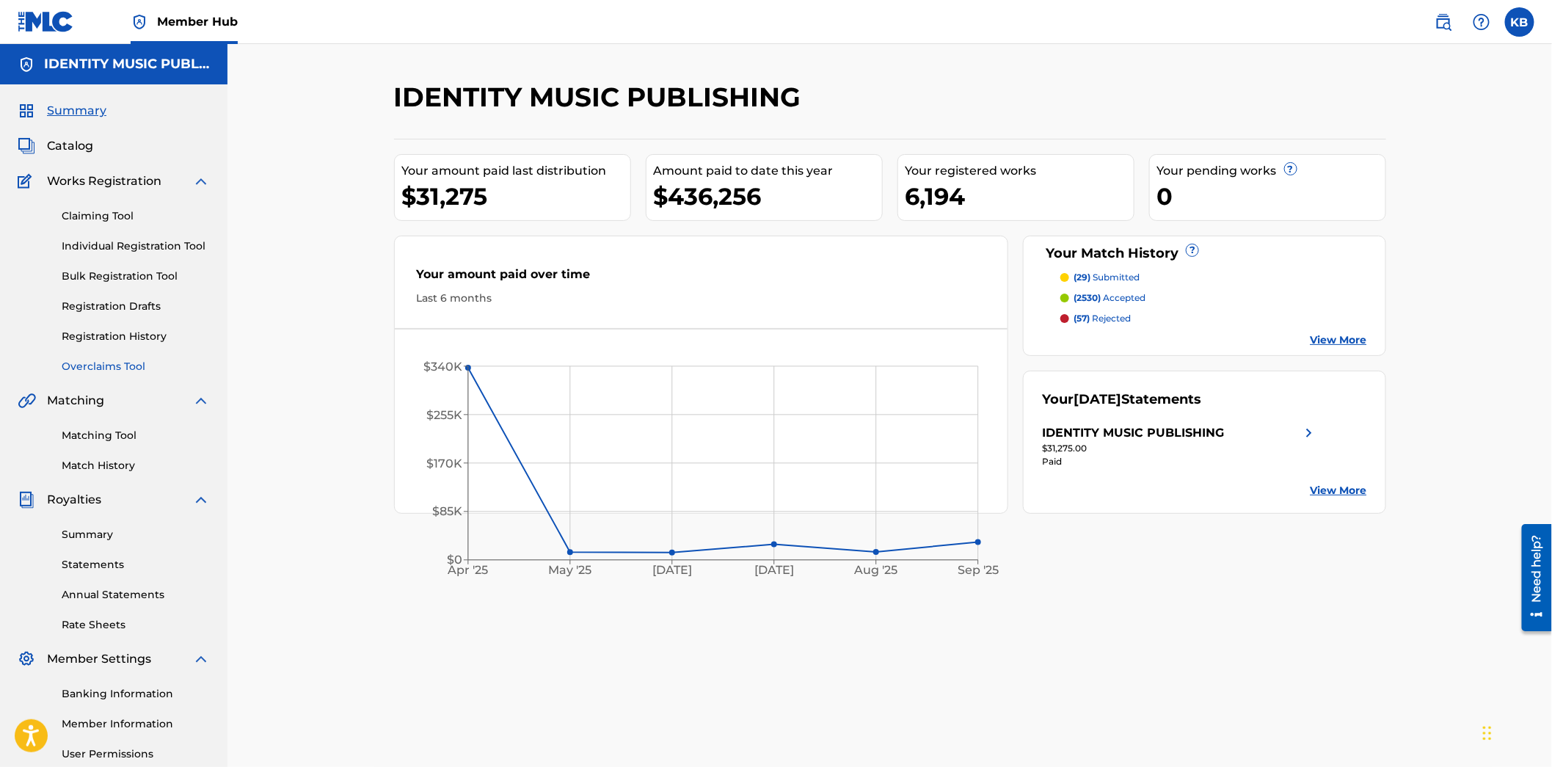
click at [123, 365] on link "Overclaims Tool" at bounding box center [136, 366] width 148 height 15
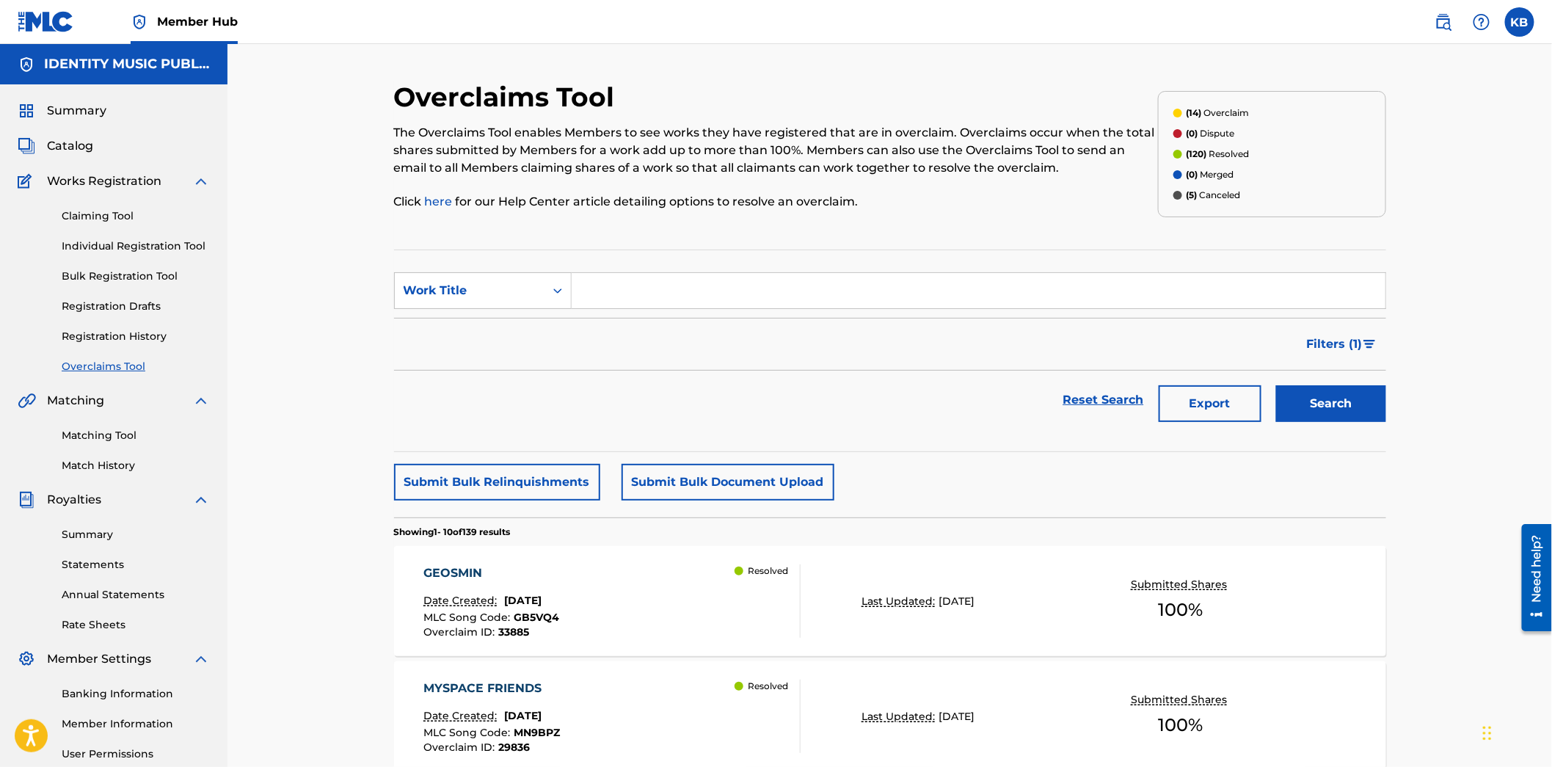
click at [681, 304] on input "Search Form" at bounding box center [979, 290] width 814 height 35
type input "a-what"
click at [1276, 385] on button "Search" at bounding box center [1331, 403] width 110 height 37
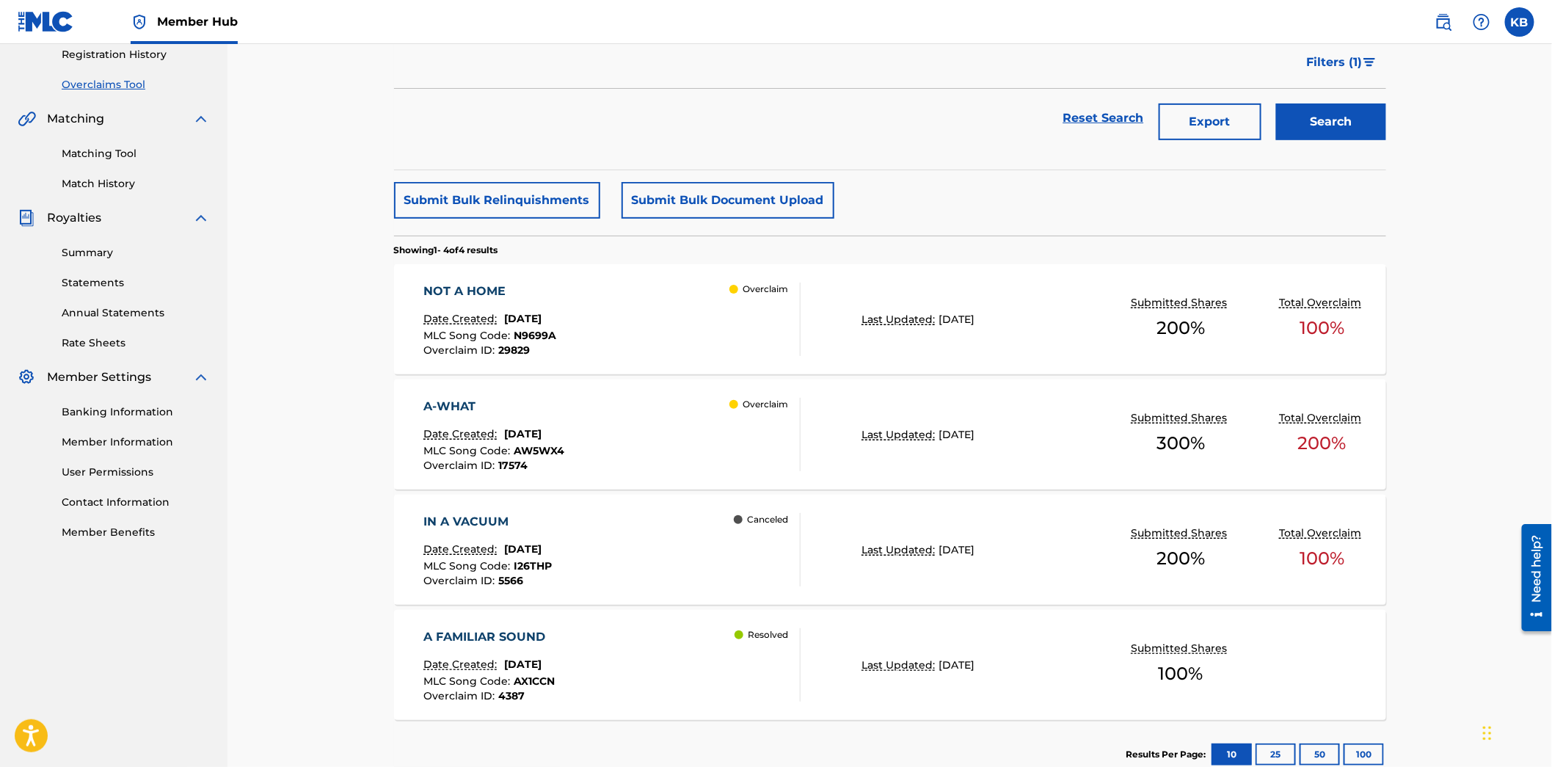
scroll to position [326, 0]
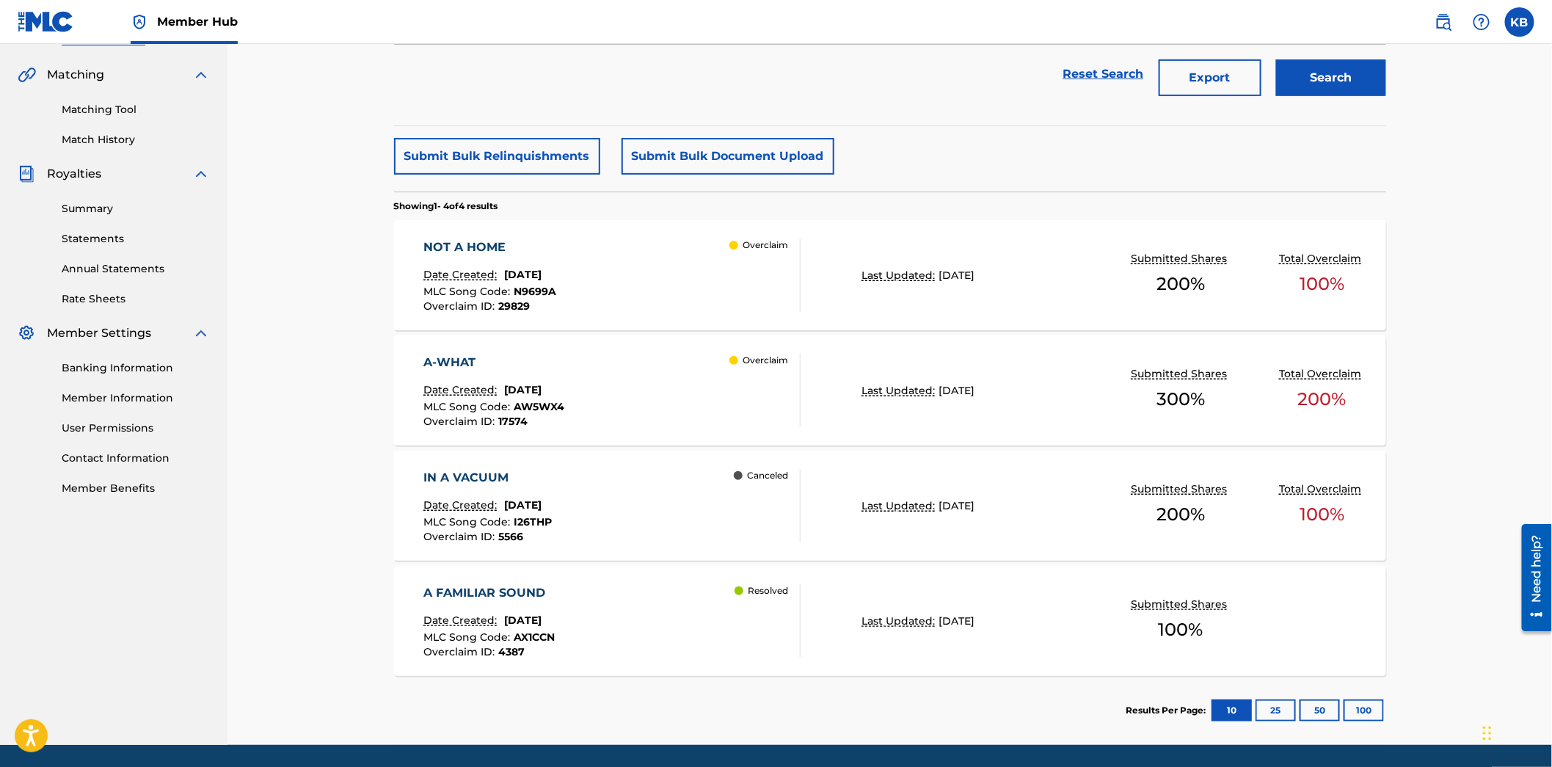
click at [613, 376] on div "A-WHAT Date Created: [DATE] MLC Song Code : AW5WX4 Overclaim ID : 17574 Overcla…" at bounding box center [611, 390] width 377 height 73
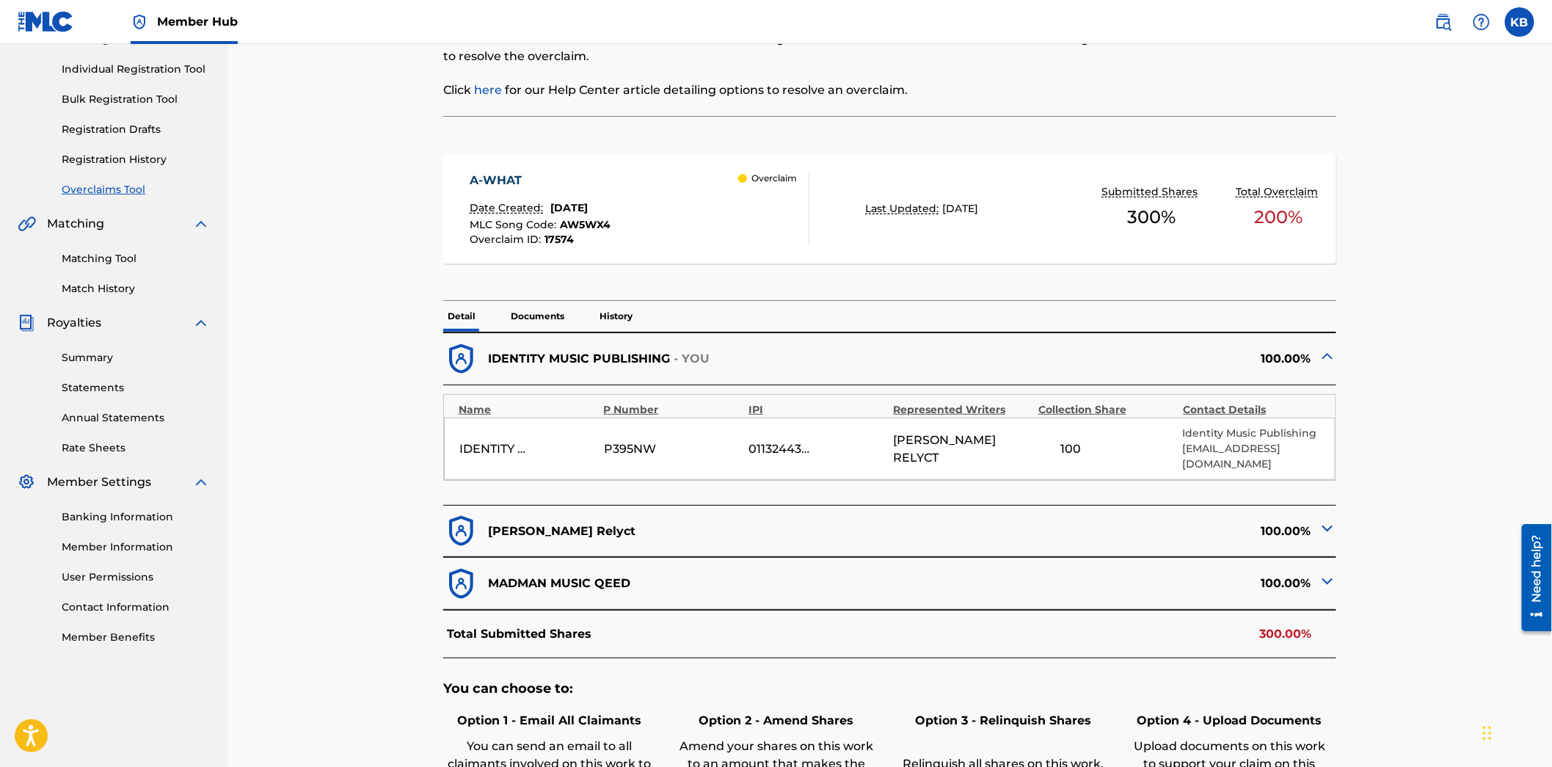
scroll to position [244, 0]
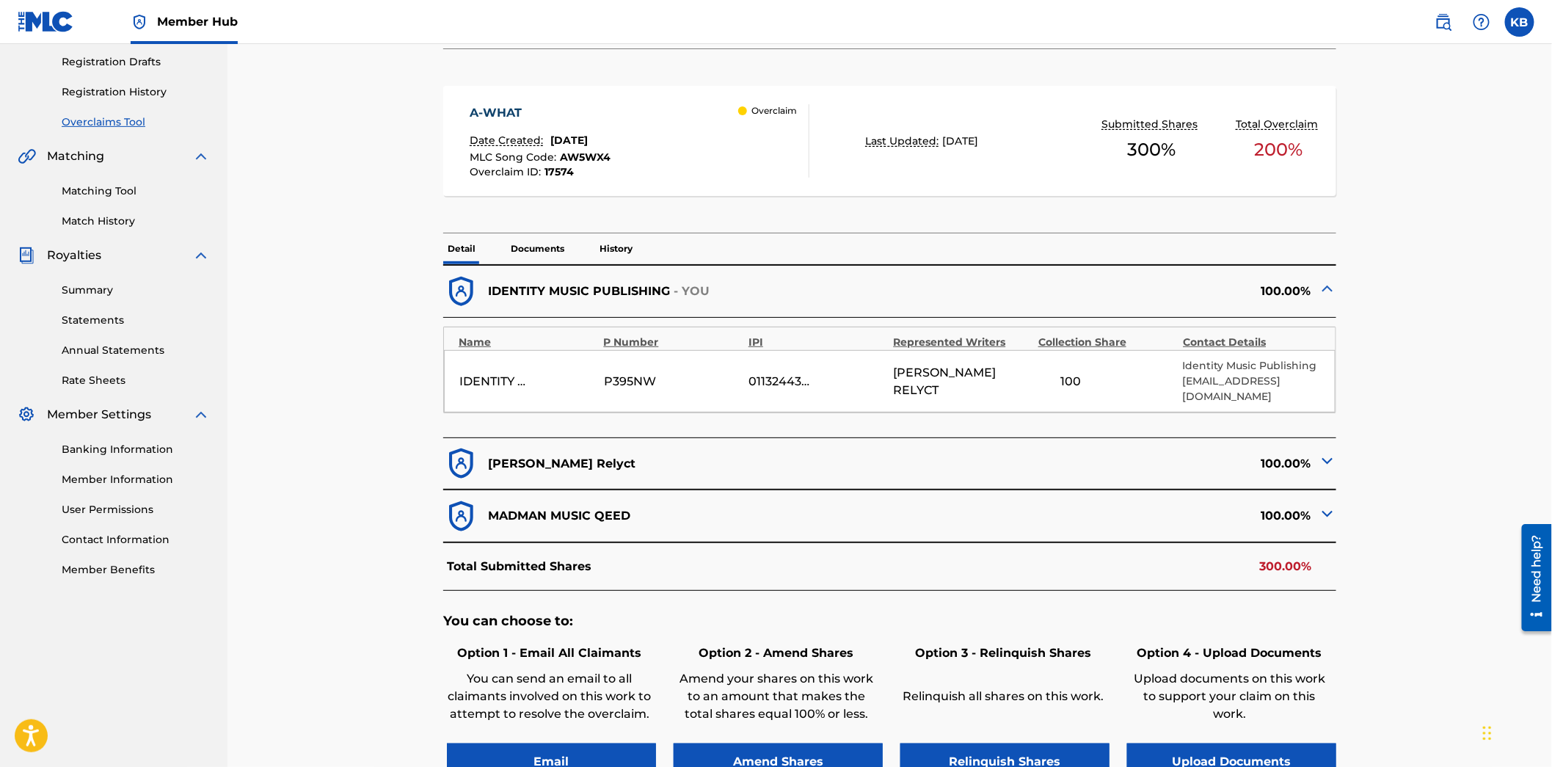
click at [1334, 459] on img at bounding box center [1328, 461] width 18 height 18
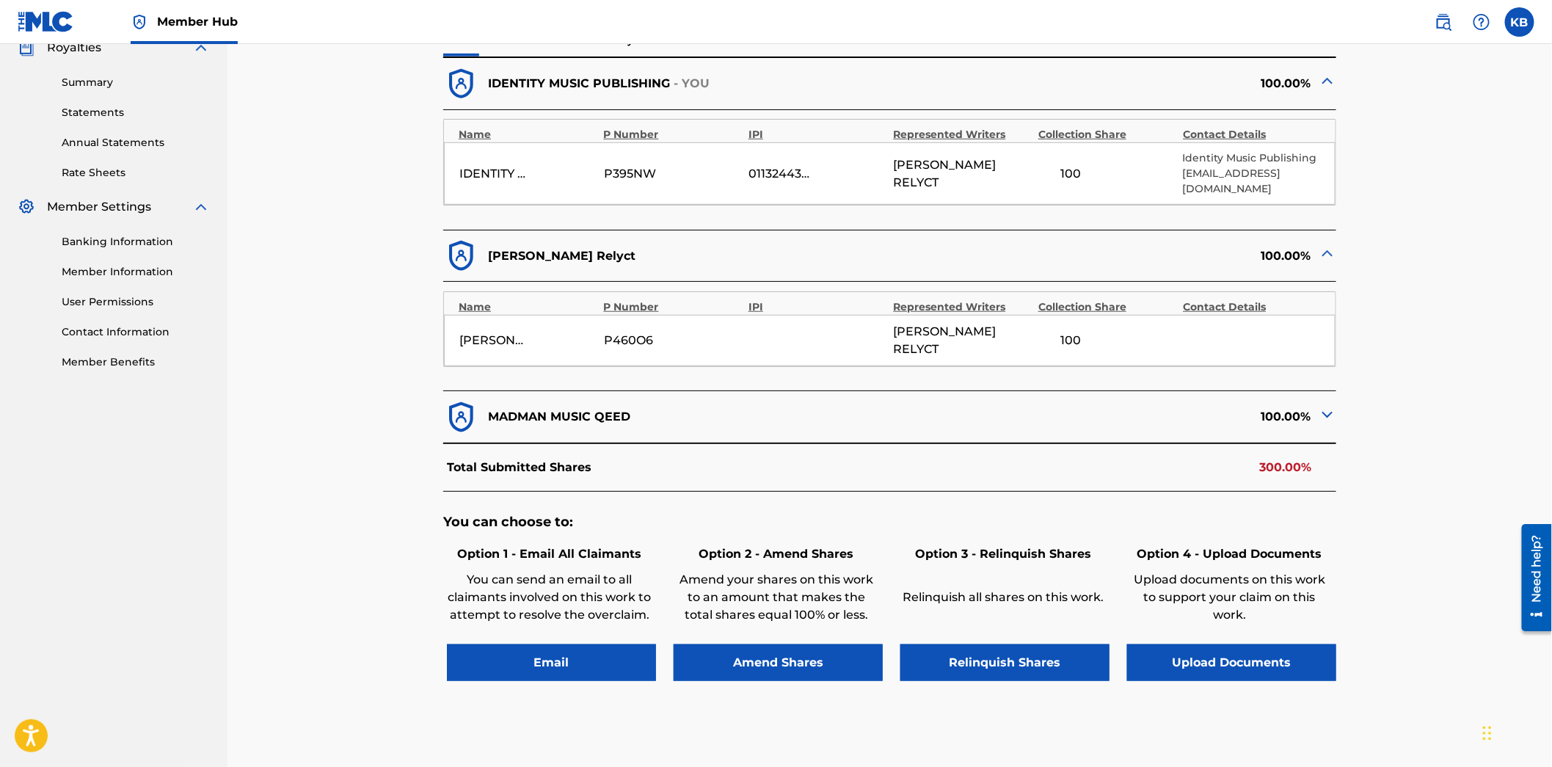
scroll to position [489, 0]
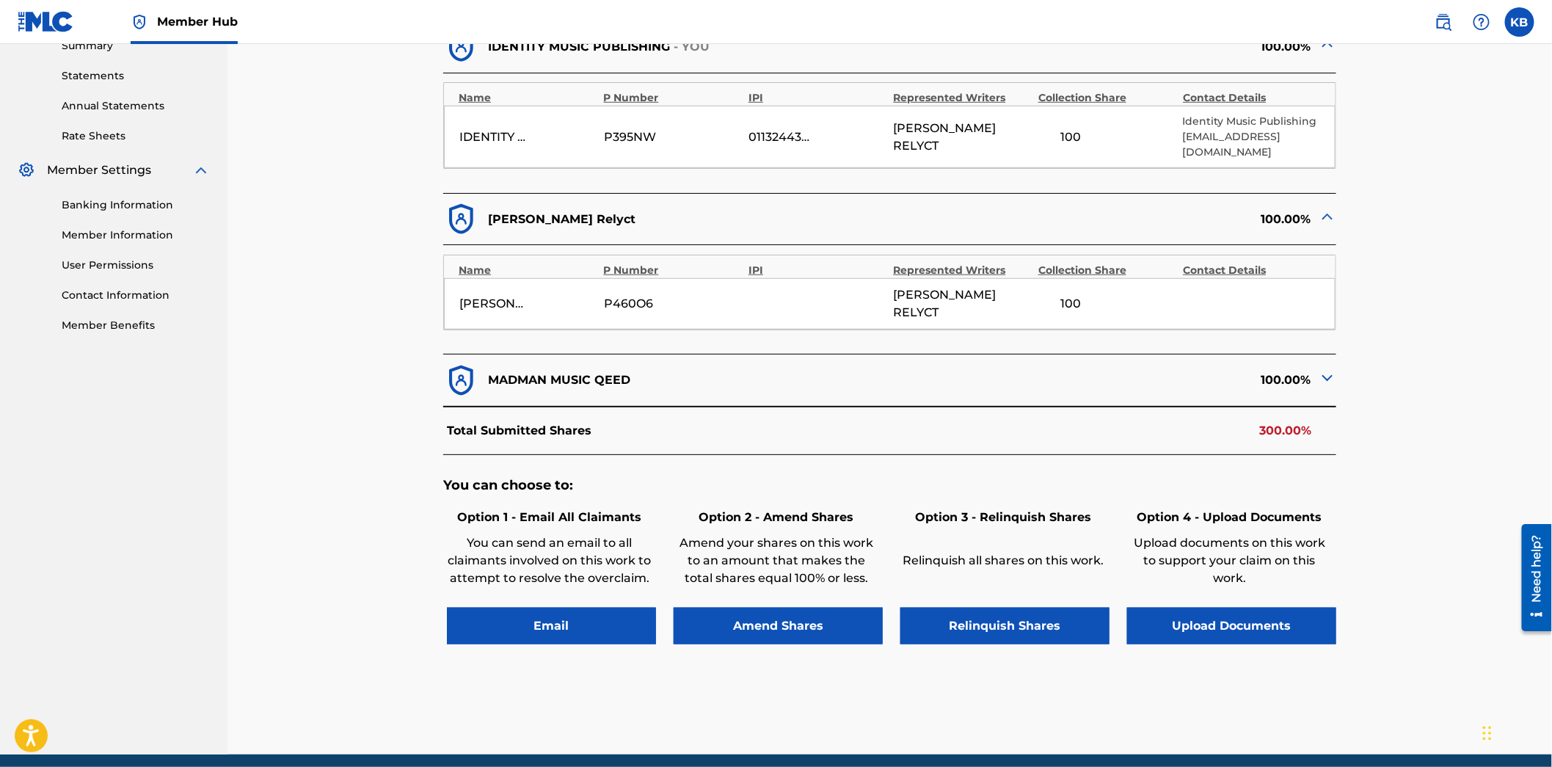
click at [1326, 369] on img at bounding box center [1328, 378] width 18 height 18
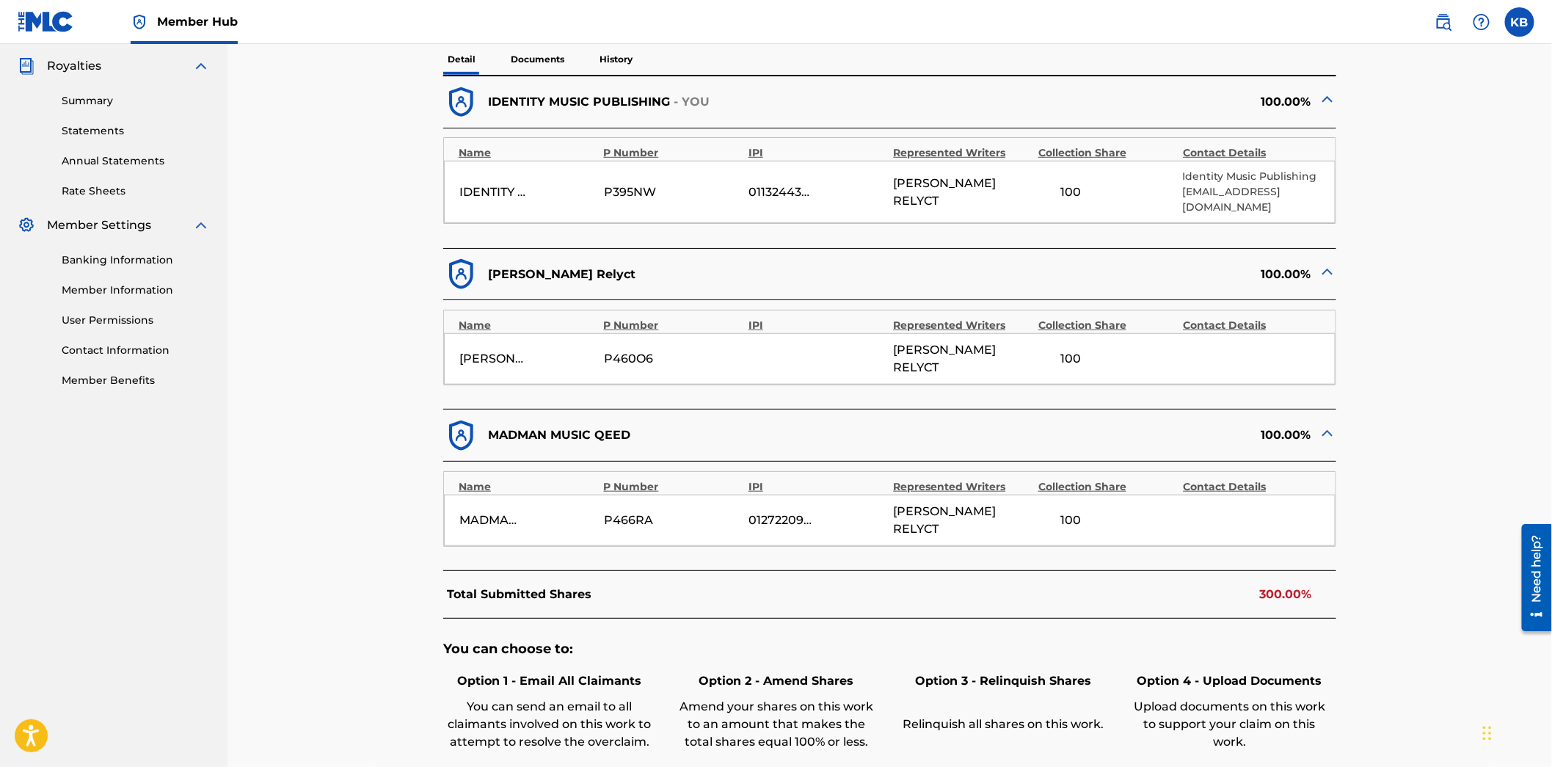
scroll to position [326, 0]
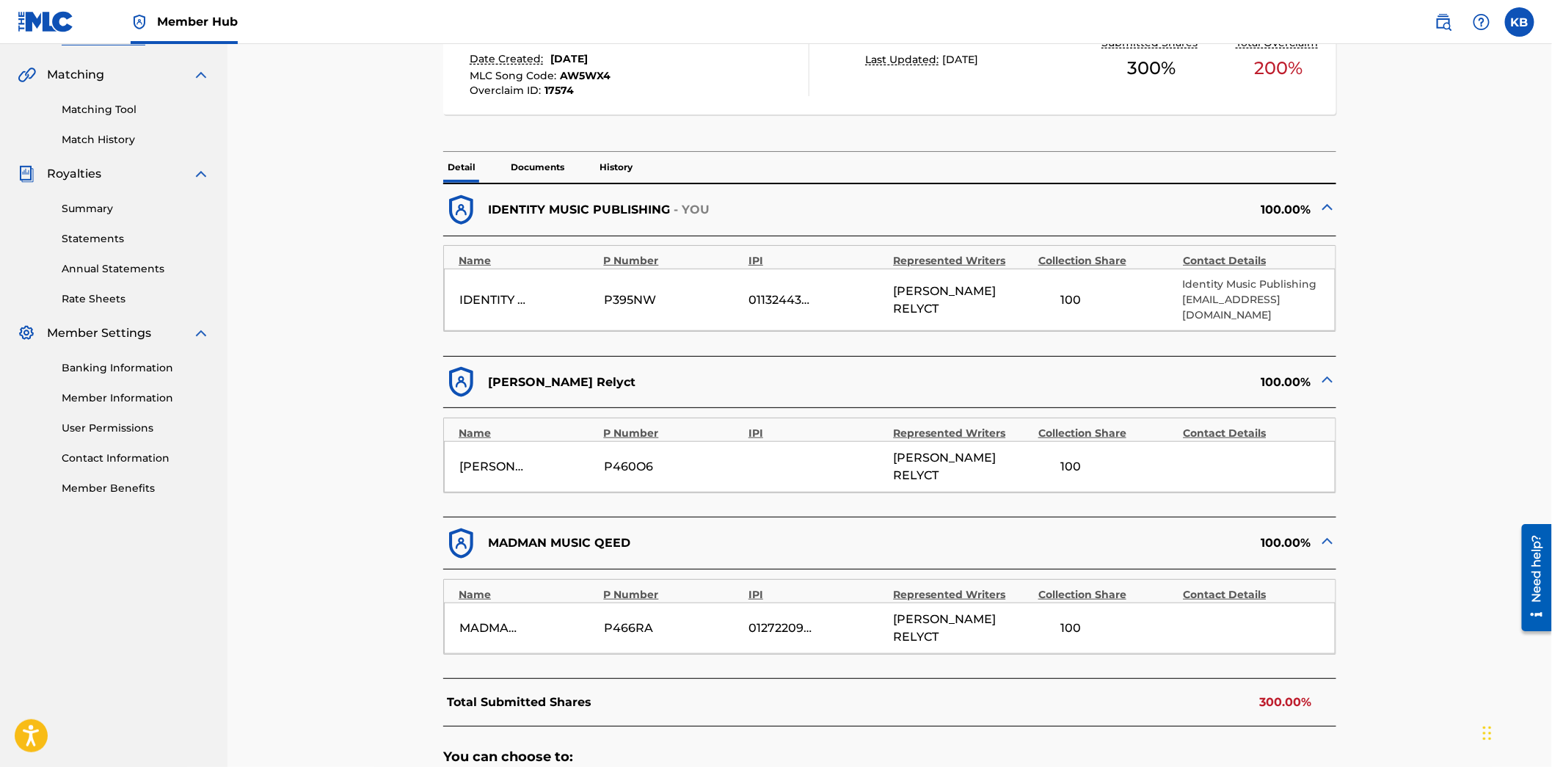
click at [783, 304] on div "01132443300" at bounding box center [782, 300] width 66 height 18
click at [789, 297] on div "01132443300" at bounding box center [782, 300] width 66 height 18
drag, startPoint x: 789, startPoint y: 596, endPoint x: 888, endPoint y: 606, distance: 99.6
click at [888, 606] on div "MADMAN MUSIC QEED P466RA 01272209667 [PERSON_NAME] RELYCT 100" at bounding box center [890, 628] width 892 height 51
click at [928, 603] on div "MADMAN MUSIC QEED P466RA 01272209667 [PERSON_NAME] RELYCT 100" at bounding box center [890, 628] width 892 height 51
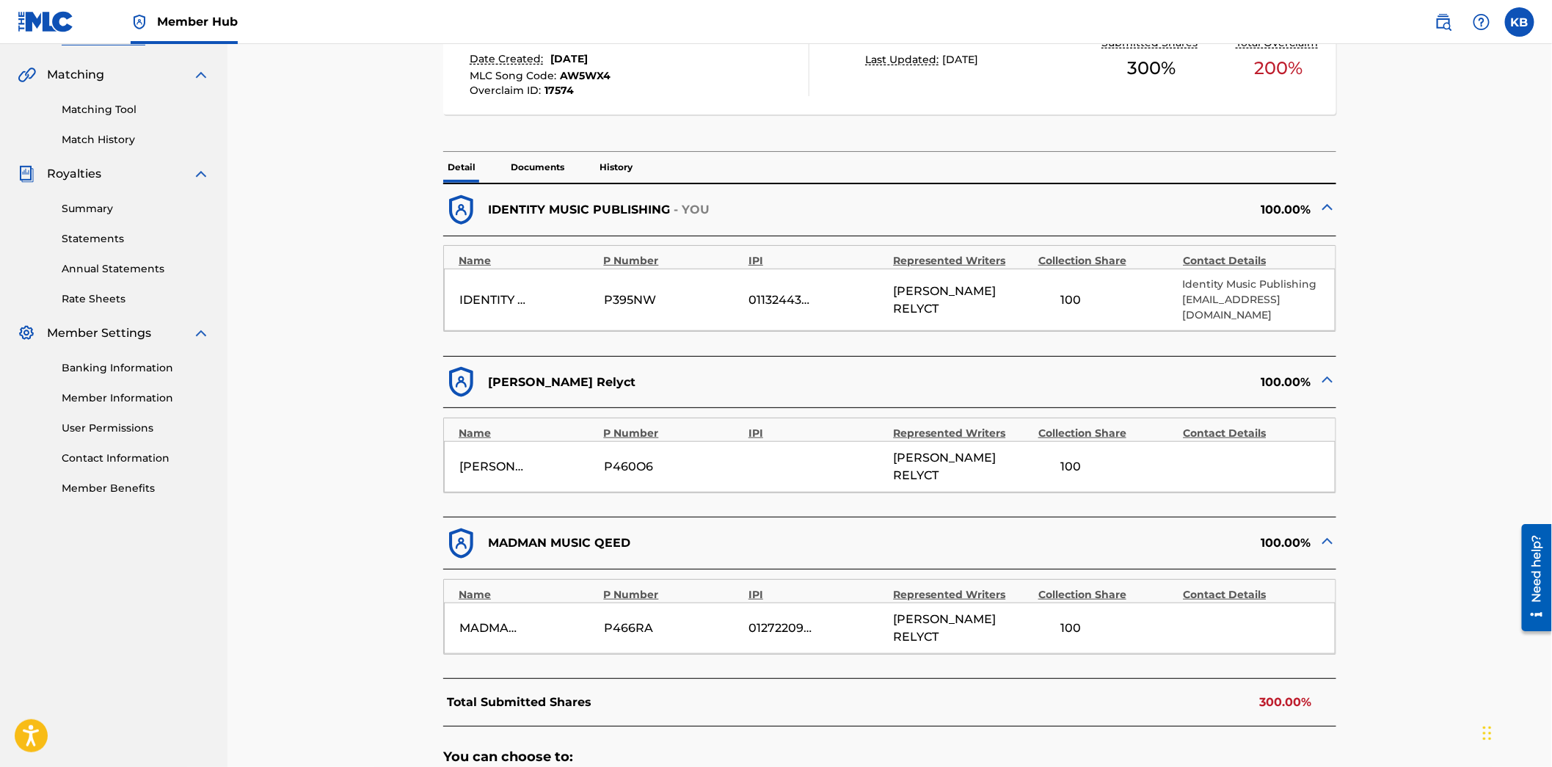
click at [933, 587] on div "Represented Writers" at bounding box center [962, 594] width 137 height 15
click at [510, 619] on div "MADMAN MUSIC QEED" at bounding box center [492, 628] width 66 height 18
click at [890, 603] on div "MADMAN MUSIC QEED P466RA 01272209667 [PERSON_NAME] RELYCT 100" at bounding box center [890, 628] width 892 height 51
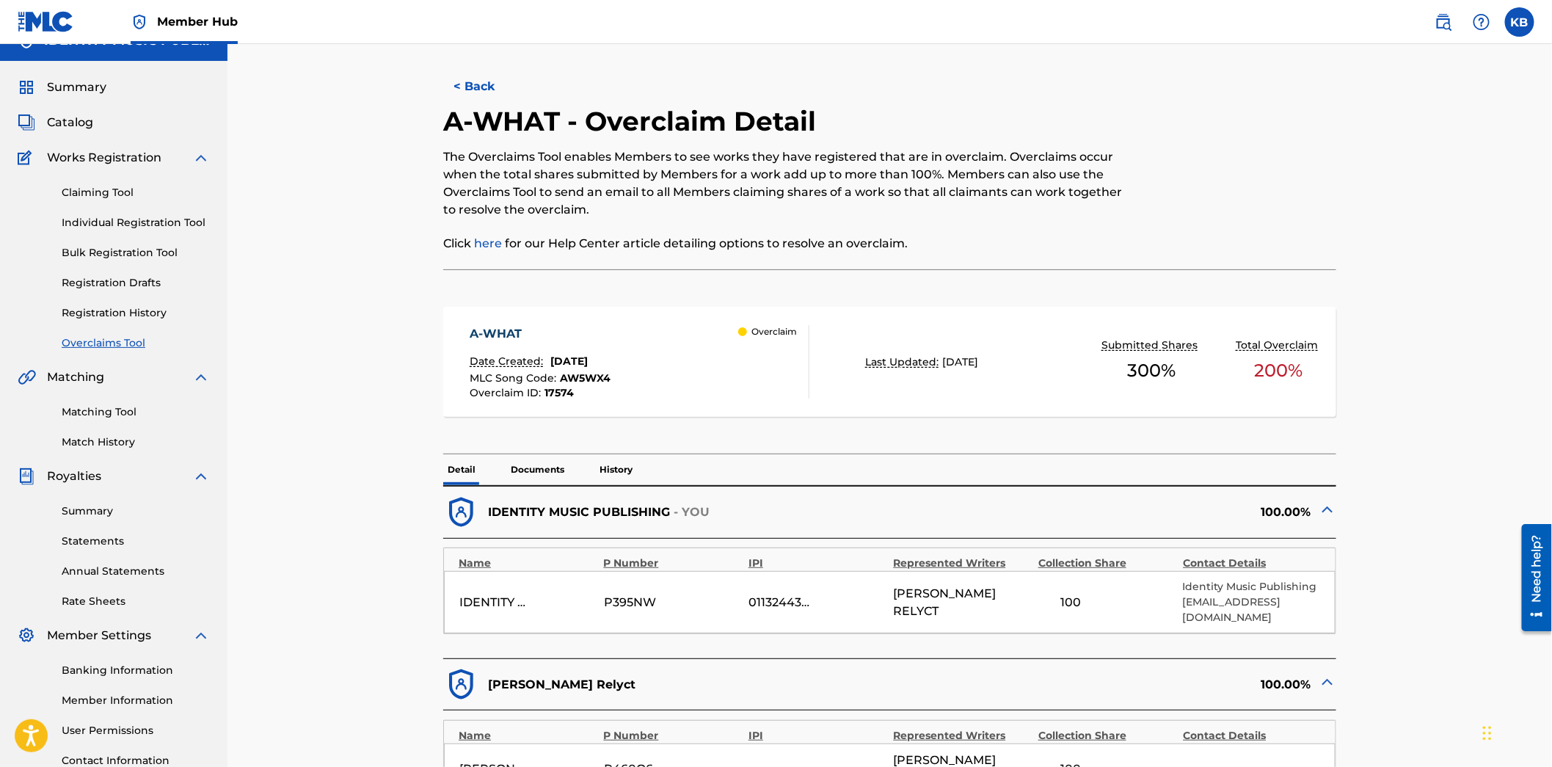
scroll to position [0, 0]
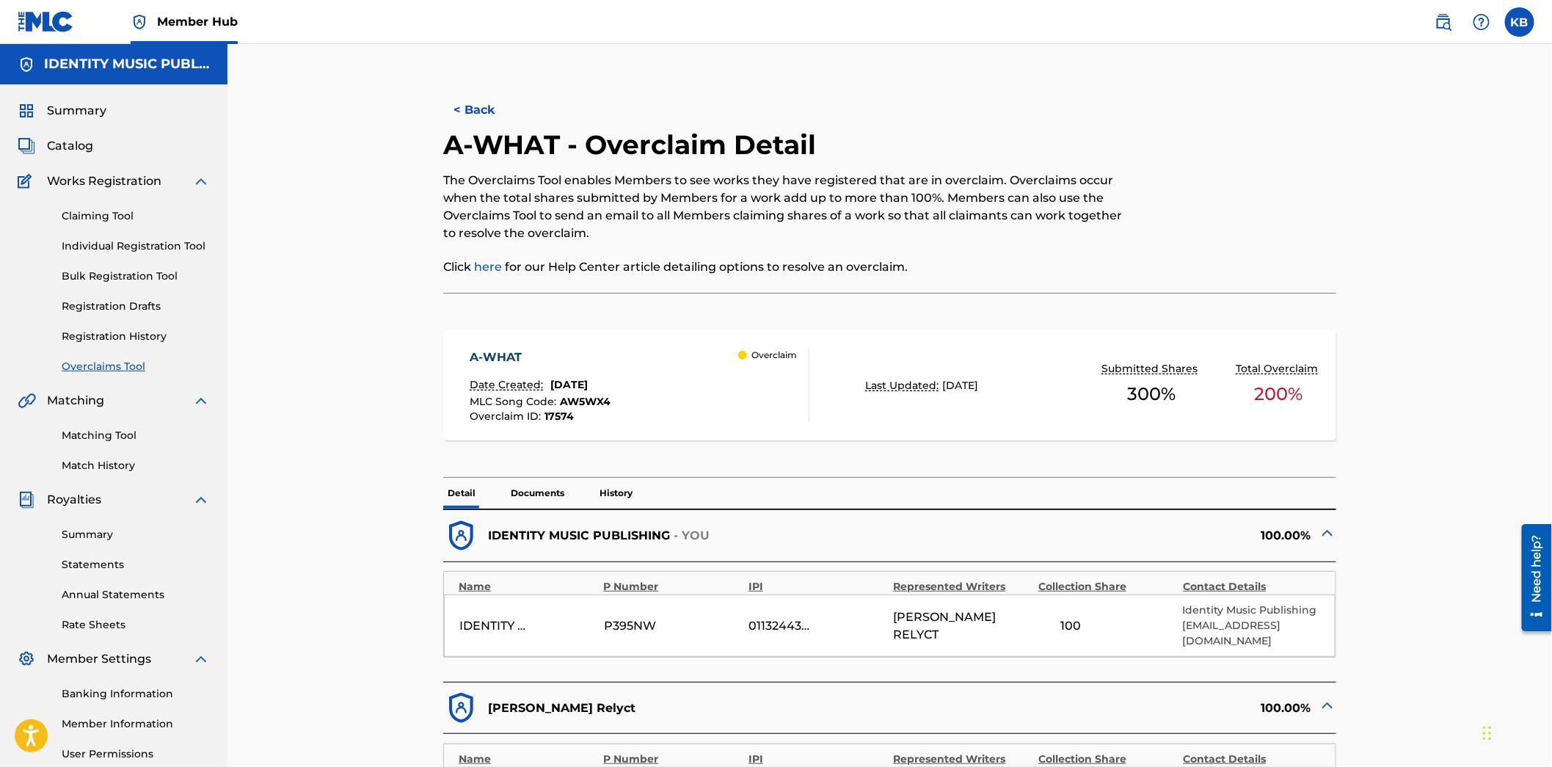
drag, startPoint x: 175, startPoint y: 25, endPoint x: 219, endPoint y: 27, distance: 44.1
click at [175, 25] on span "Member Hub" at bounding box center [197, 21] width 81 height 17
